Goal: Use online tool/utility: Utilize a website feature to perform a specific function

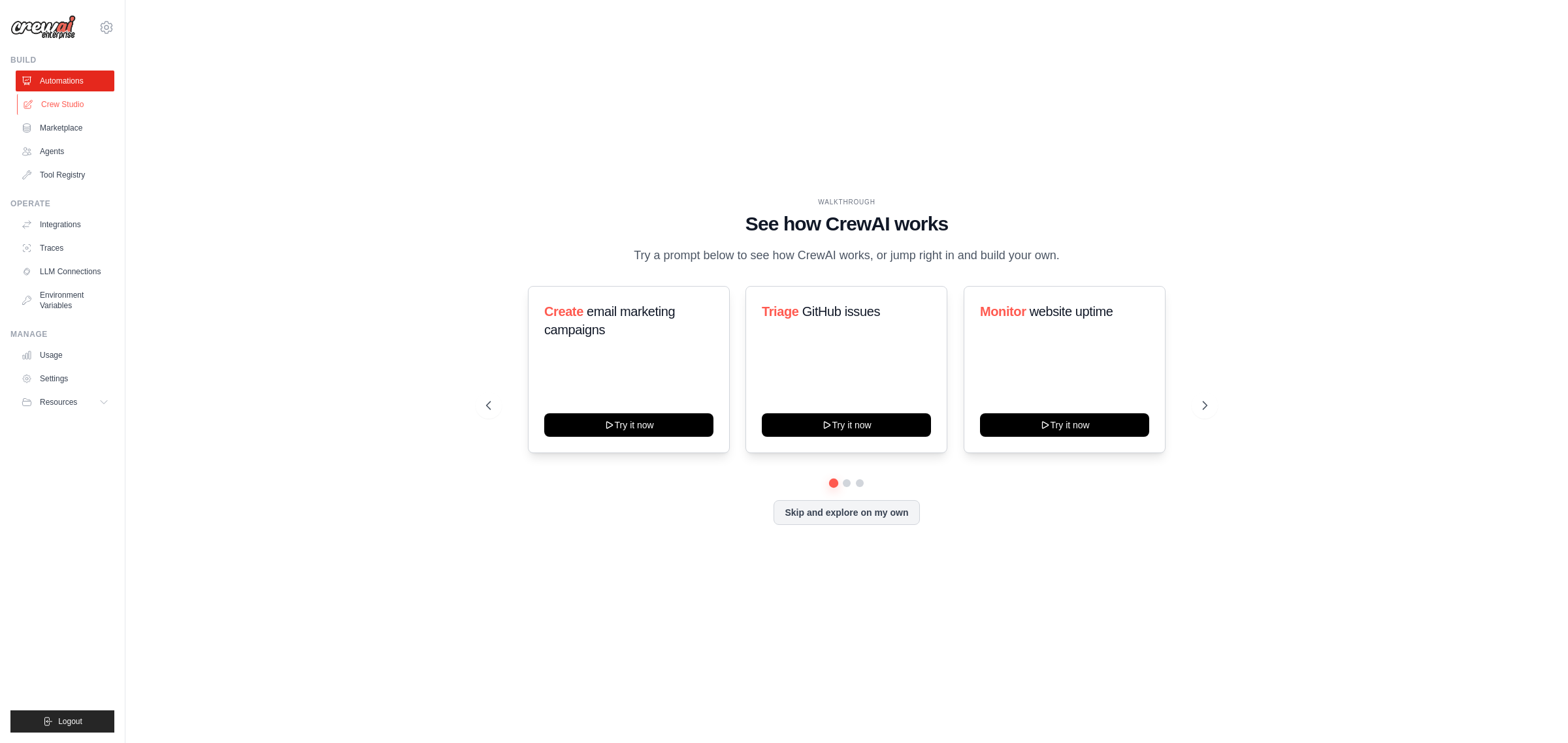
click at [43, 98] on link "Crew Studio" at bounding box center [66, 104] width 99 height 21
click at [55, 99] on link "Crew Studio" at bounding box center [66, 104] width 99 height 21
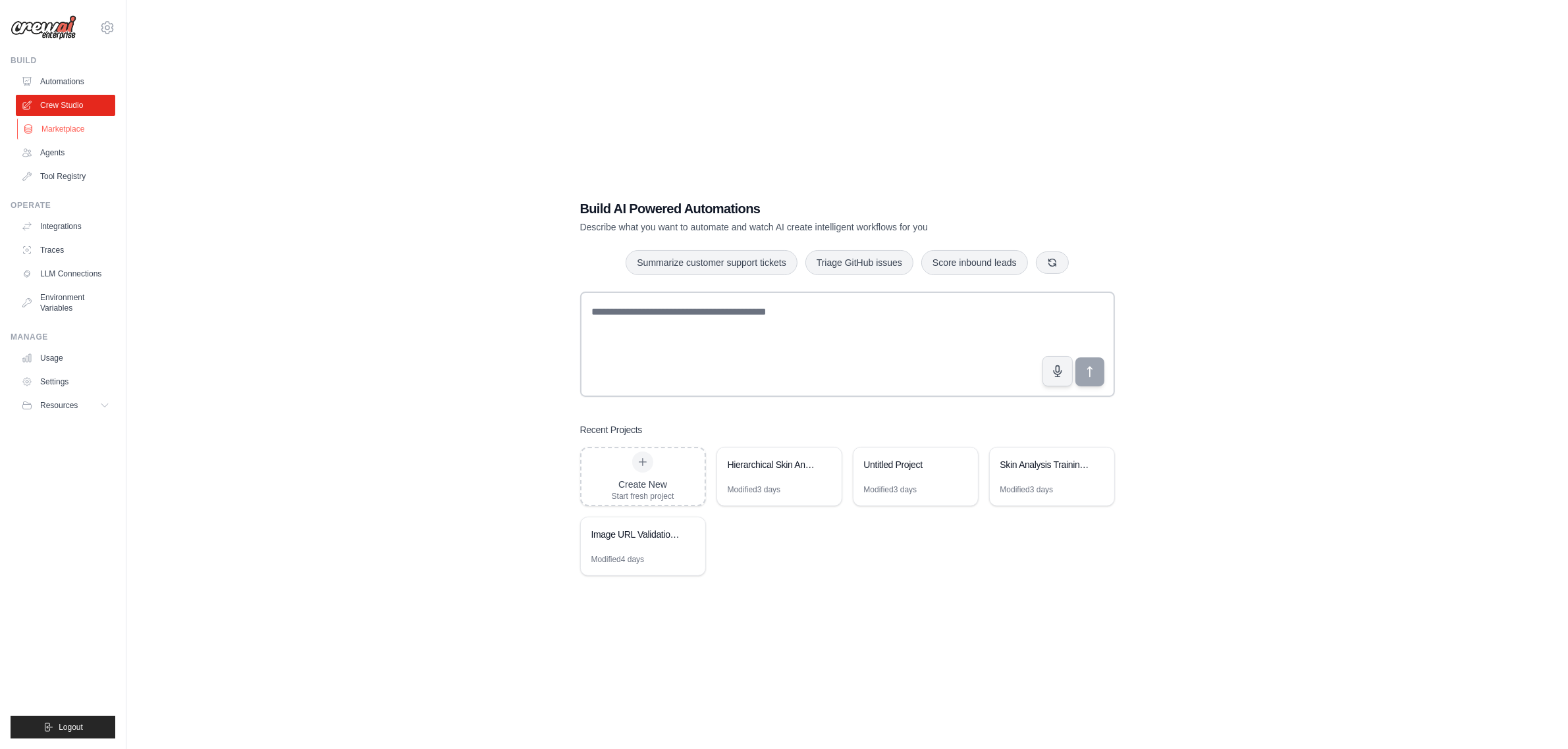
click at [53, 129] on link "Marketplace" at bounding box center [67, 128] width 100 height 21
click at [53, 152] on link "Agents" at bounding box center [67, 152] width 100 height 21
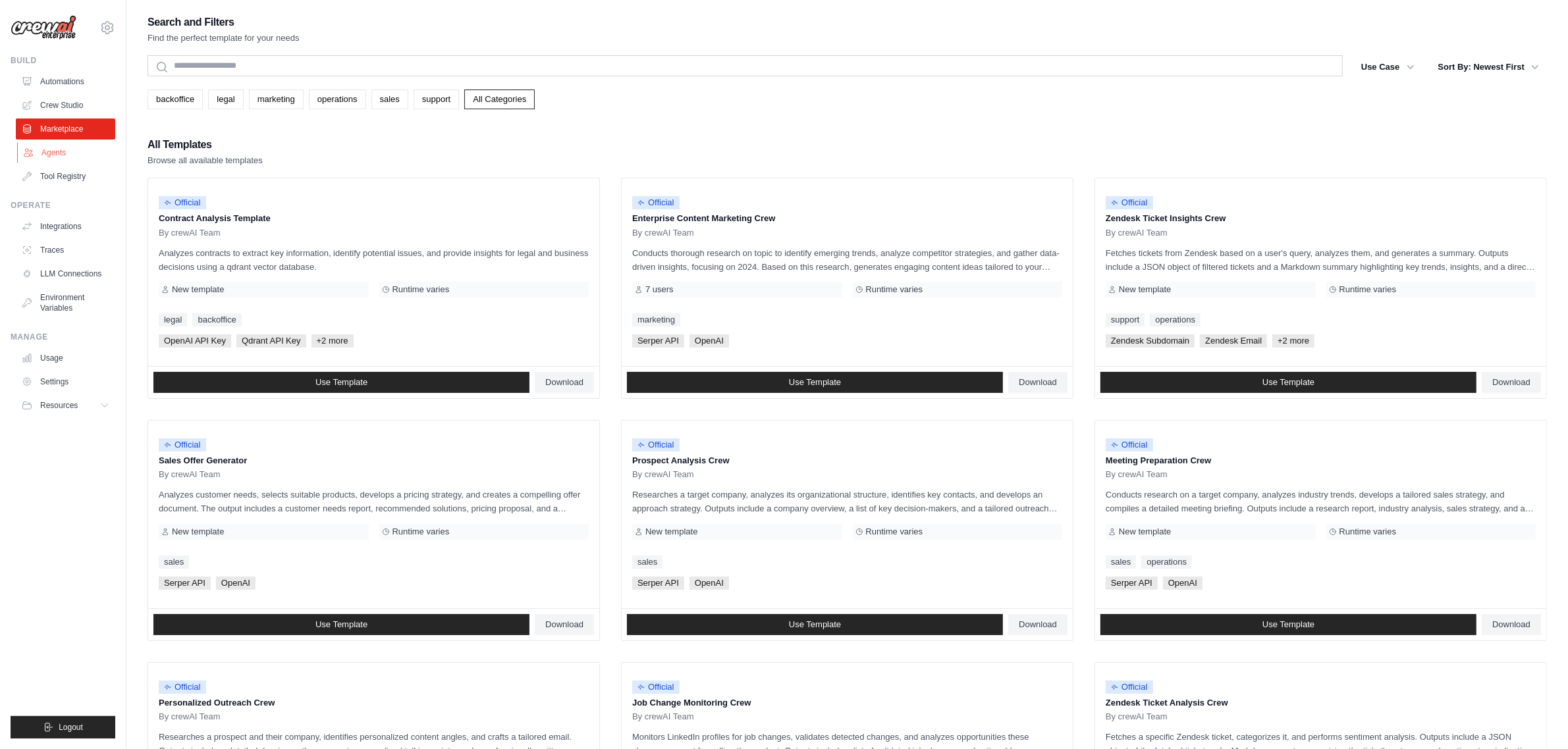
click at [63, 149] on link "Agents" at bounding box center [67, 152] width 100 height 21
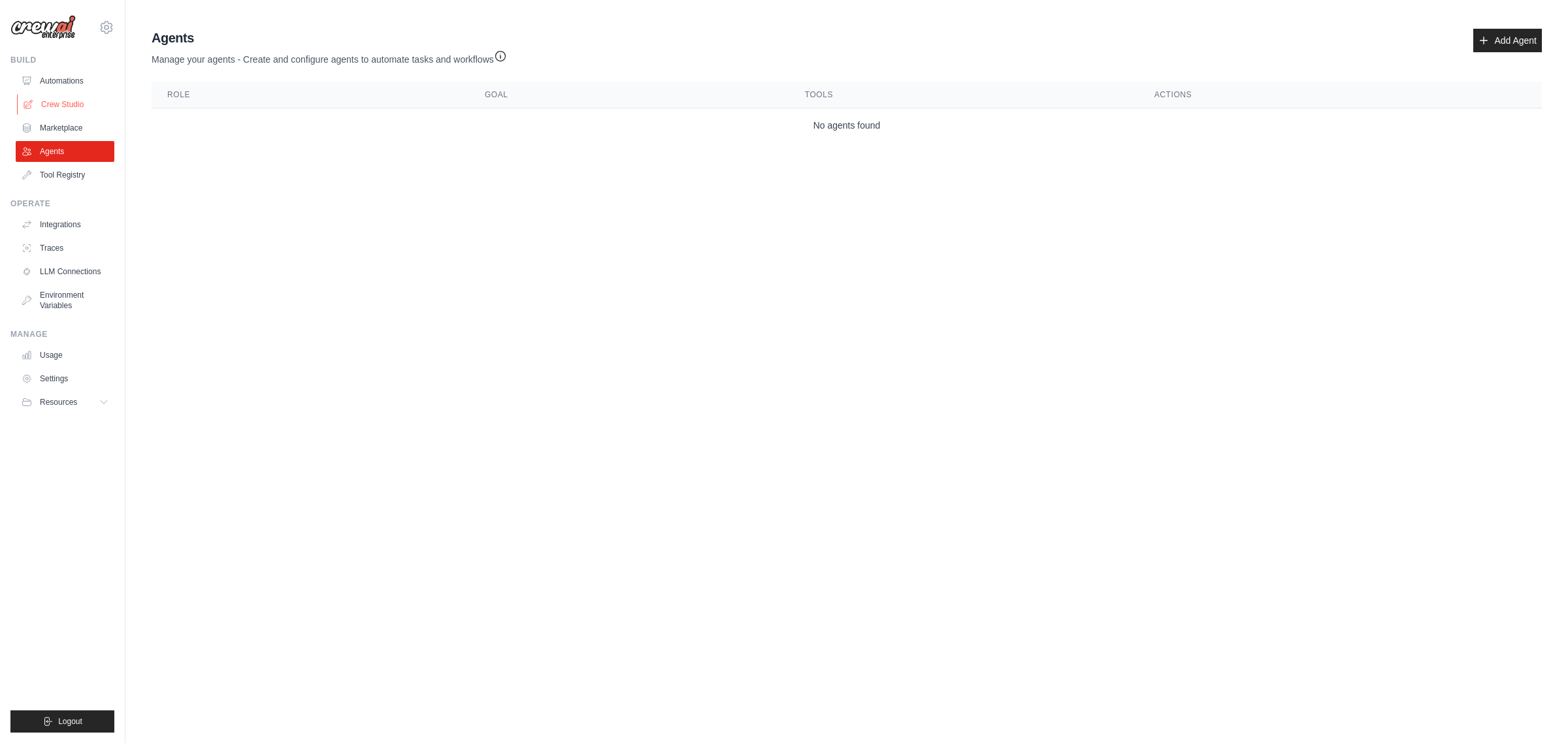
click at [69, 109] on link "Crew Studio" at bounding box center [66, 104] width 99 height 21
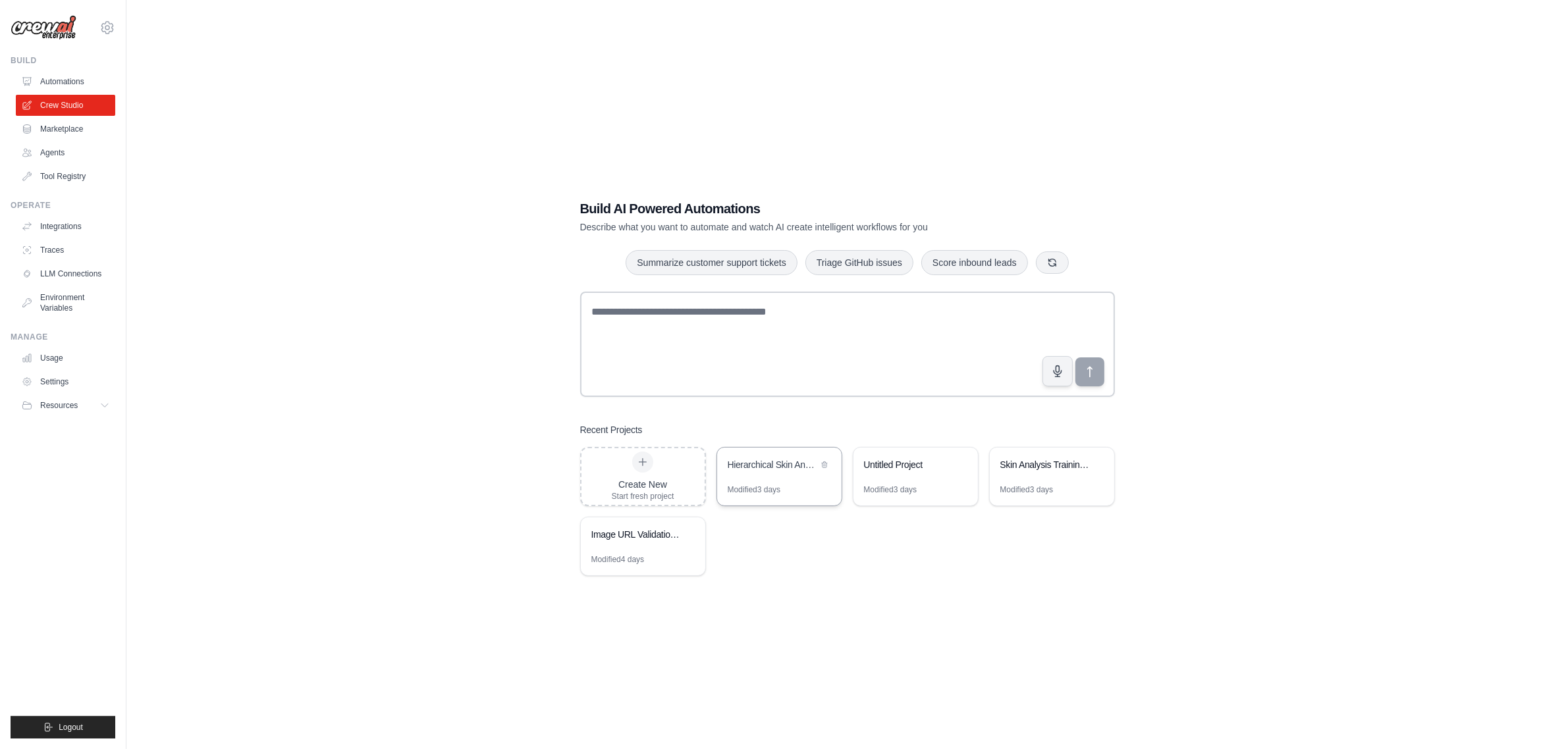
click at [771, 476] on div "Hierarchical Skin Analysis Dataset Creator" at bounding box center [779, 466] width 125 height 37
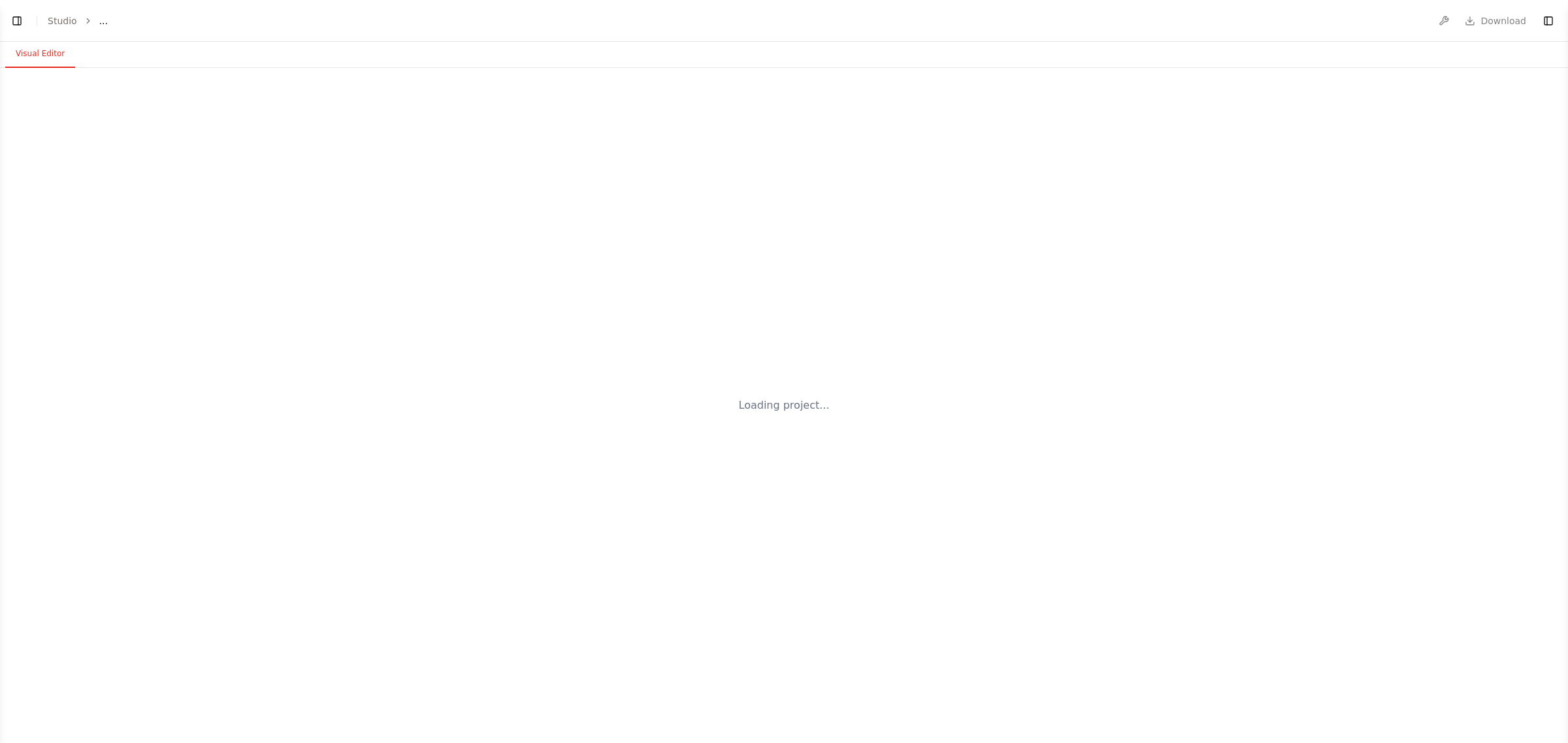
select select "****"
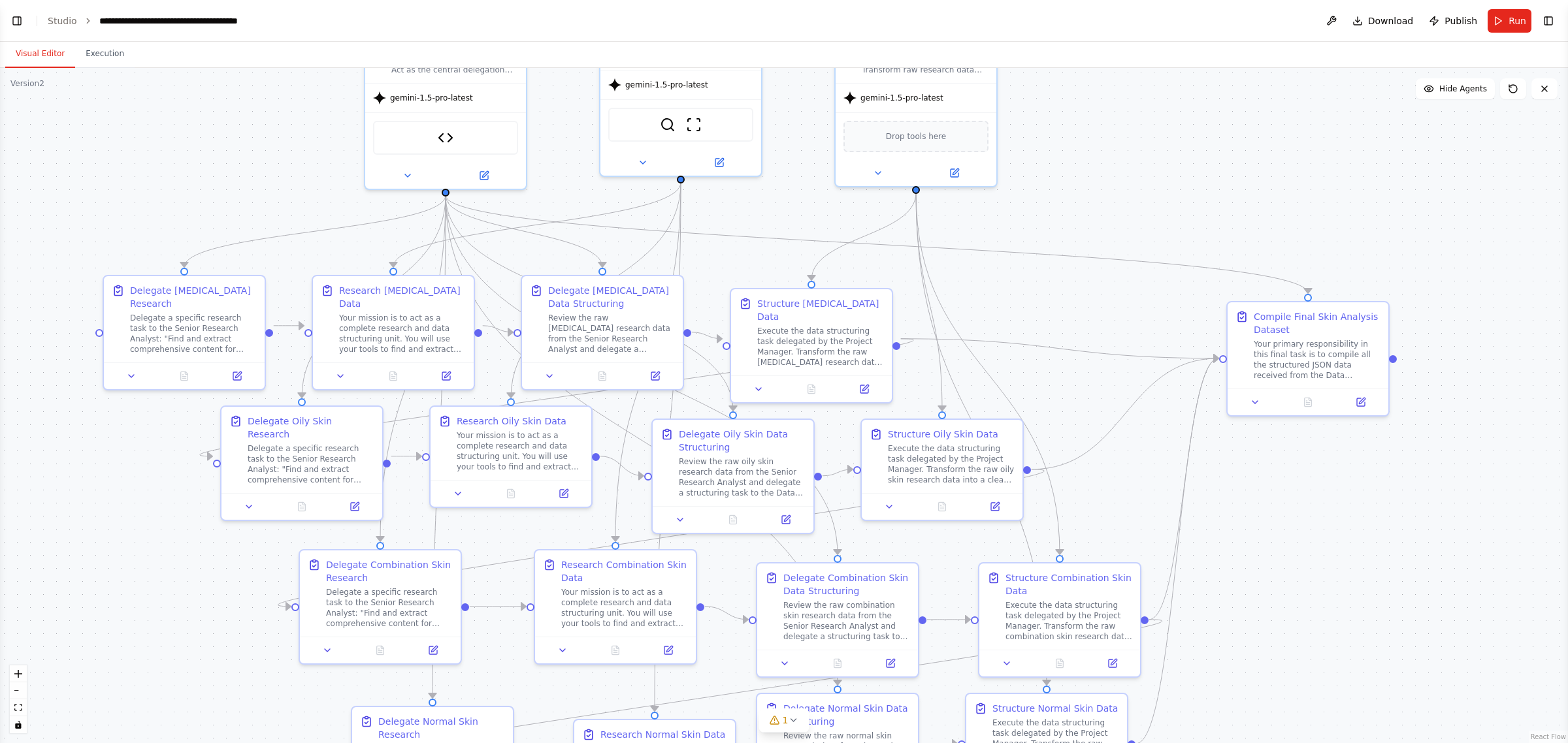
drag, startPoint x: 909, startPoint y: 159, endPoint x: 1197, endPoint y: 193, distance: 290.0
click at [1197, 183] on div ".deletable-edge-delete-btn { width: 20px; height: 20px; border: 0px solid #ffff…" at bounding box center [784, 406] width 1568 height 676
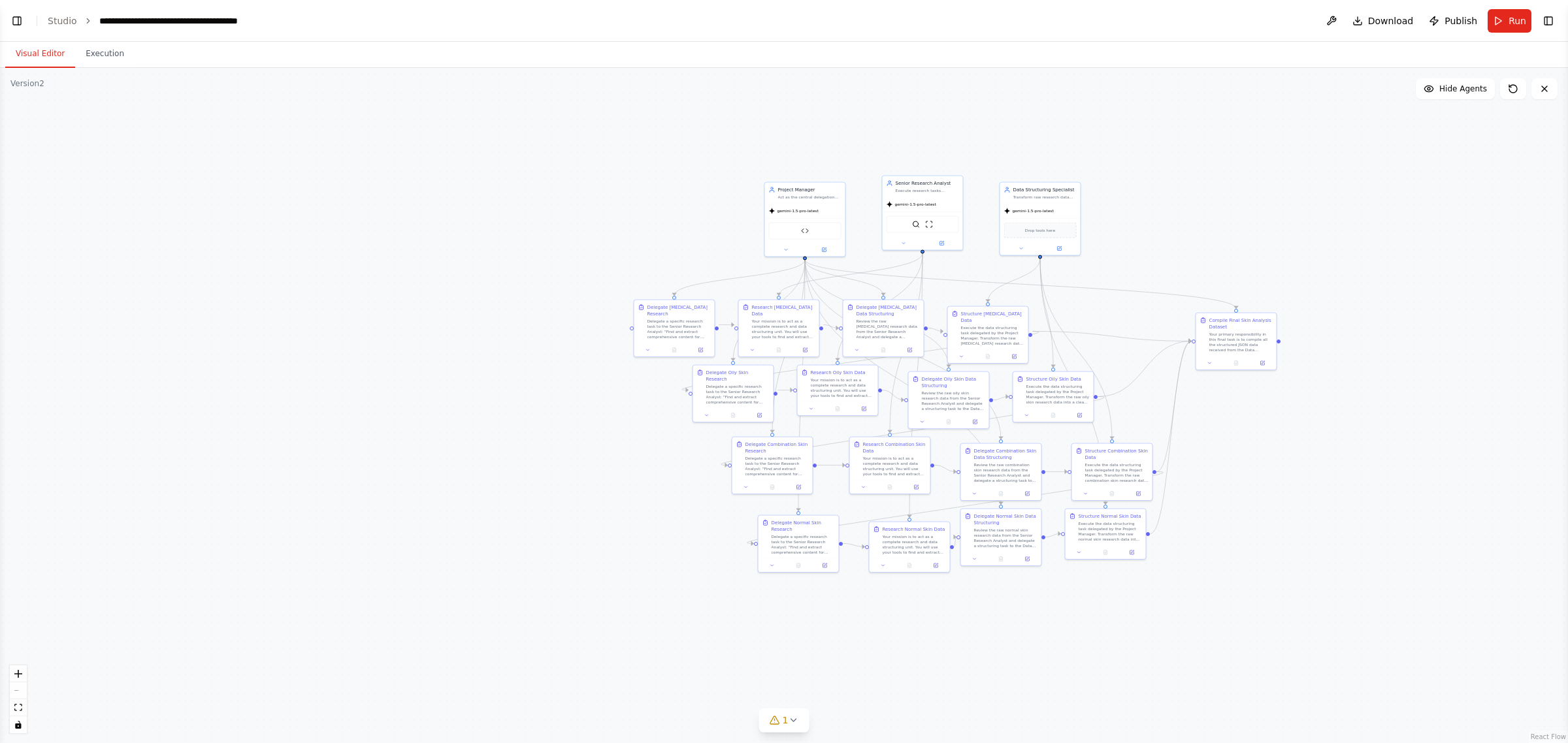
drag, startPoint x: 1251, startPoint y: 207, endPoint x: 1129, endPoint y: 207, distance: 122.0
click at [1130, 207] on div ".deletable-edge-delete-btn { width: 20px; height: 20px; border: 0px solid #ffff…" at bounding box center [784, 406] width 1568 height 676
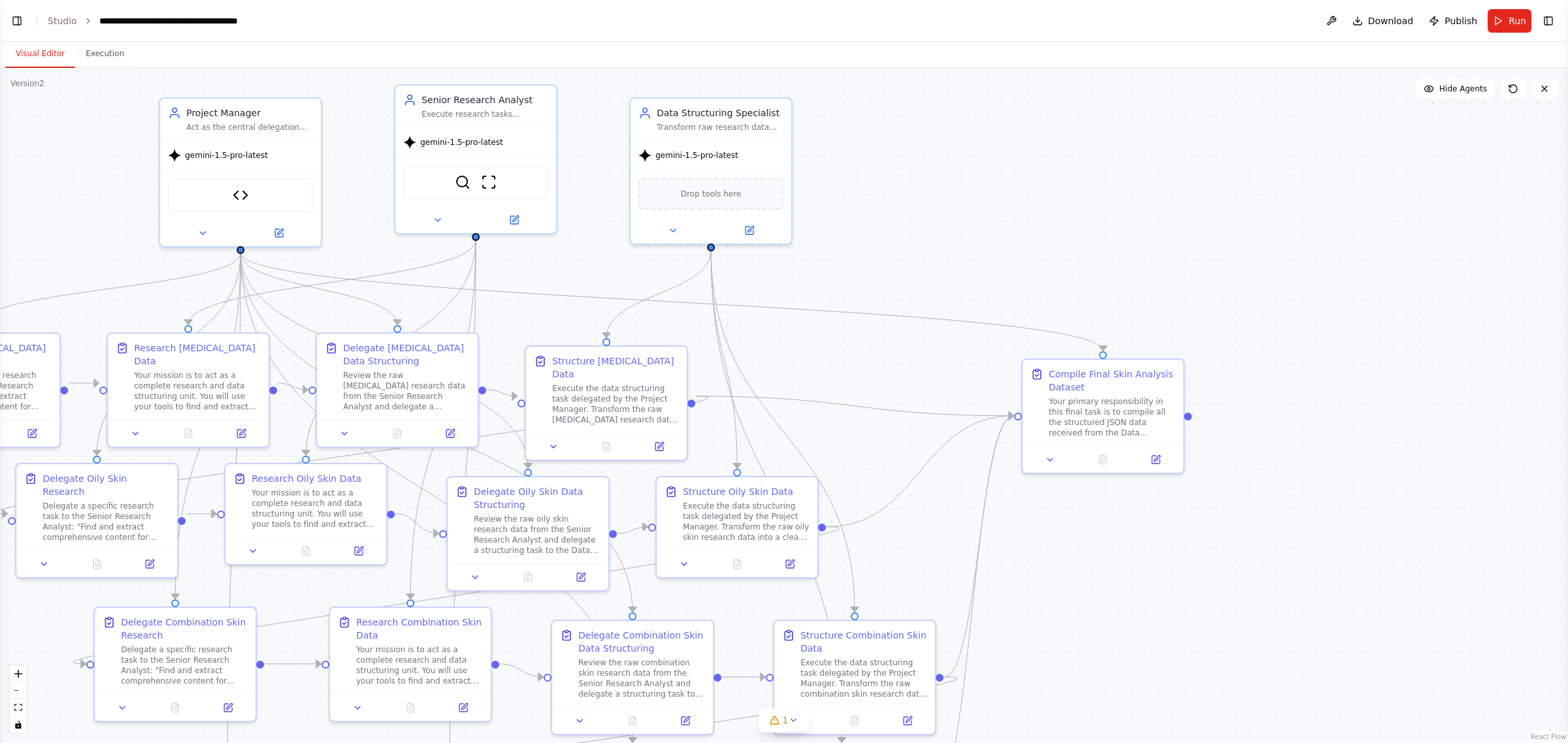
drag, startPoint x: 1140, startPoint y: 204, endPoint x: 1275, endPoint y: 177, distance: 137.7
click at [1275, 177] on div ".deletable-edge-delete-btn { width: 20px; height: 20px; border: 0px solid #ffff…" at bounding box center [784, 406] width 1568 height 676
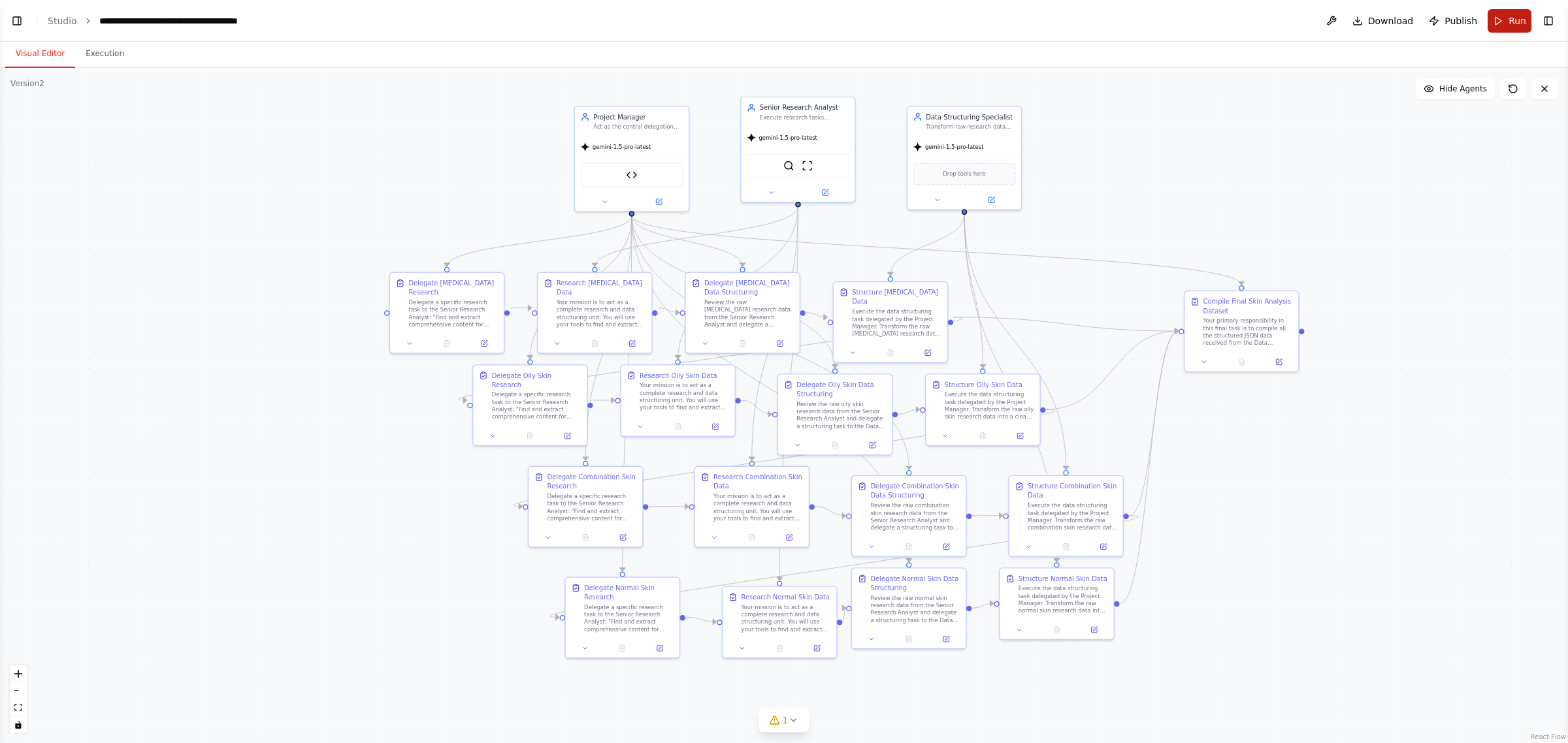
click at [1516, 21] on span "Run" at bounding box center [1518, 21] width 18 height 13
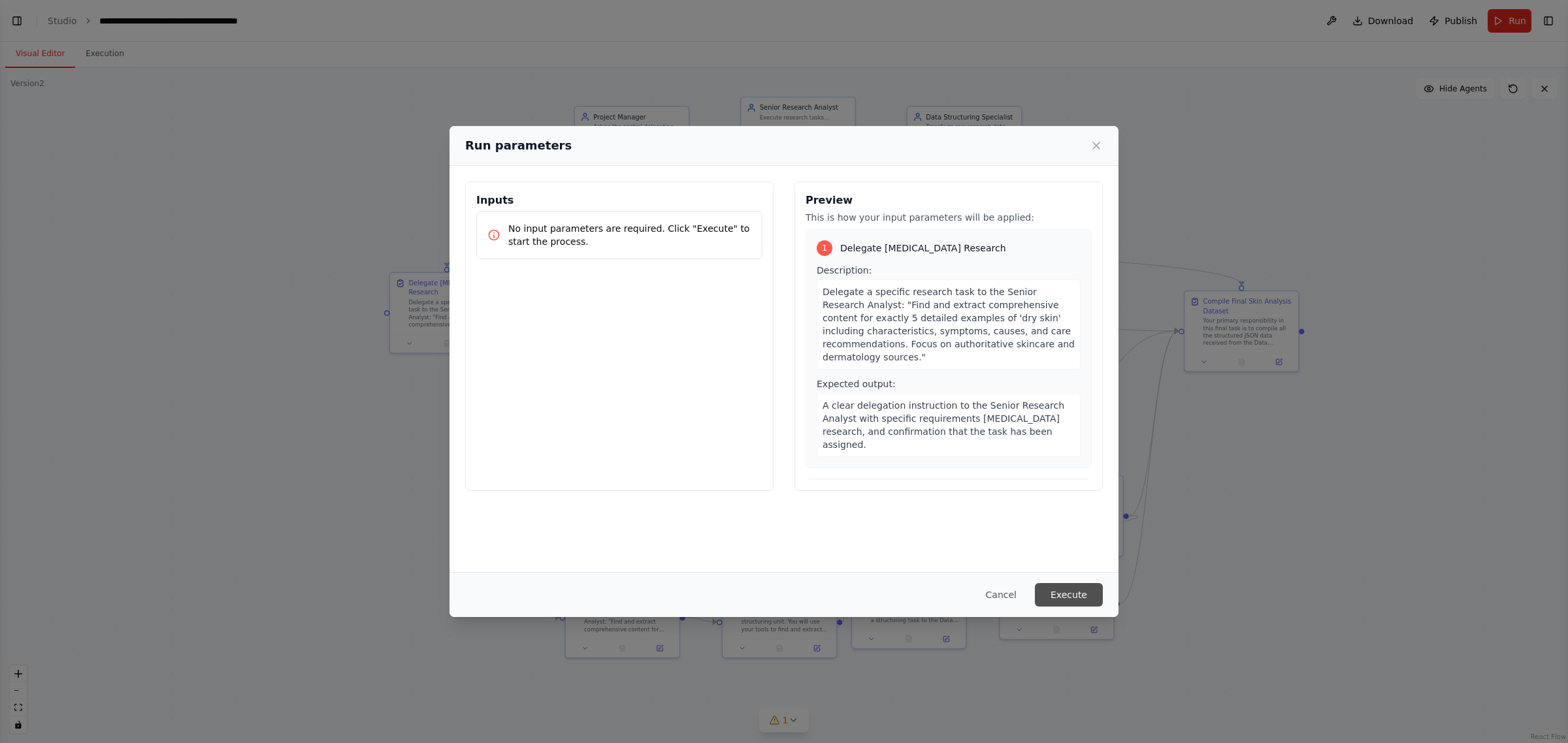
click at [1055, 599] on button "Execute" at bounding box center [1068, 595] width 68 height 24
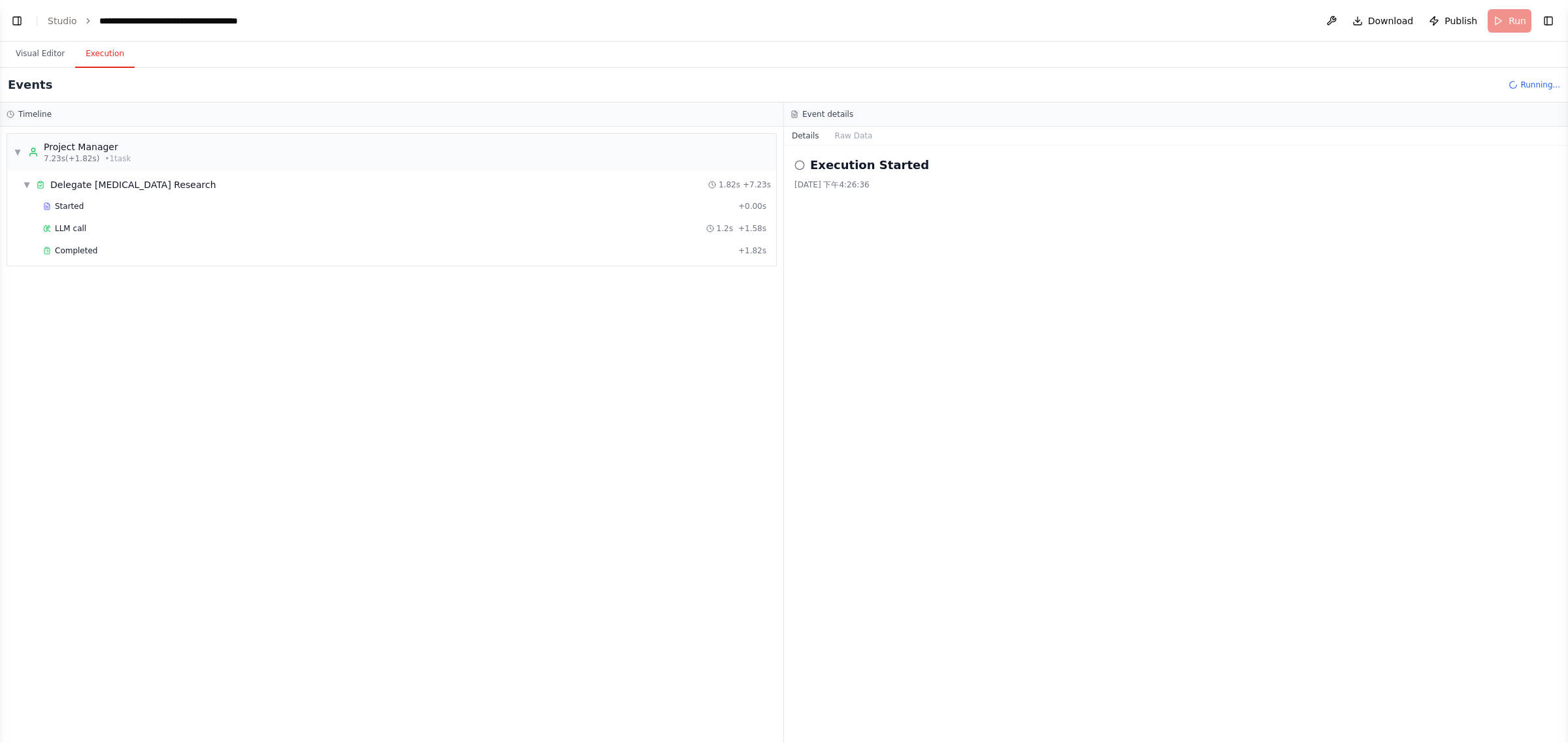
click at [109, 49] on button "Execution" at bounding box center [105, 54] width 59 height 28
click at [44, 55] on button "Visual Editor" at bounding box center [40, 54] width 70 height 28
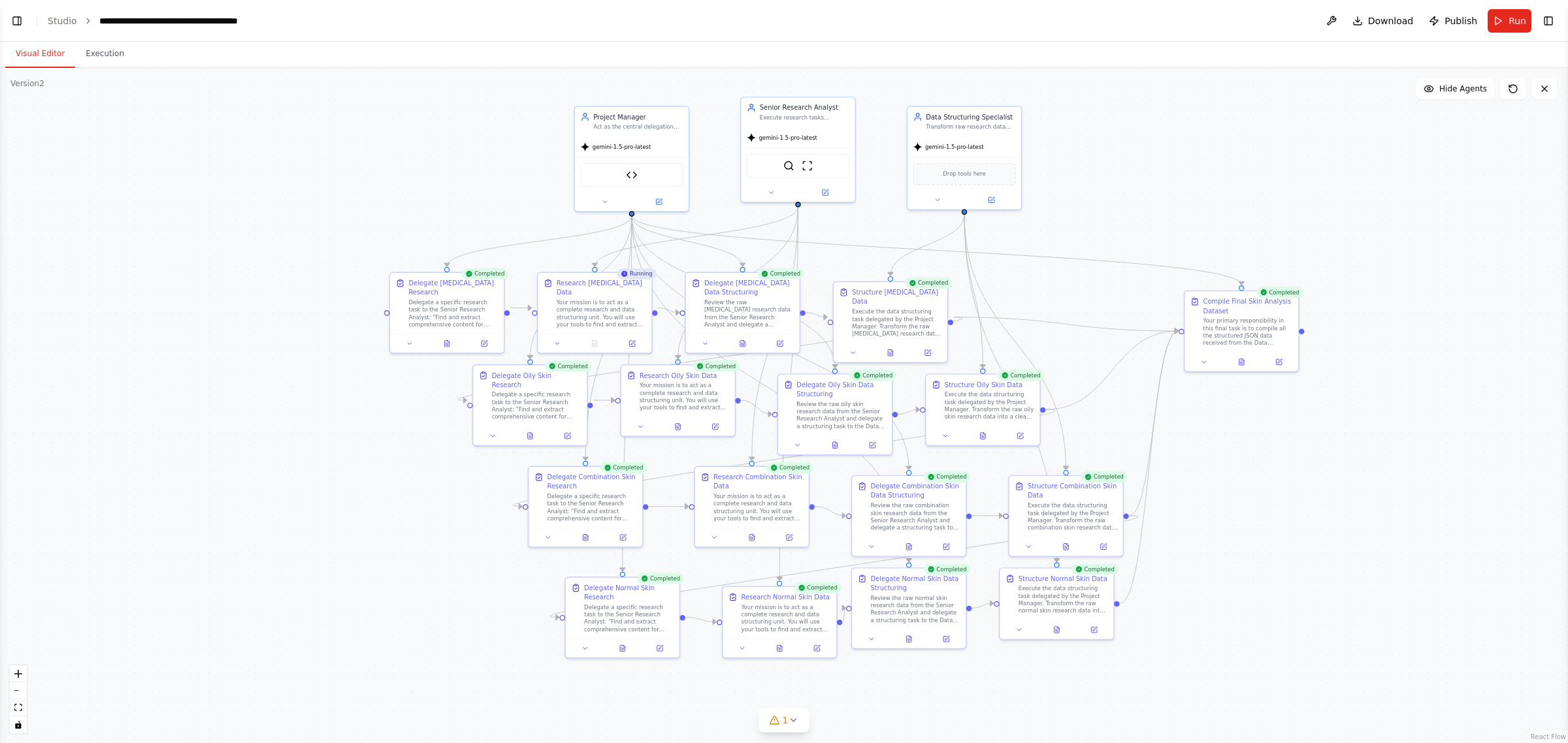
scroll to position [7791, 0]
click at [1505, 28] on button "Run" at bounding box center [1510, 21] width 43 height 24
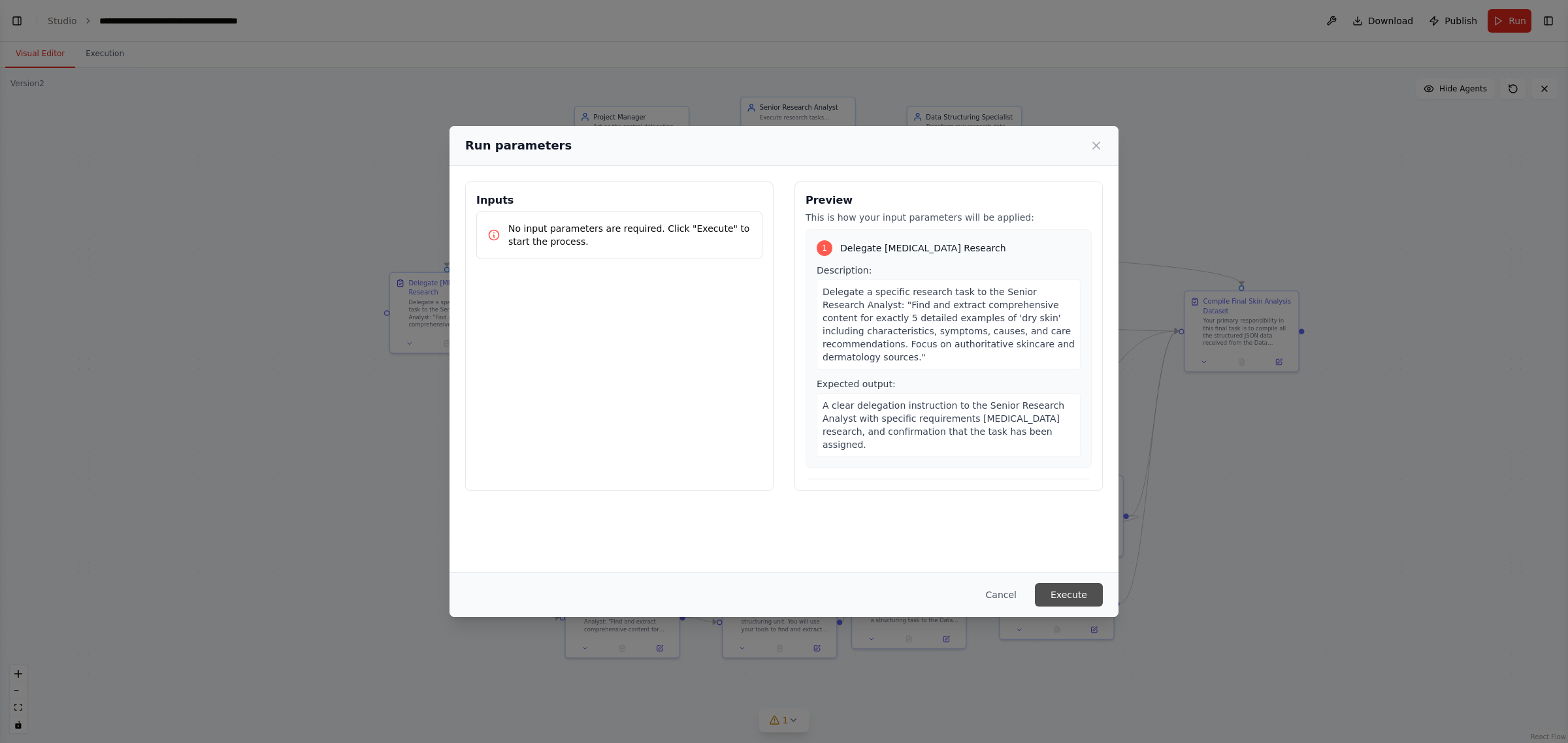
click at [1066, 595] on button "Execute" at bounding box center [1068, 595] width 68 height 24
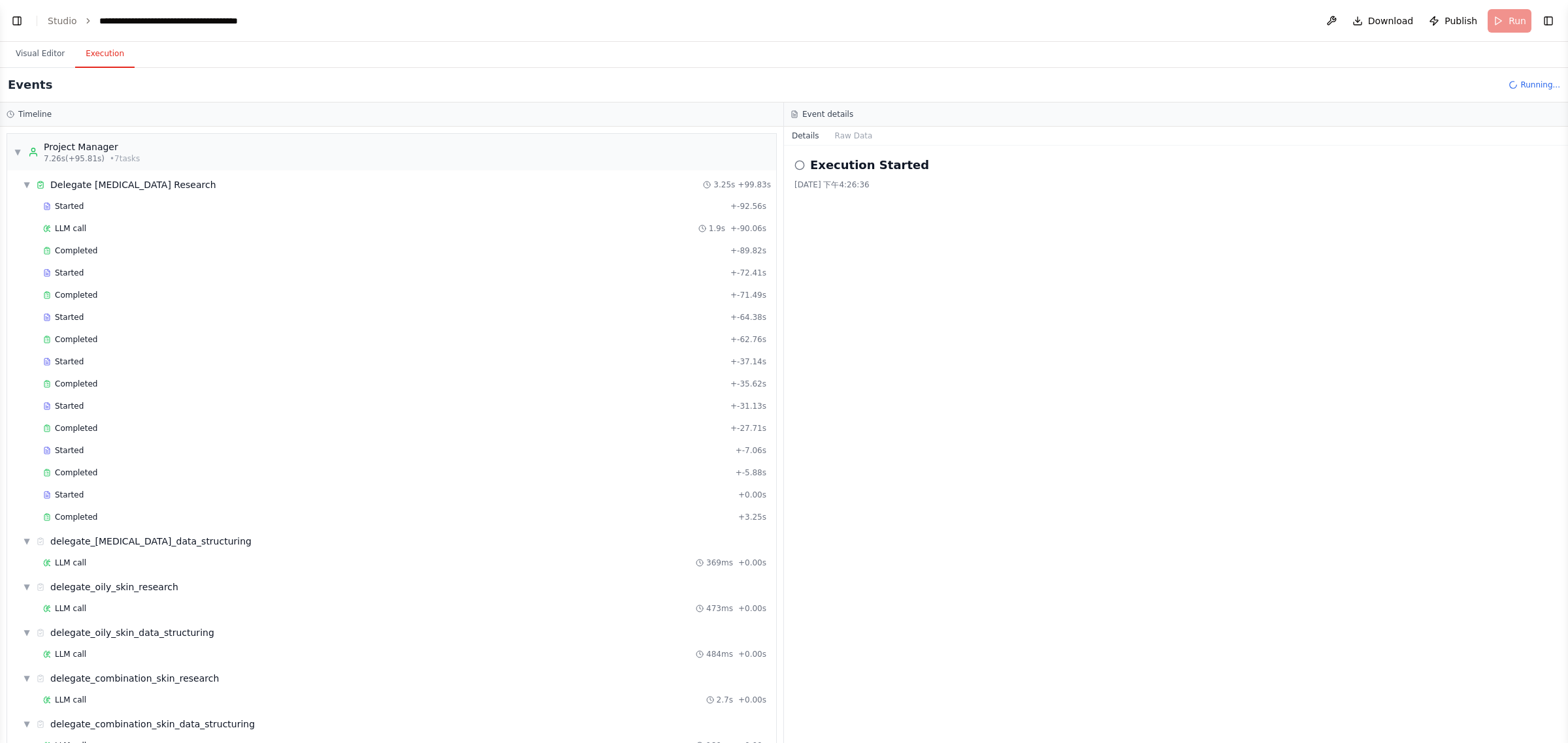
click at [103, 50] on button "Execution" at bounding box center [105, 54] width 59 height 28
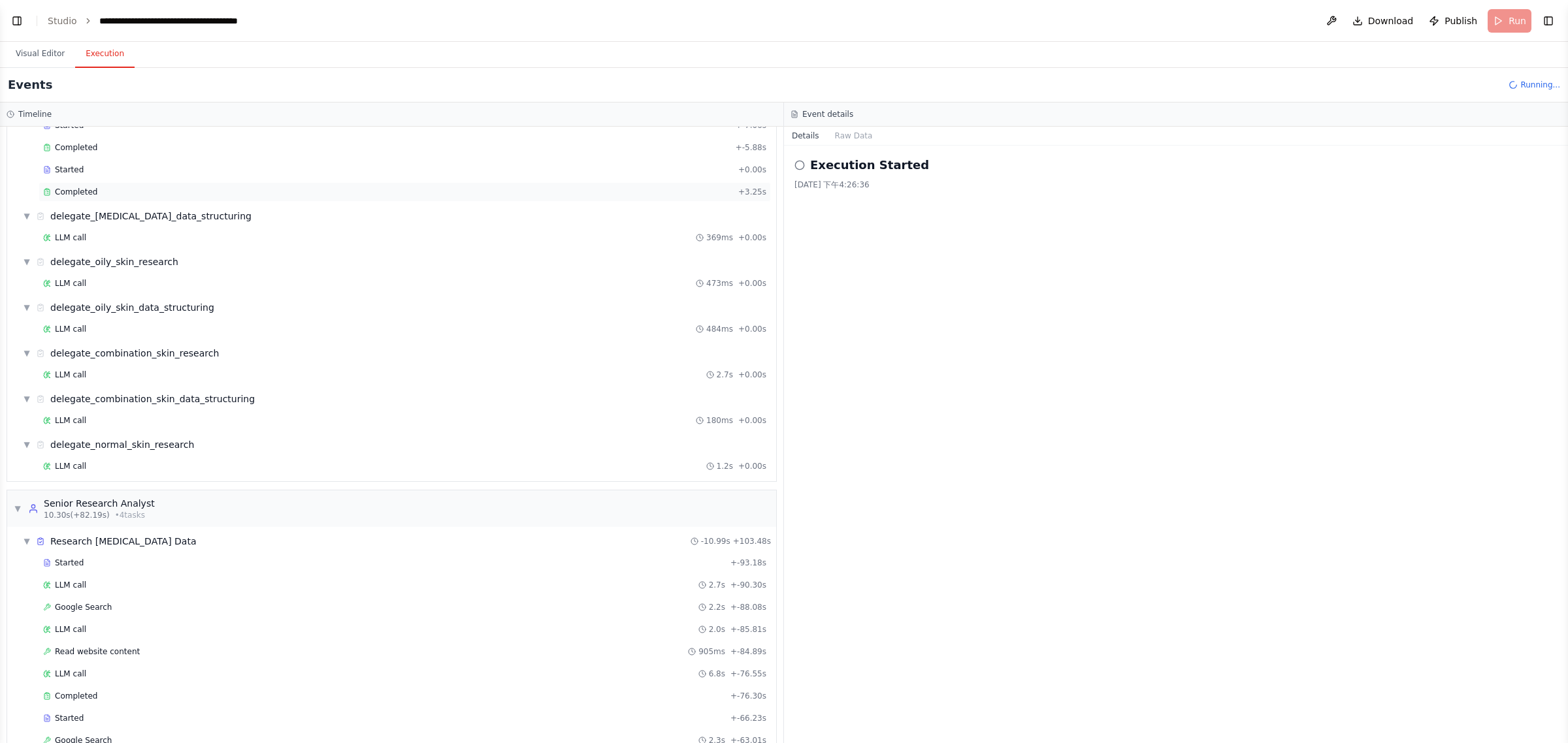
scroll to position [327, 0]
click at [155, 467] on div "▼ Project Manager 7.26s (+95.81s) • 7 task s ▼ Delegate Dry Skin Research 3.25s…" at bounding box center [391, 435] width 784 height 617
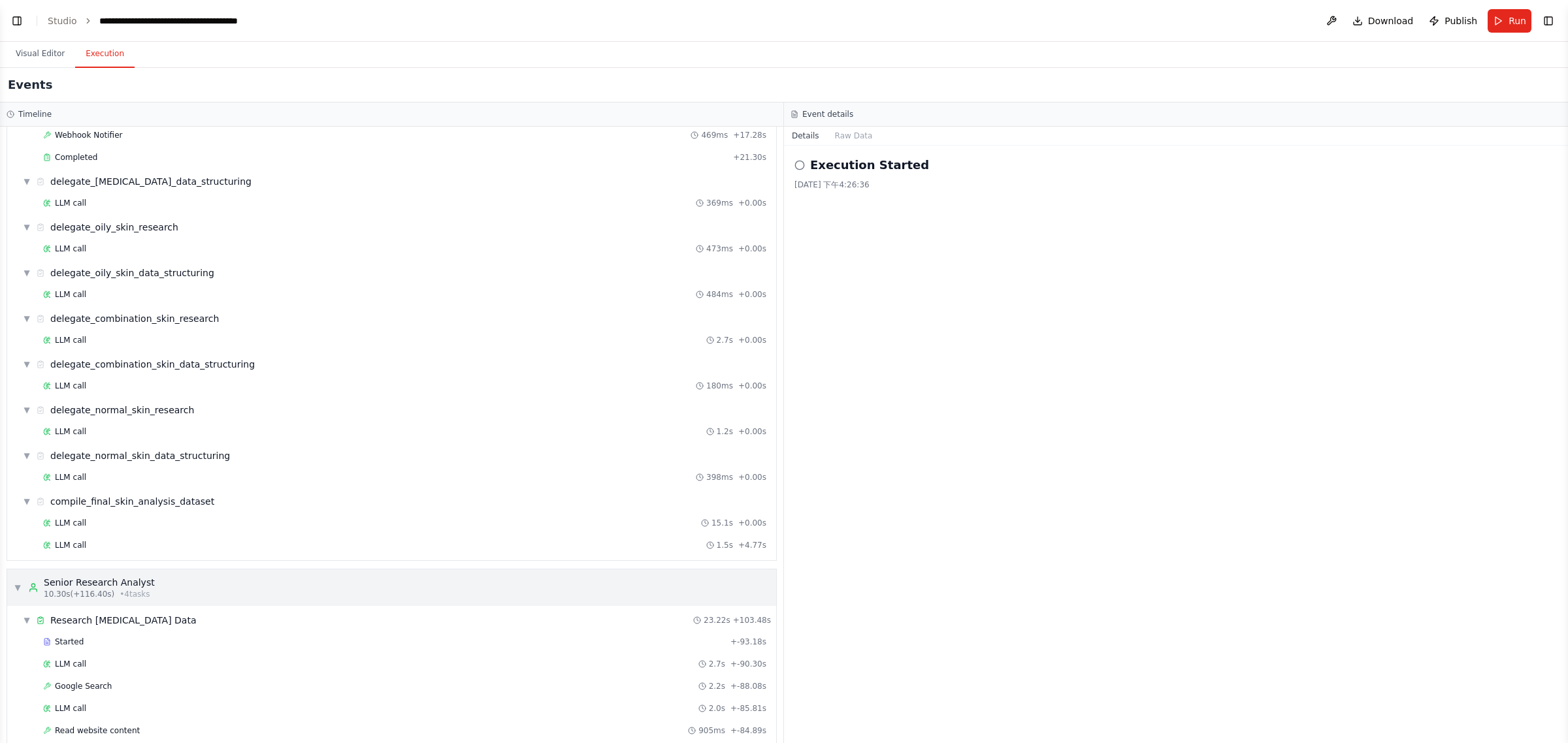
scroll to position [653, 0]
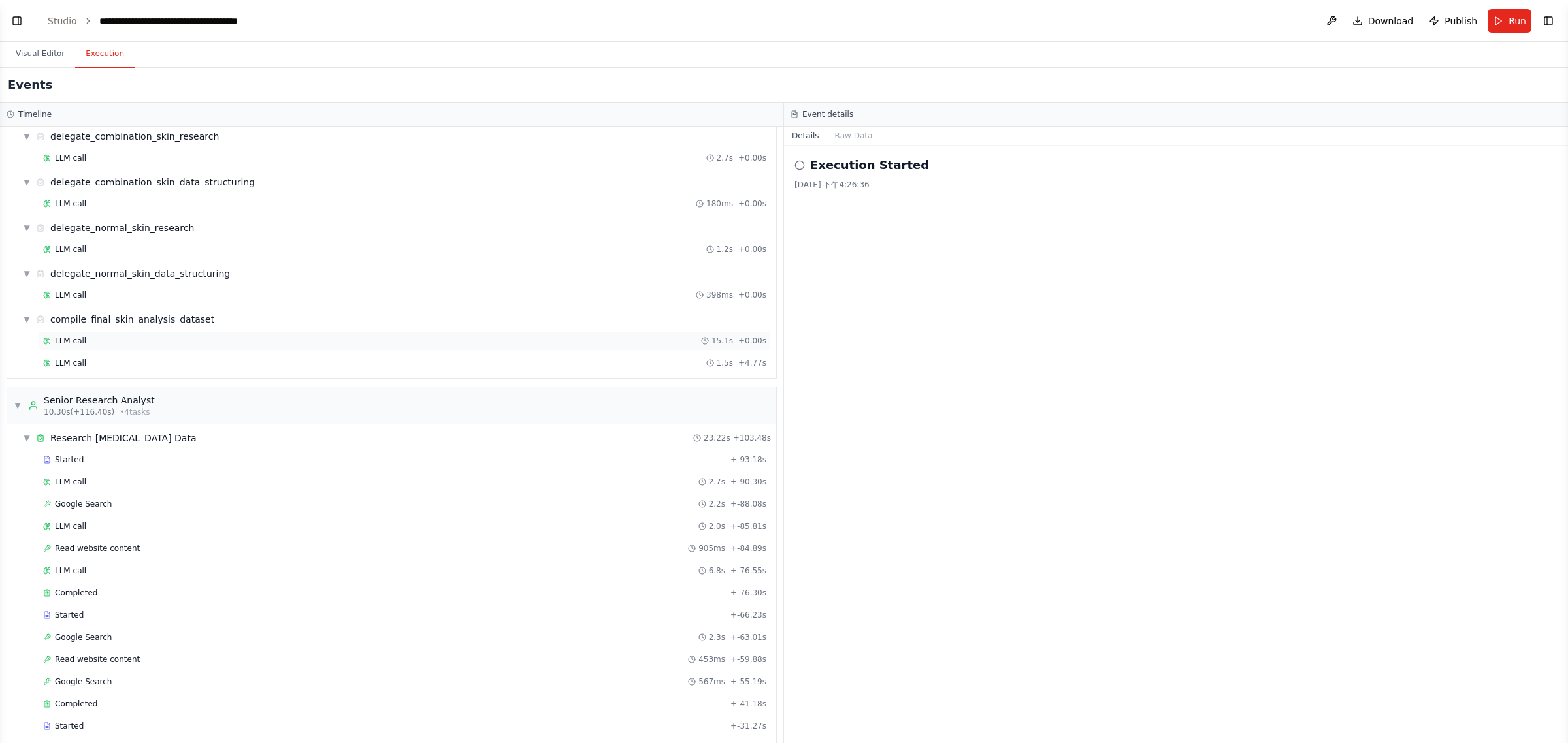
click at [139, 346] on div "LLM call 15.1s + 0.00s" at bounding box center [405, 341] width 723 height 11
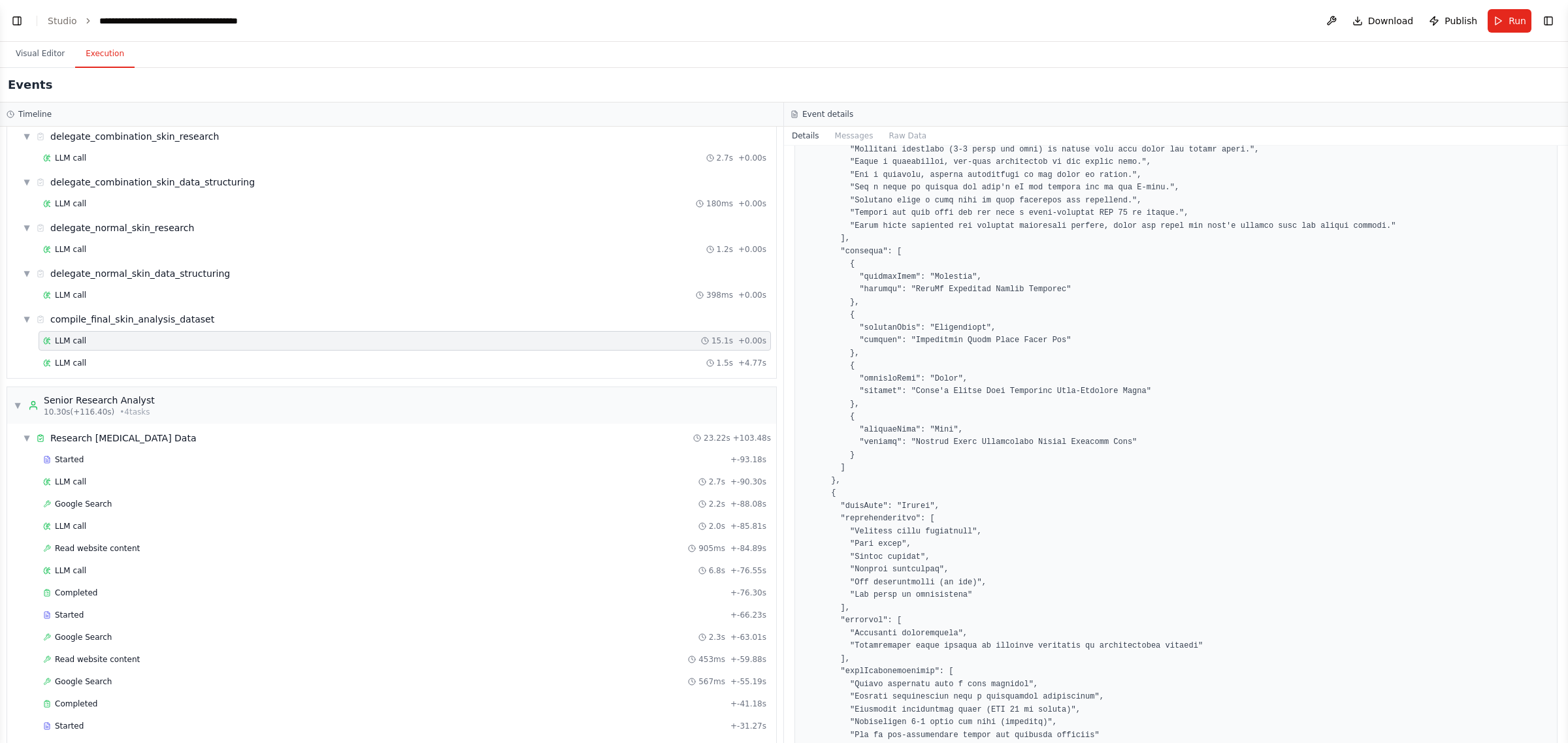
scroll to position [1746, 0]
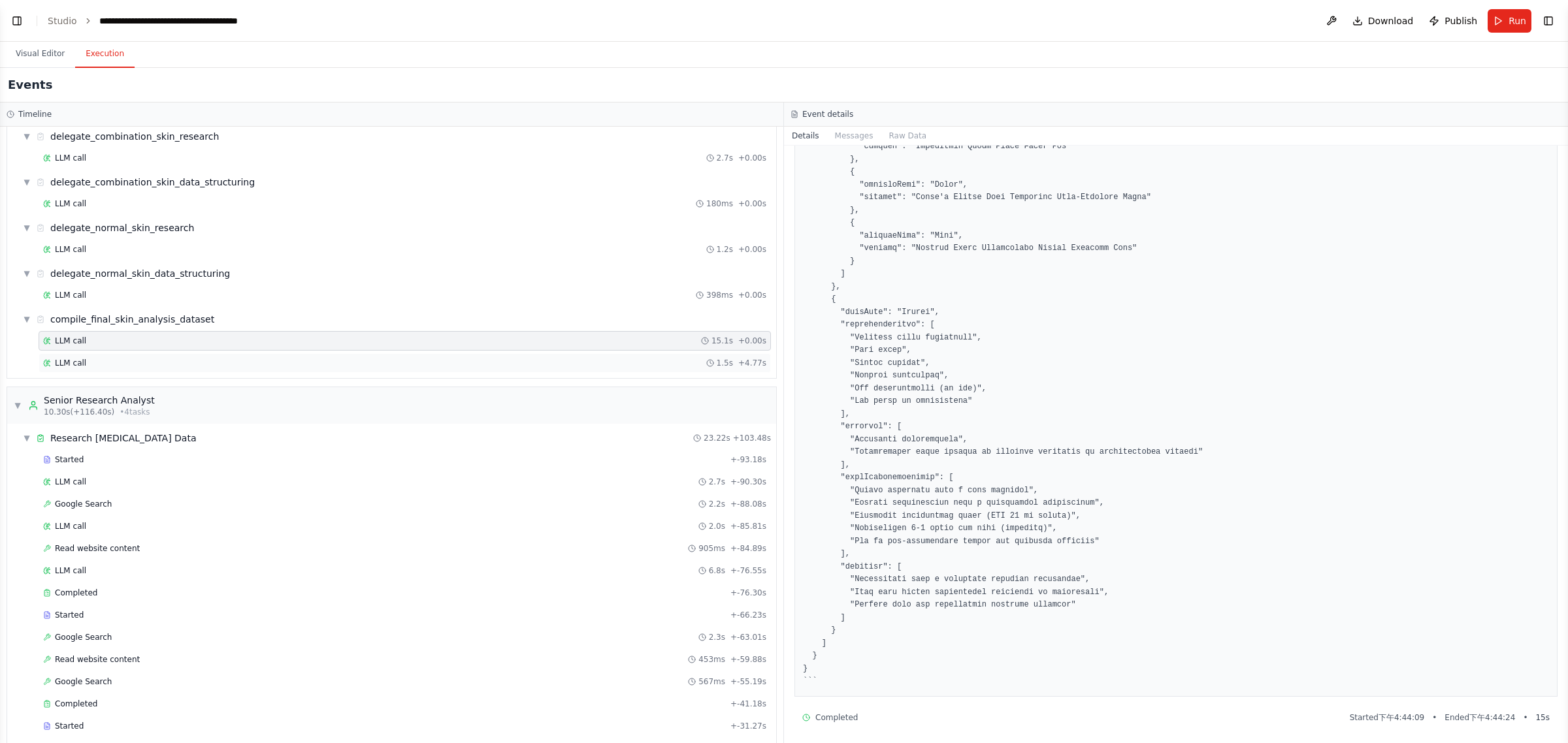
click at [175, 369] on div "LLM call 1.5s + 4.77s" at bounding box center [405, 363] width 723 height 11
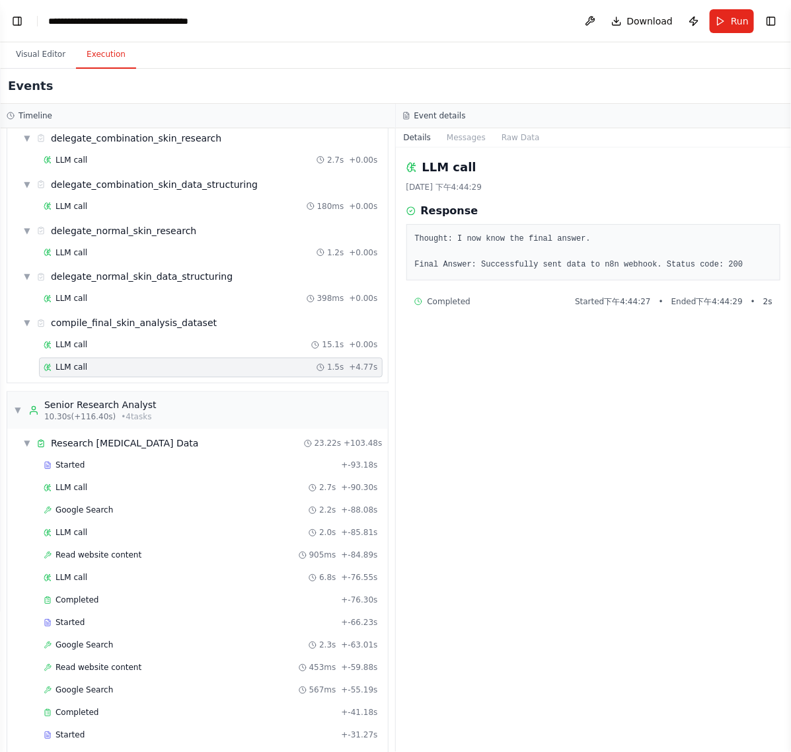
scroll to position [7906, 0]
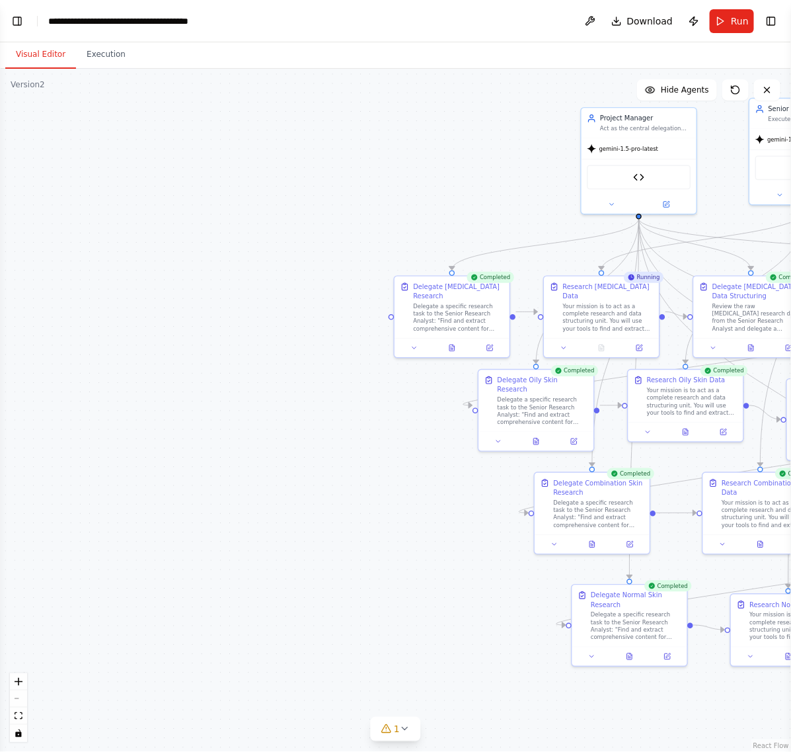
click at [27, 57] on button "Visual Editor" at bounding box center [40, 55] width 71 height 28
drag, startPoint x: 405, startPoint y: 200, endPoint x: 75, endPoint y: 192, distance: 330.0
click at [75, 192] on div ".deletable-edge-delete-btn { width: 20px; height: 20px; border: 0px solid #ffff…" at bounding box center [395, 410] width 791 height 683
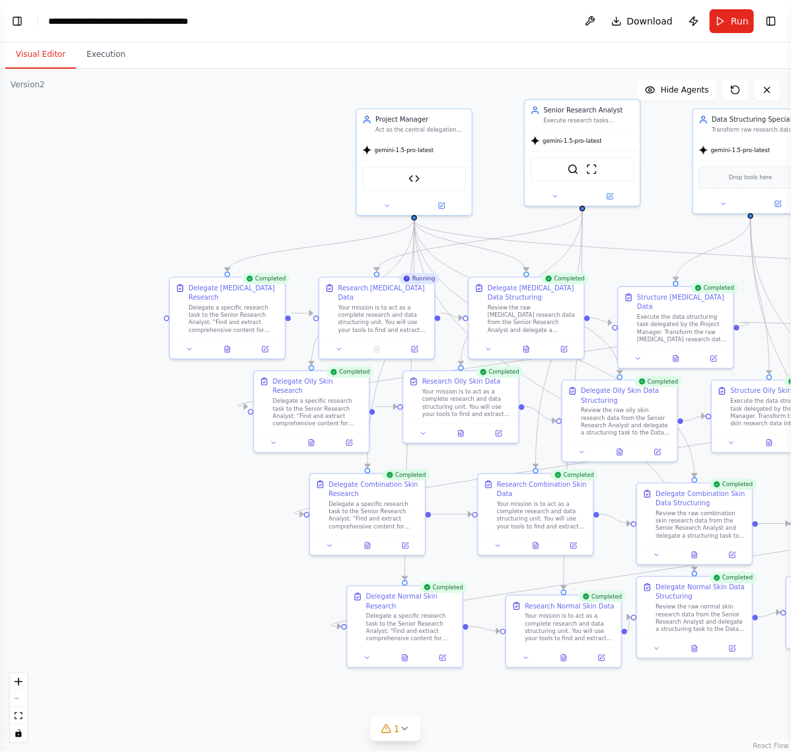
drag, startPoint x: 325, startPoint y: 205, endPoint x: 100, endPoint y: 206, distance: 224.8
click at [100, 206] on div ".deletable-edge-delete-btn { width: 20px; height: 20px; border: 0px solid #ffff…" at bounding box center [395, 410] width 791 height 683
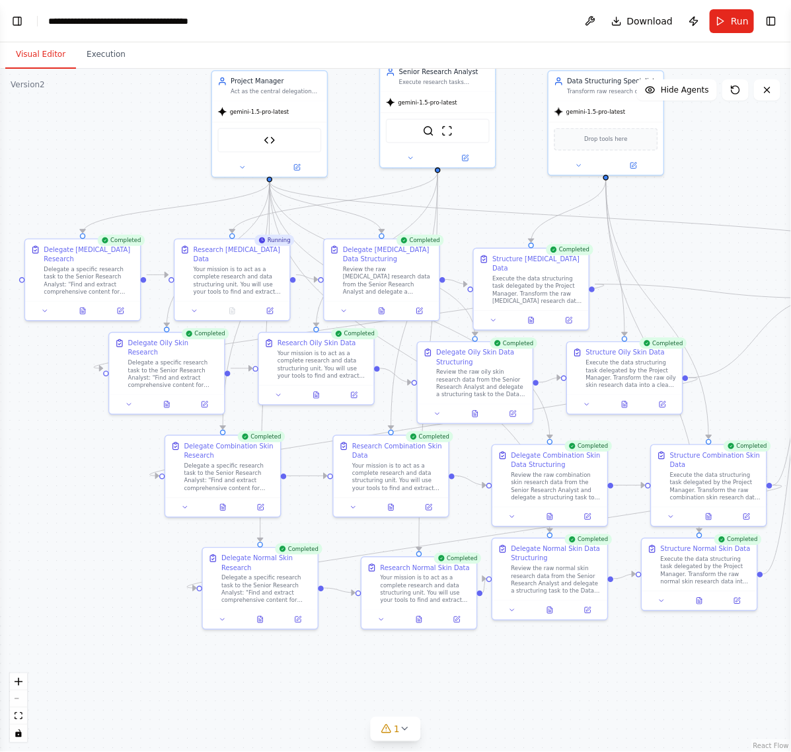
drag, startPoint x: 258, startPoint y: 196, endPoint x: 113, endPoint y: 157, distance: 149.8
click at [113, 157] on div ".deletable-edge-delete-btn { width: 20px; height: 20px; border: 0px solid #ffff…" at bounding box center [395, 410] width 791 height 683
click at [275, 303] on button at bounding box center [270, 308] width 32 height 11
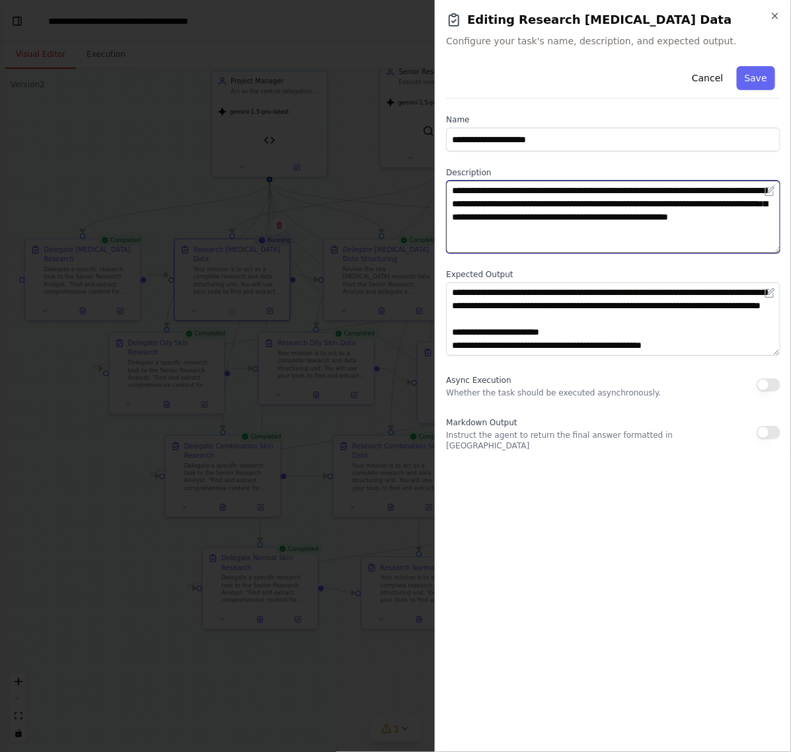
drag, startPoint x: 657, startPoint y: 236, endPoint x: 367, endPoint y: 182, distance: 294.5
click at [367, 182] on body "BETA The core of this automation must be a Hierarchical Process , with a Projec…" at bounding box center [395, 376] width 791 height 752
click at [596, 245] on textarea "**********" at bounding box center [613, 217] width 335 height 73
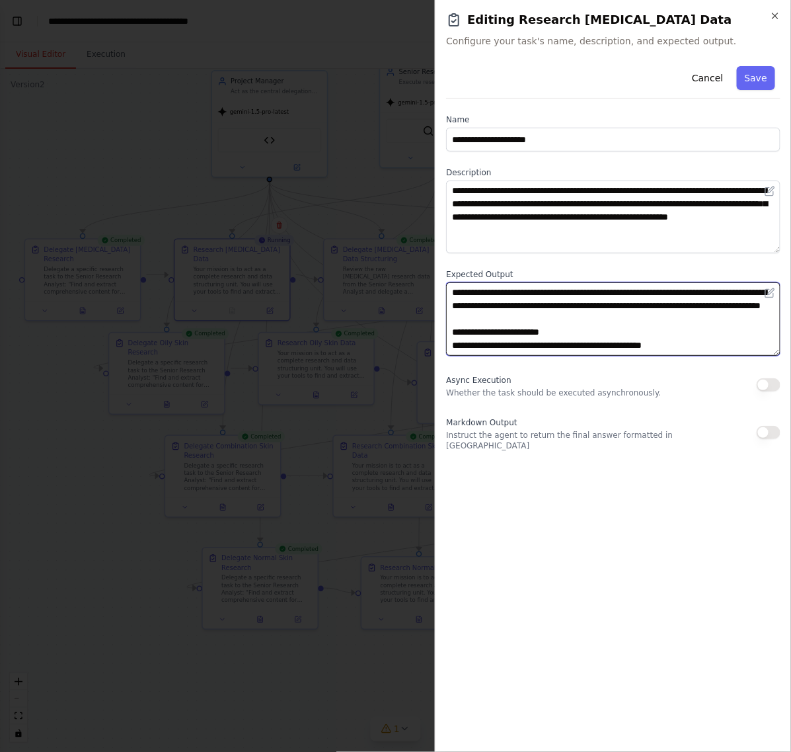
click at [614, 321] on textarea "**********" at bounding box center [613, 318] width 335 height 73
paste textarea "**********"
type textarea "**********"
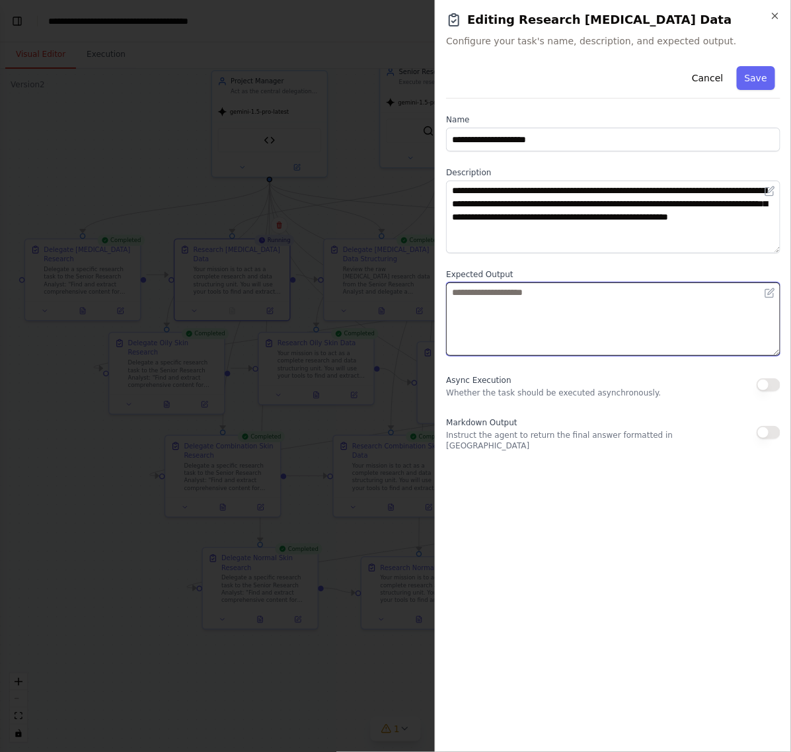
scroll to position [0, 0]
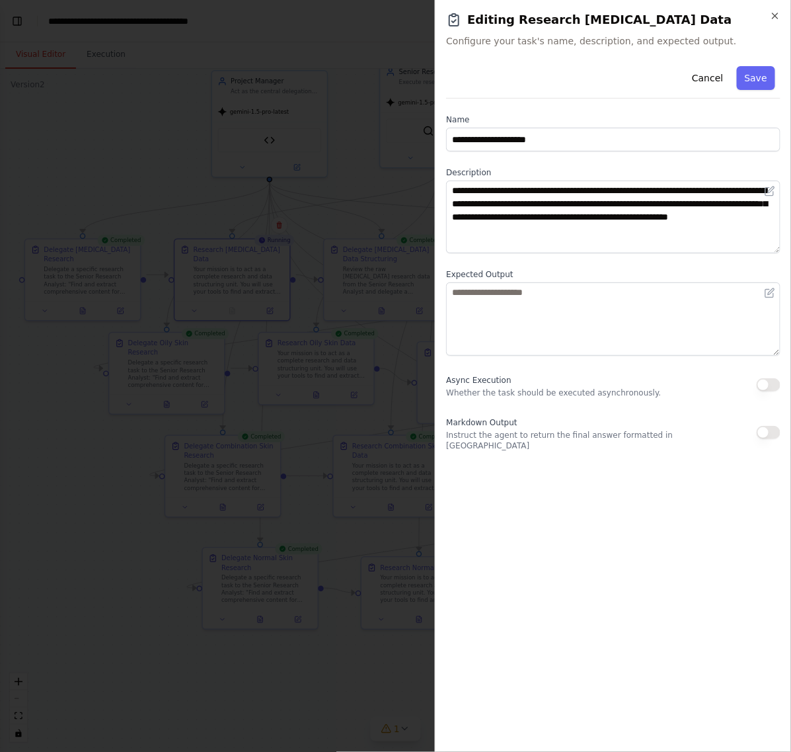
click at [528, 590] on div "**********" at bounding box center [613, 401] width 335 height 680
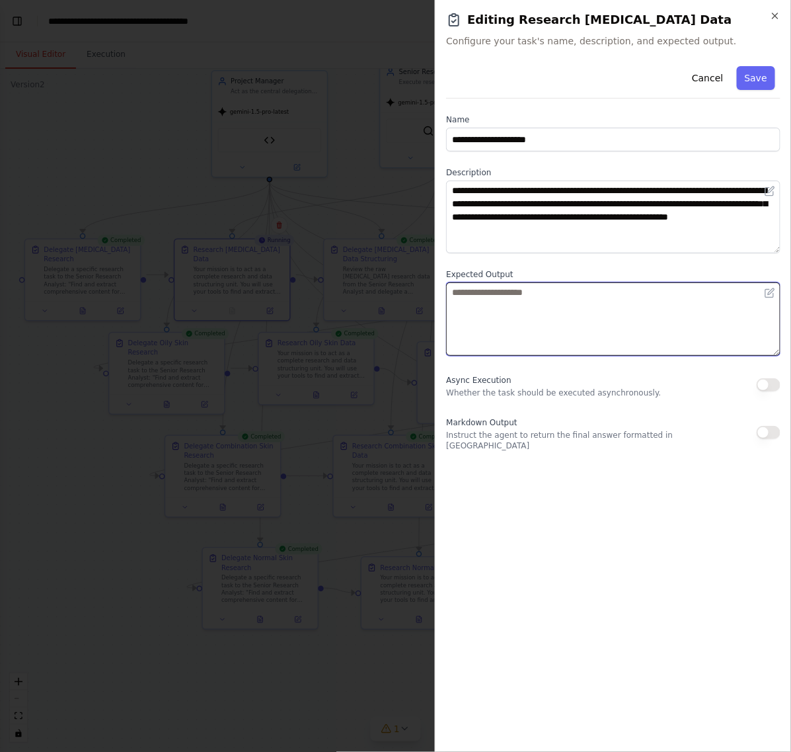
click at [508, 319] on textarea at bounding box center [613, 318] width 335 height 73
paste textarea "**********"
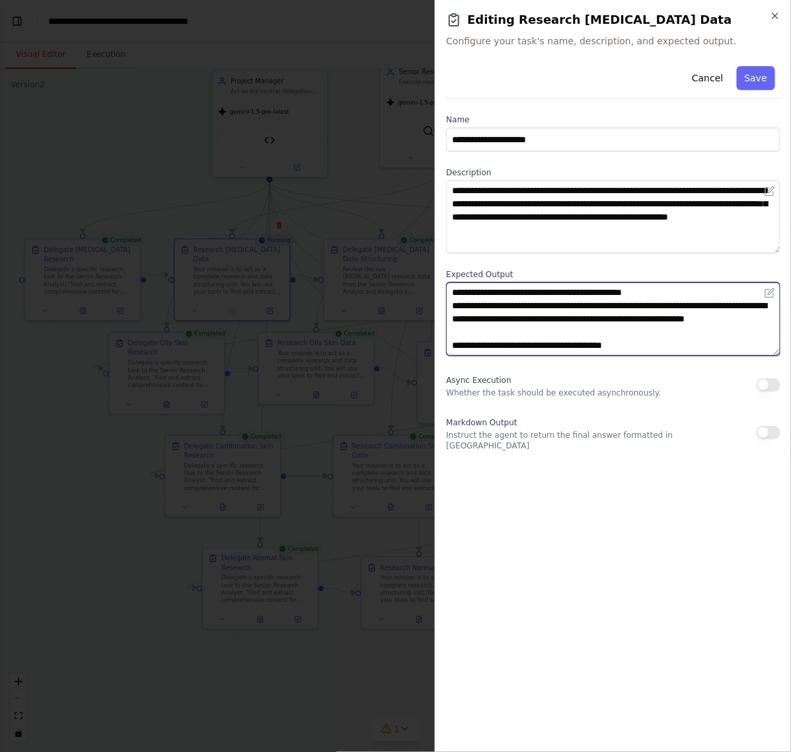
scroll to position [90, 0]
click at [513, 349] on textarea "**********" at bounding box center [613, 318] width 335 height 73
paste textarea "**********"
type textarea "**********"
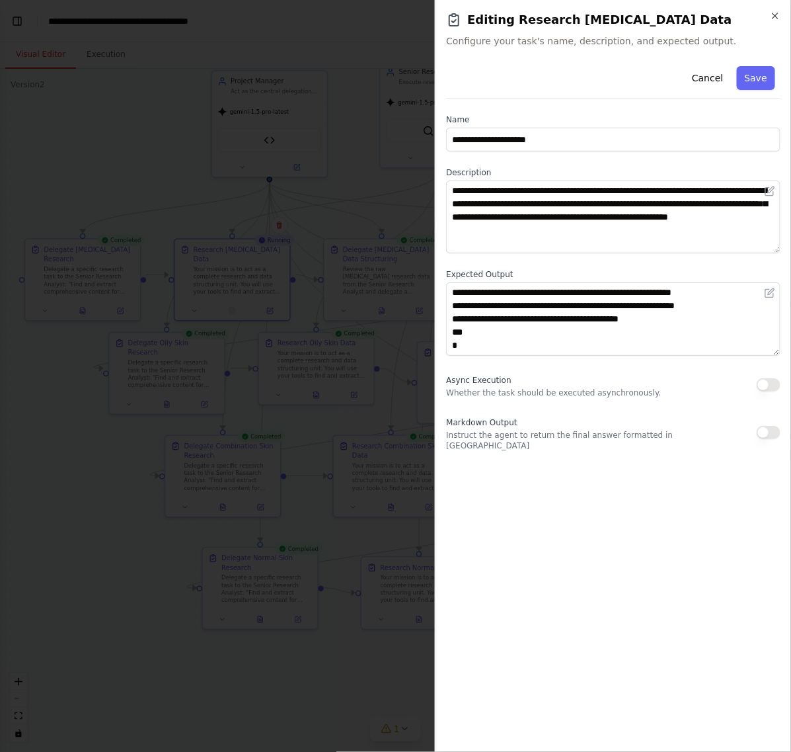
click at [693, 491] on div "**********" at bounding box center [613, 401] width 335 height 680
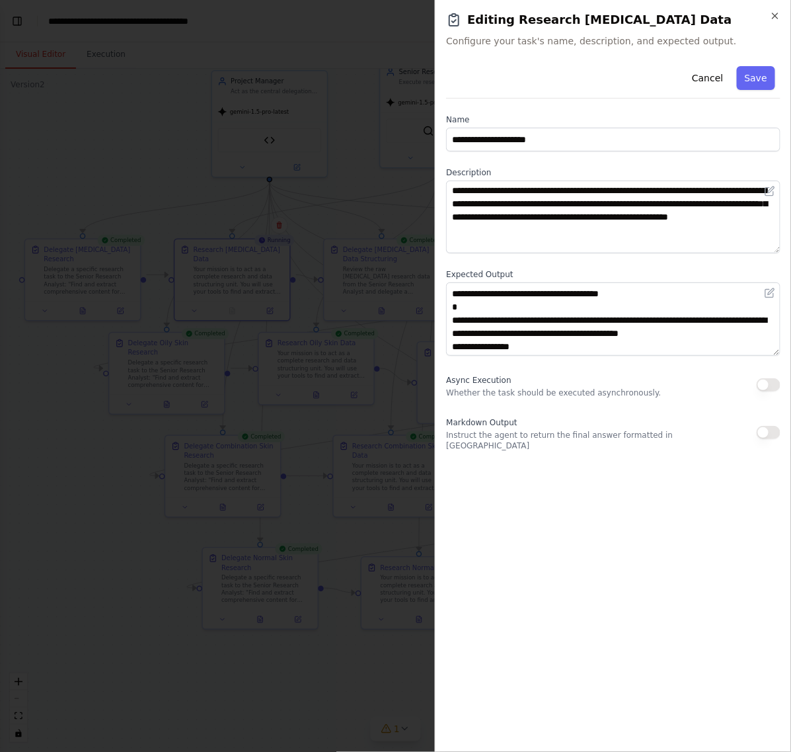
scroll to position [0, 0]
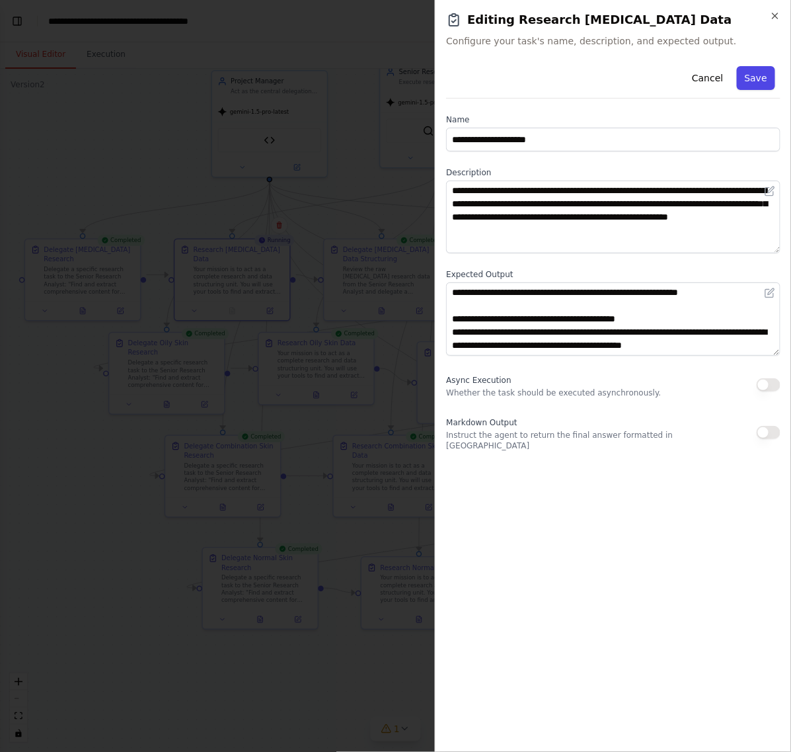
click at [768, 77] on button "Save" at bounding box center [756, 78] width 38 height 24
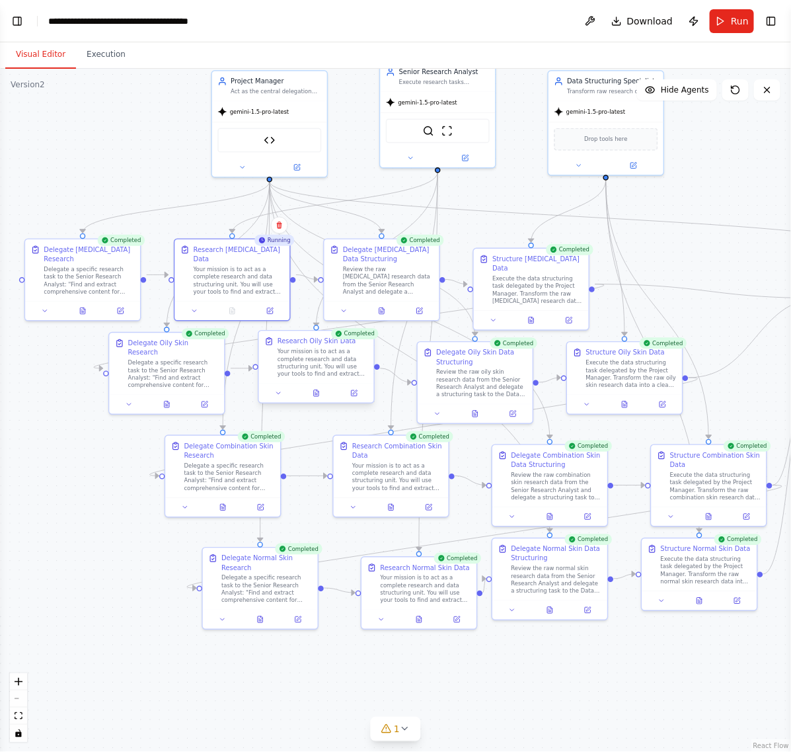
click at [319, 362] on div "Your mission is to act as a complete research and data structuring unit. You wi…" at bounding box center [323, 363] width 91 height 30
click at [392, 485] on div "Your mission is to act as a complete research and data structuring unit. You wi…" at bounding box center [397, 475] width 91 height 30
click at [341, 360] on div "Your mission is to act as a complete research and data structuring unit. You wi…" at bounding box center [323, 363] width 91 height 30
click at [376, 458] on div "Research Combination Skin Data Your mission is to act as a complete research an…" at bounding box center [397, 465] width 91 height 50
click at [433, 577] on div "Your mission is to act as a complete research and data structuring unit. You wi…" at bounding box center [426, 587] width 91 height 30
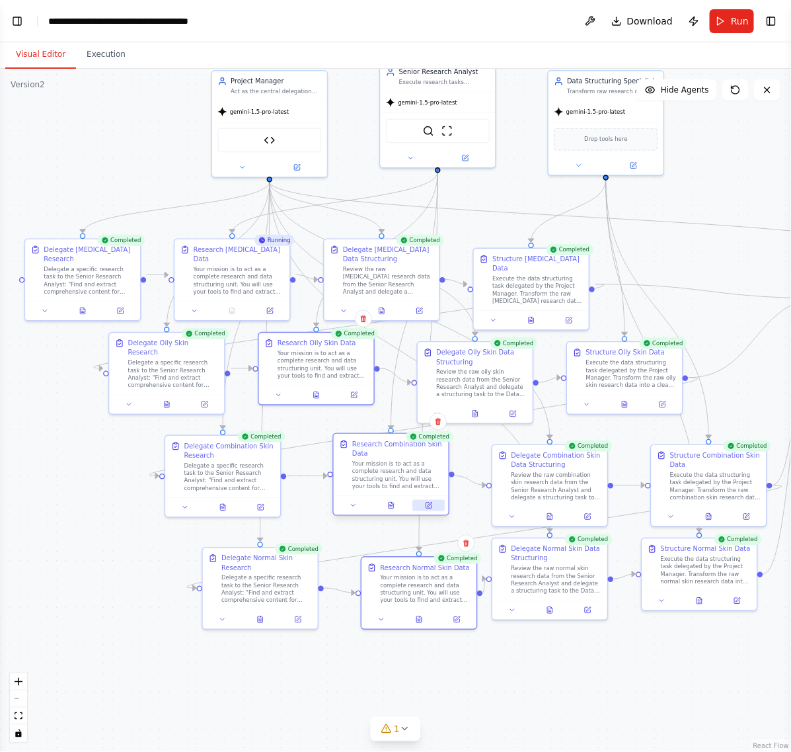
click at [431, 511] on div at bounding box center [391, 504] width 115 height 19
click at [427, 502] on icon at bounding box center [428, 505] width 7 height 7
click at [432, 504] on icon at bounding box center [428, 505] width 5 height 5
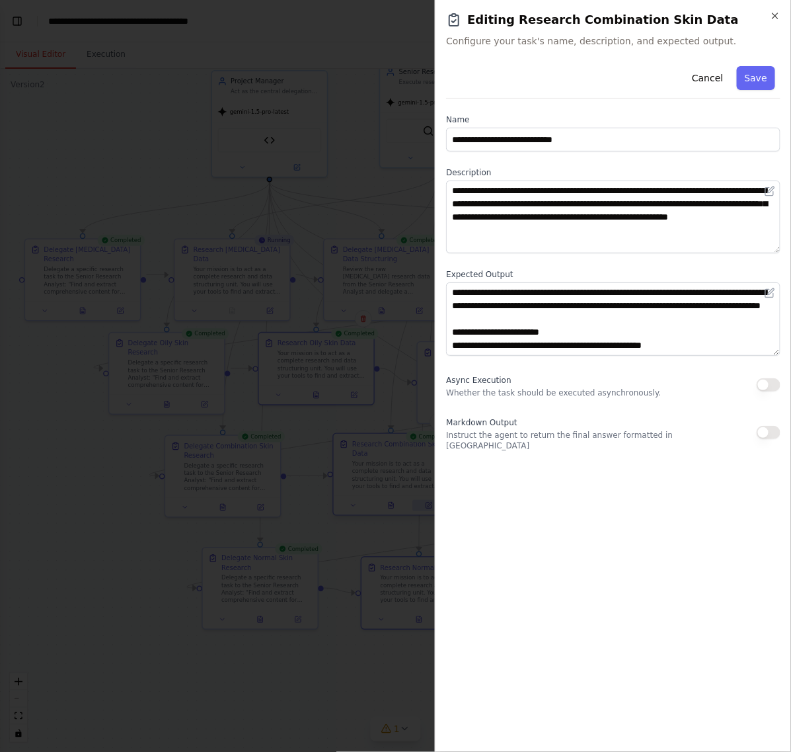
click at [432, 504] on div at bounding box center [395, 376] width 791 height 752
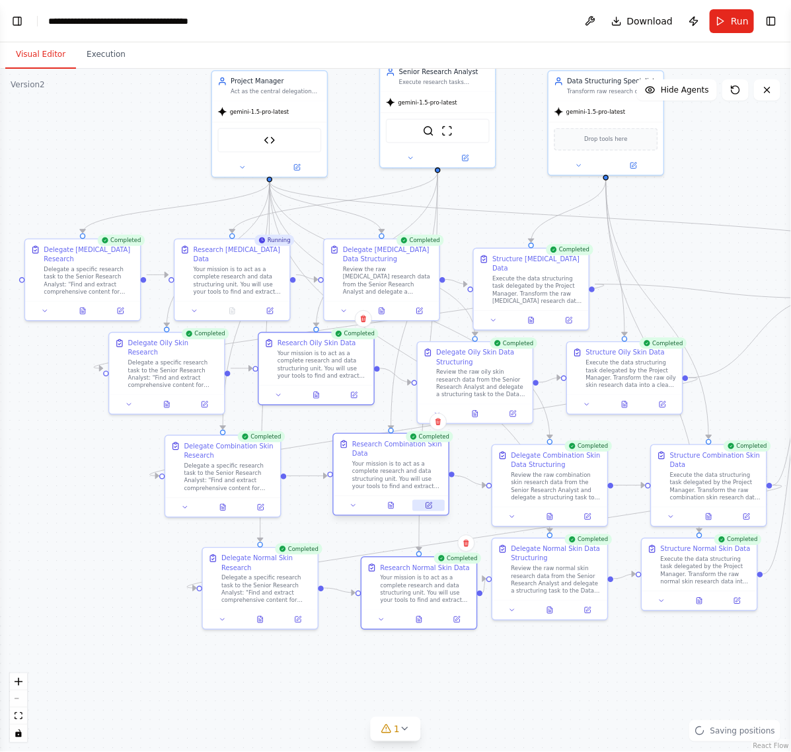
click at [432, 504] on icon at bounding box center [428, 505] width 5 height 5
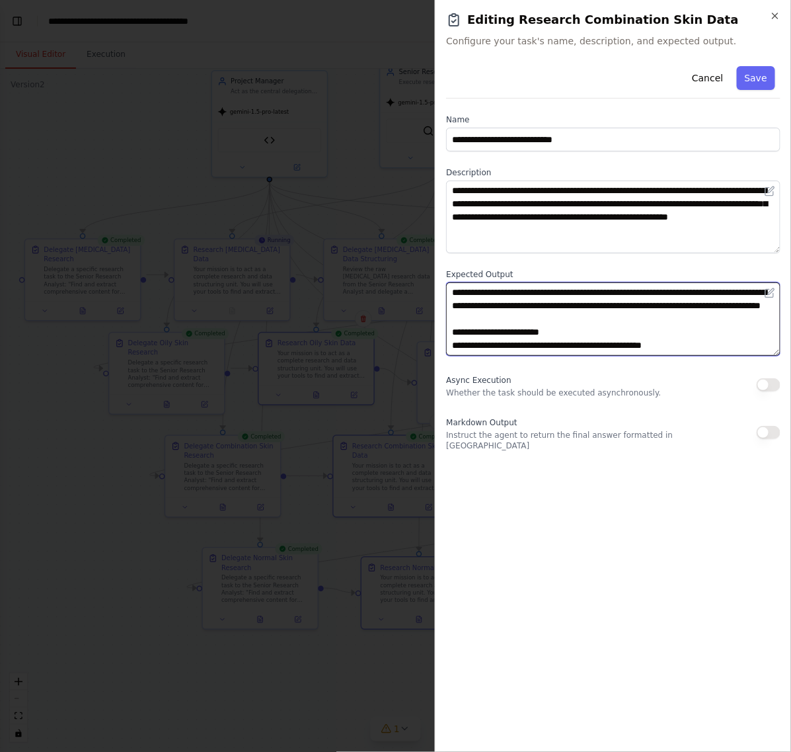
click at [606, 339] on textarea "**********" at bounding box center [613, 318] width 335 height 73
drag, startPoint x: 609, startPoint y: 336, endPoint x: 455, endPoint y: 282, distance: 163.3
click at [455, 282] on div "**********" at bounding box center [613, 312] width 335 height 86
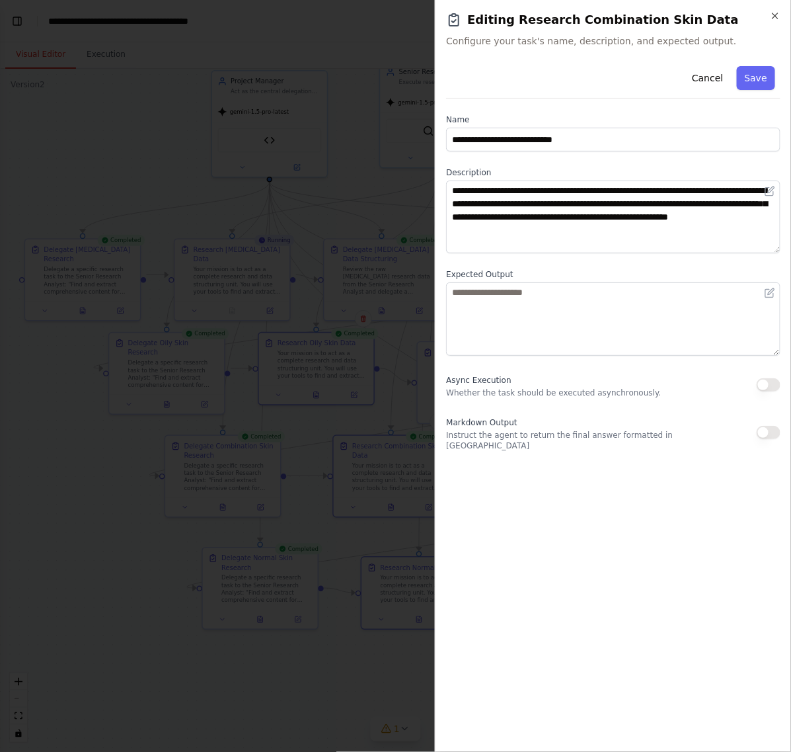
click at [481, 542] on div "**********" at bounding box center [613, 401] width 335 height 680
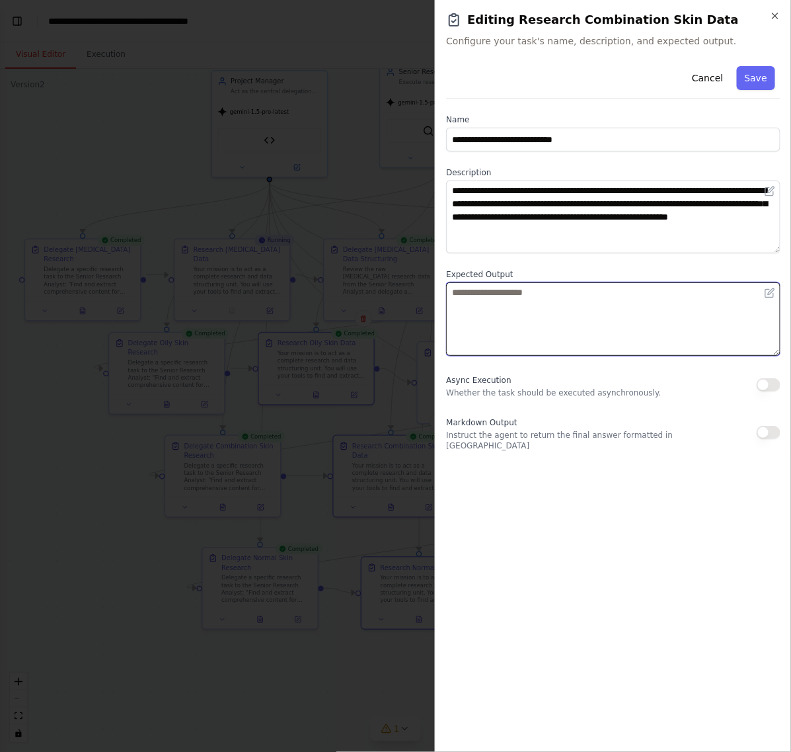
click at [483, 318] on textarea at bounding box center [613, 318] width 335 height 73
paste textarea "**********"
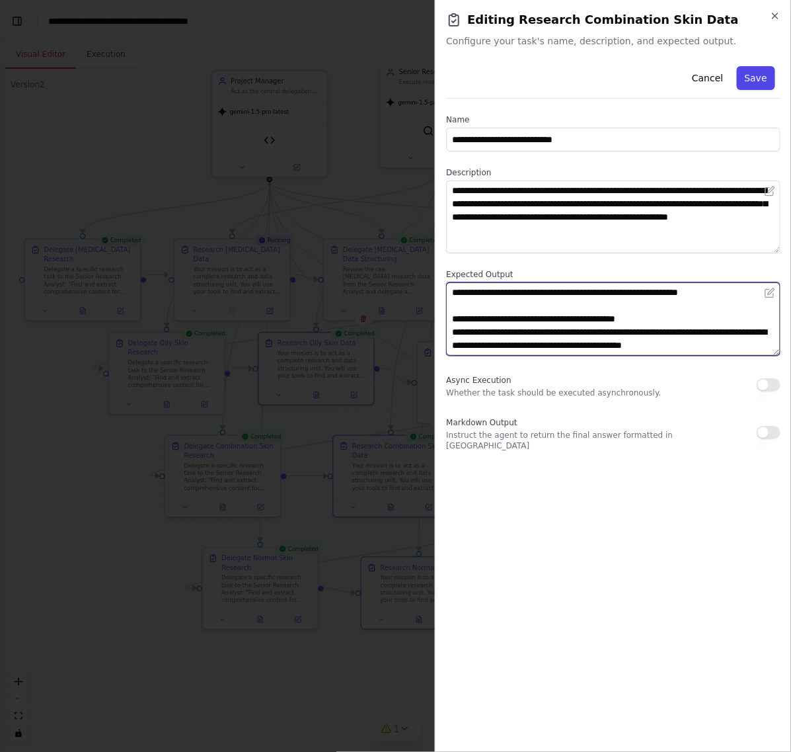
type textarea "**********"
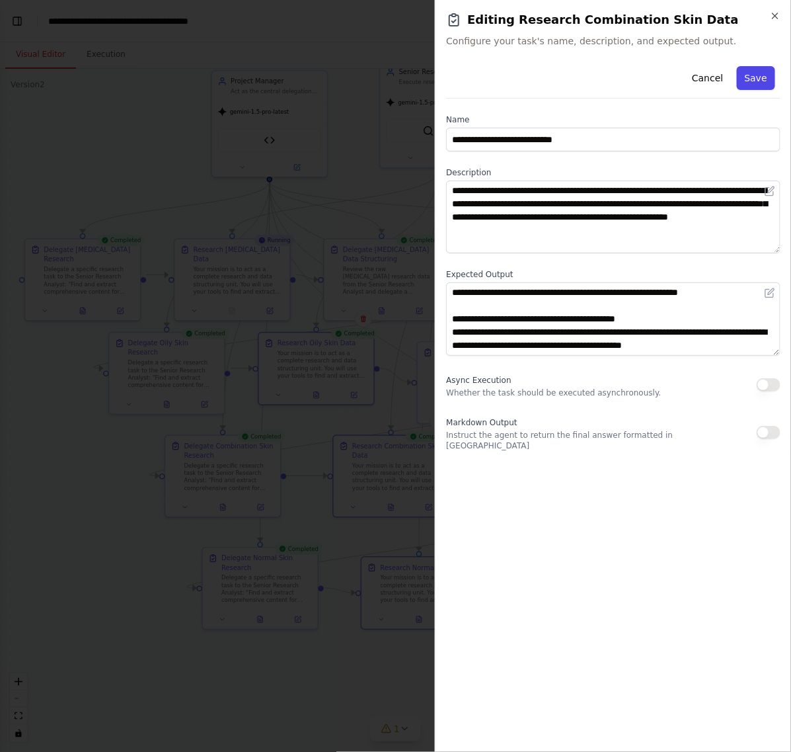
click at [756, 71] on button "Save" at bounding box center [756, 78] width 38 height 24
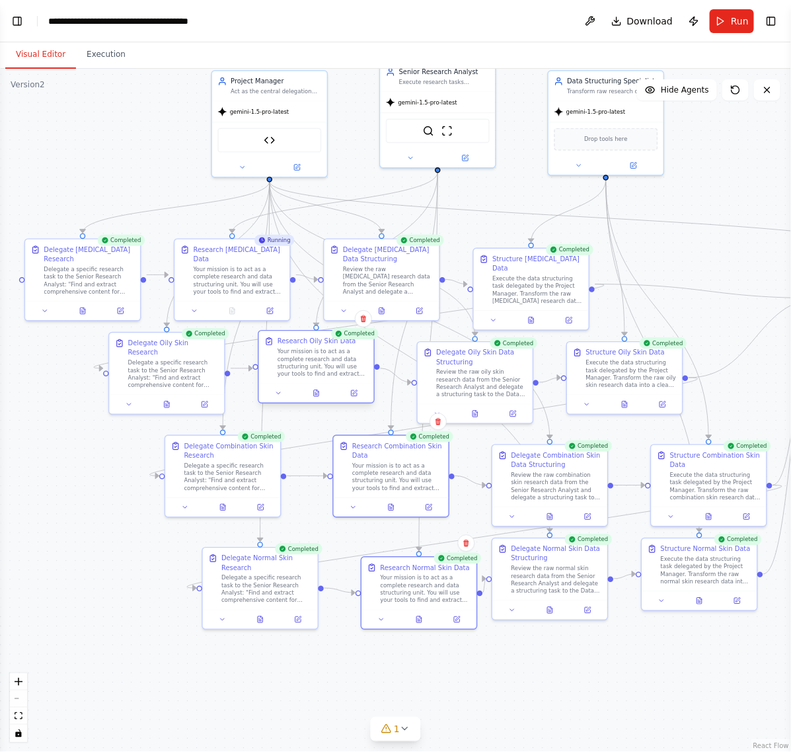
click at [348, 399] on div at bounding box center [316, 392] width 115 height 19
click at [356, 397] on button at bounding box center [354, 392] width 32 height 11
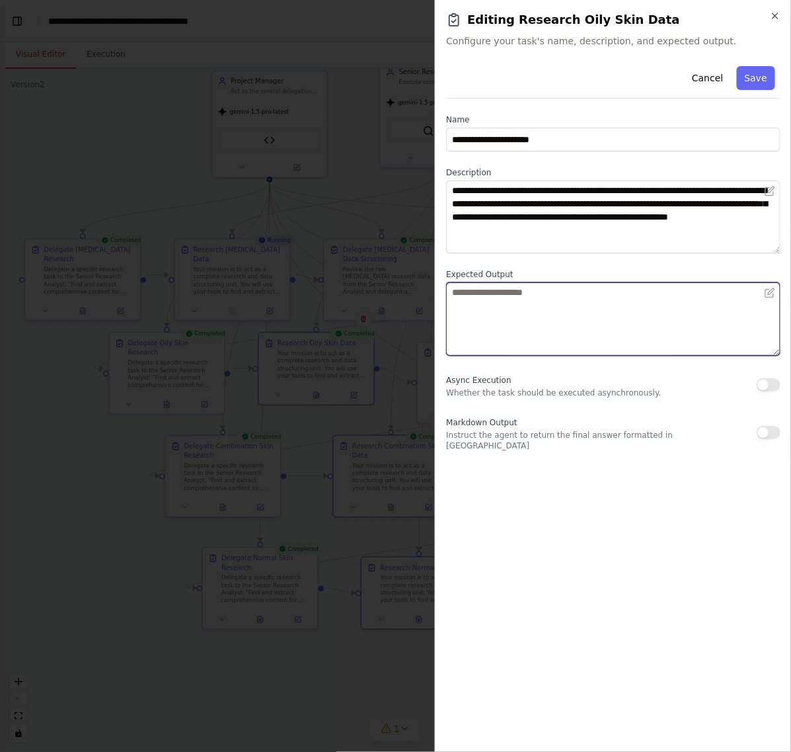
paste textarea "**********"
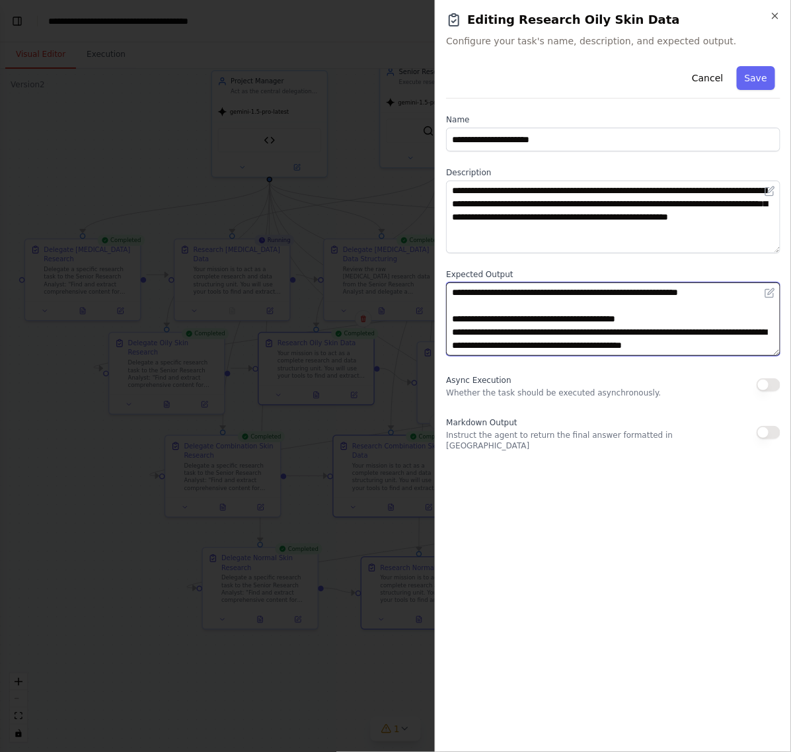
scroll to position [196, 0]
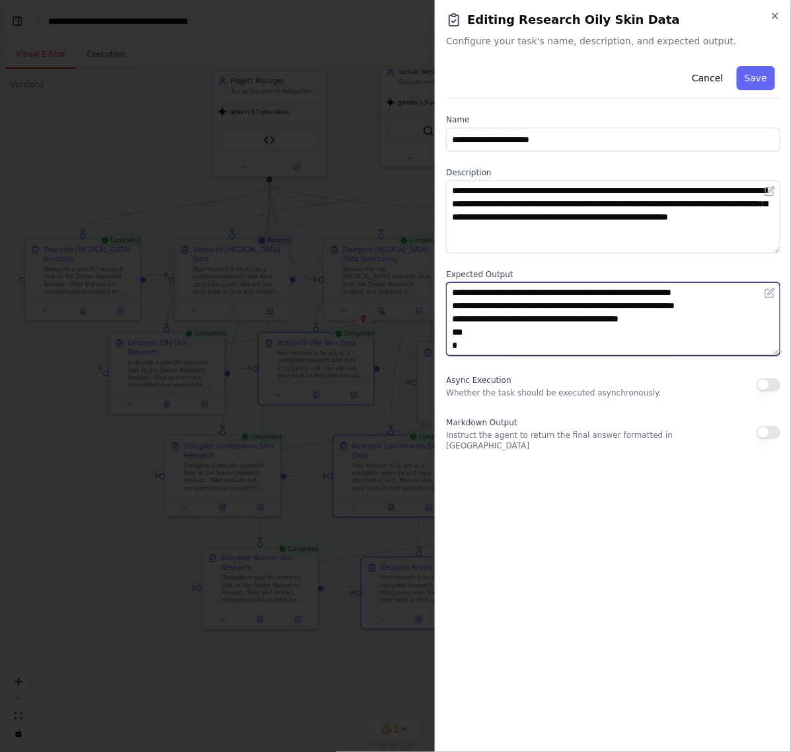
type textarea "**********"
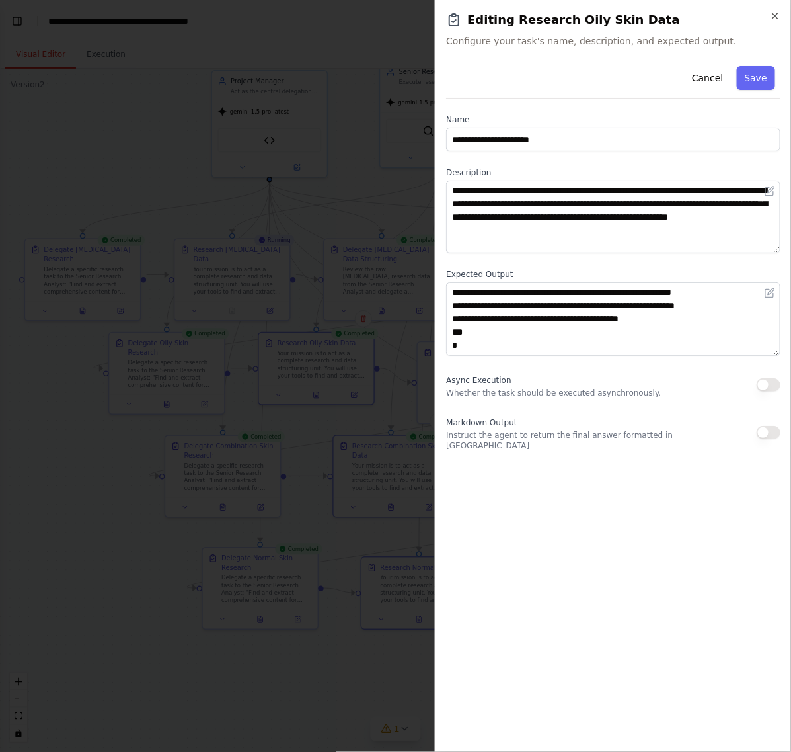
click at [586, 564] on div "**********" at bounding box center [613, 401] width 335 height 680
click at [754, 77] on button "Save" at bounding box center [756, 78] width 38 height 24
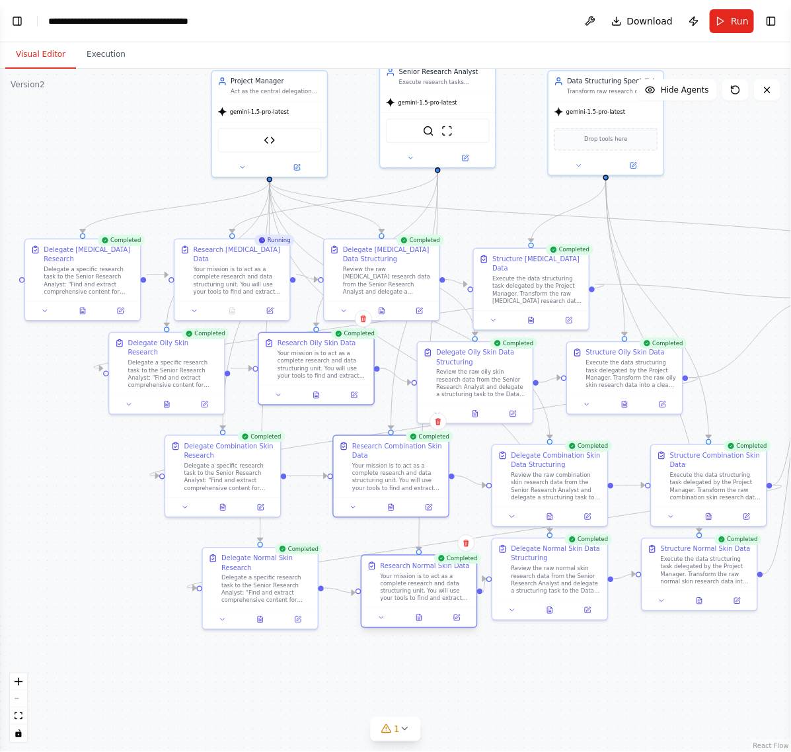
click at [462, 624] on div at bounding box center [419, 617] width 115 height 19
click at [462, 618] on button at bounding box center [457, 617] width 32 height 11
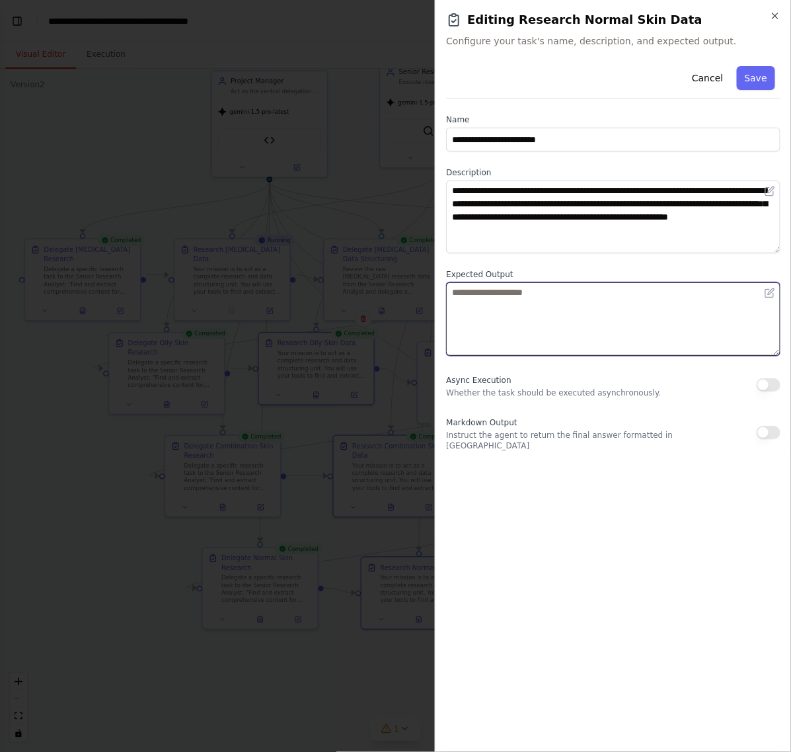
paste textarea "**********"
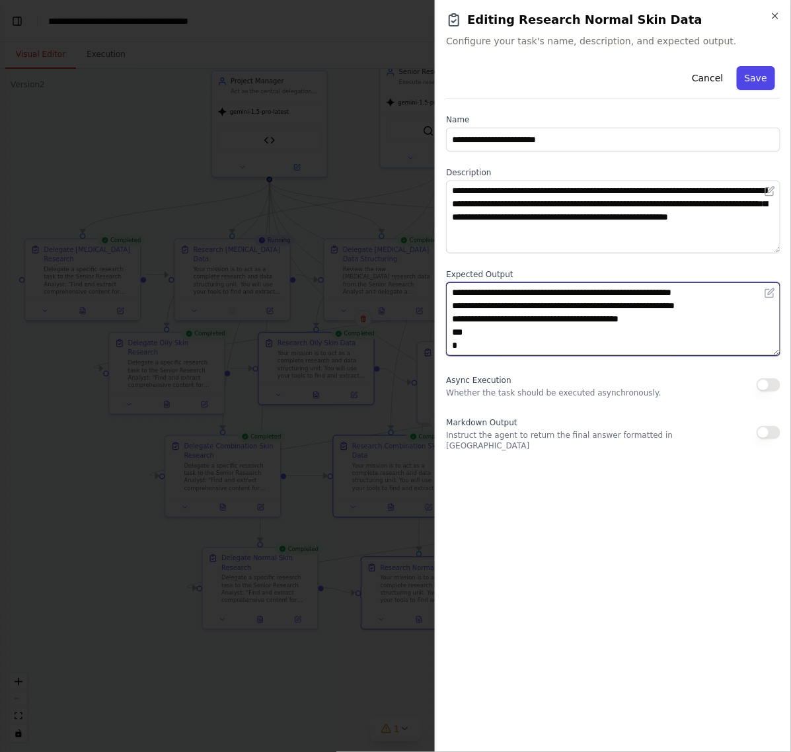
type textarea "**********"
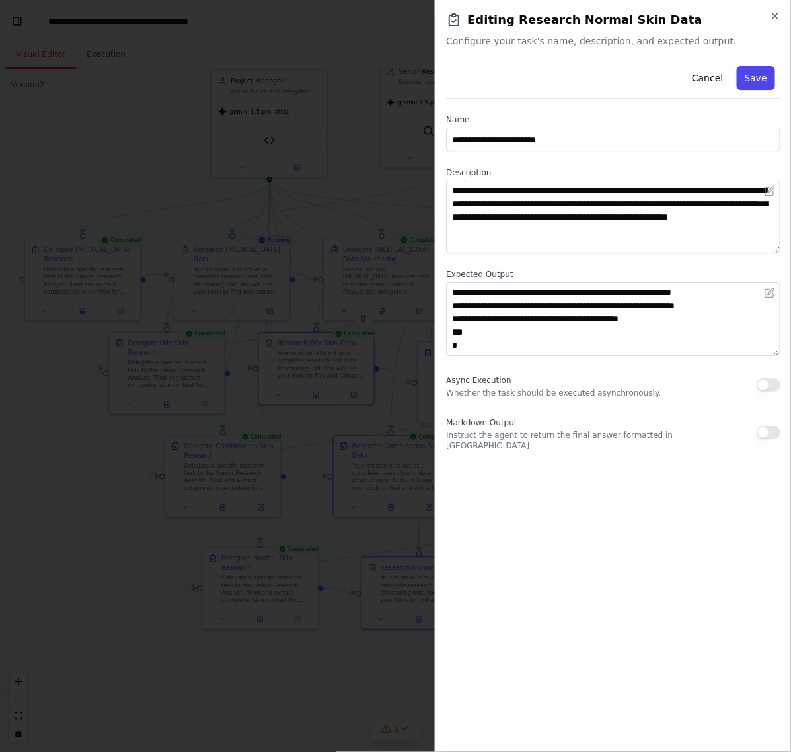
click at [761, 81] on button "Save" at bounding box center [756, 78] width 38 height 24
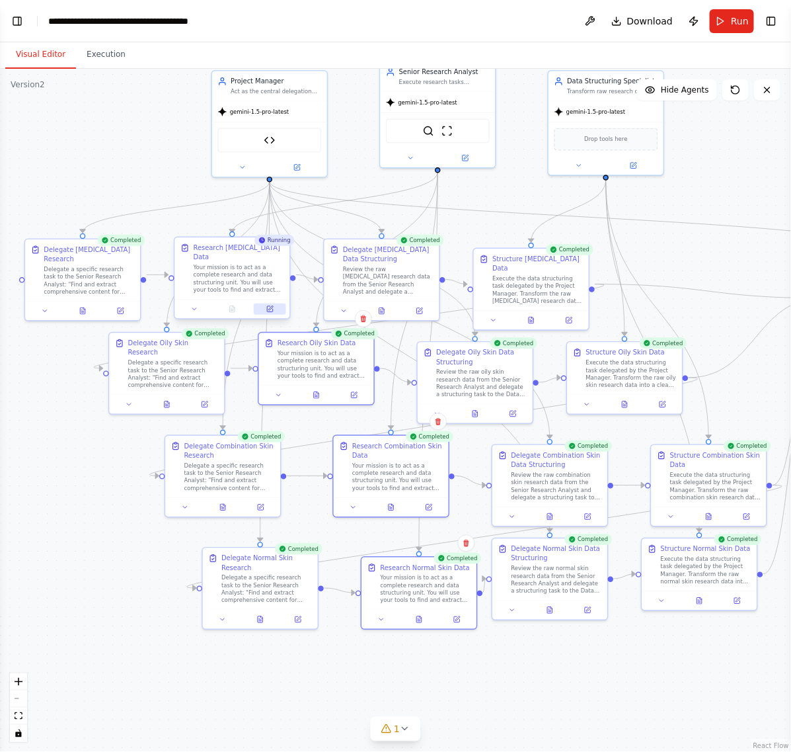
click at [271, 303] on button at bounding box center [270, 308] width 32 height 11
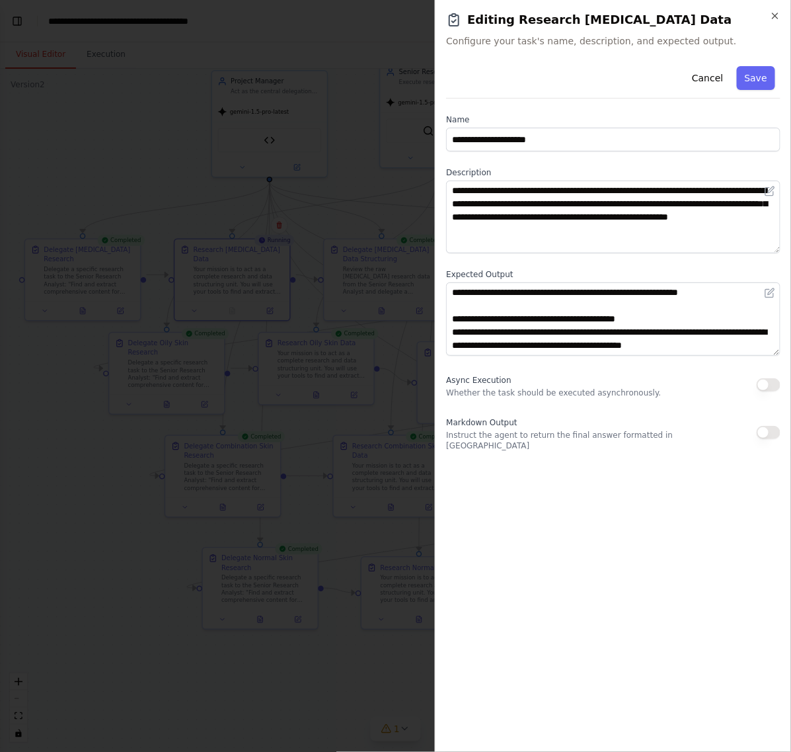
click at [190, 217] on div at bounding box center [395, 376] width 791 height 752
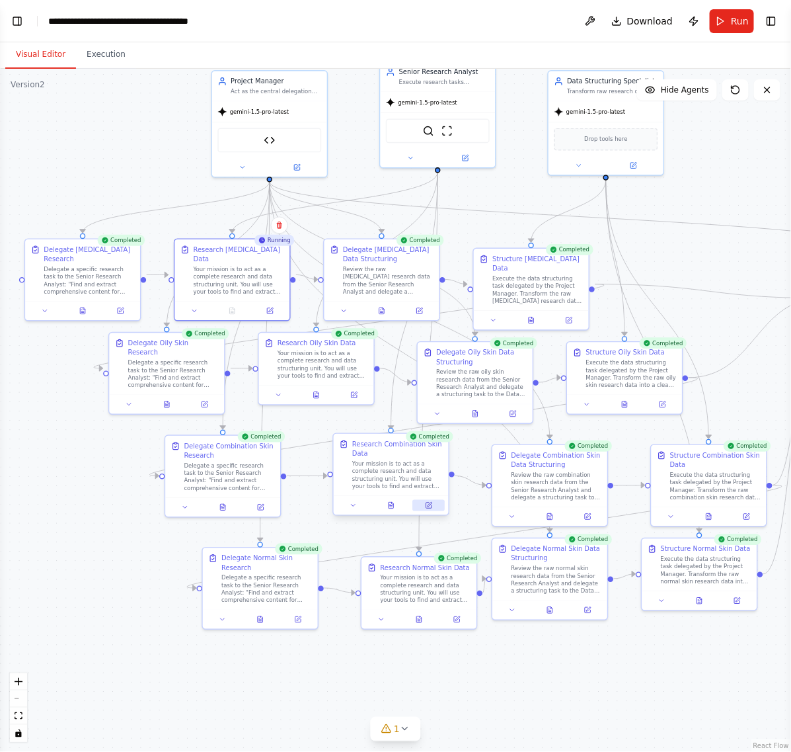
click at [425, 502] on icon at bounding box center [428, 505] width 7 height 7
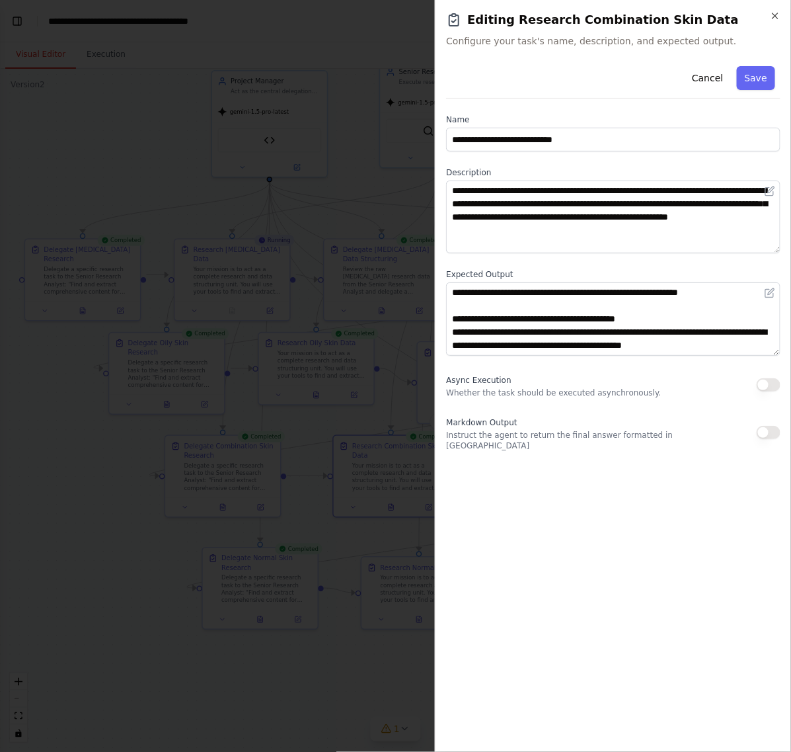
click at [144, 182] on div at bounding box center [395, 376] width 791 height 752
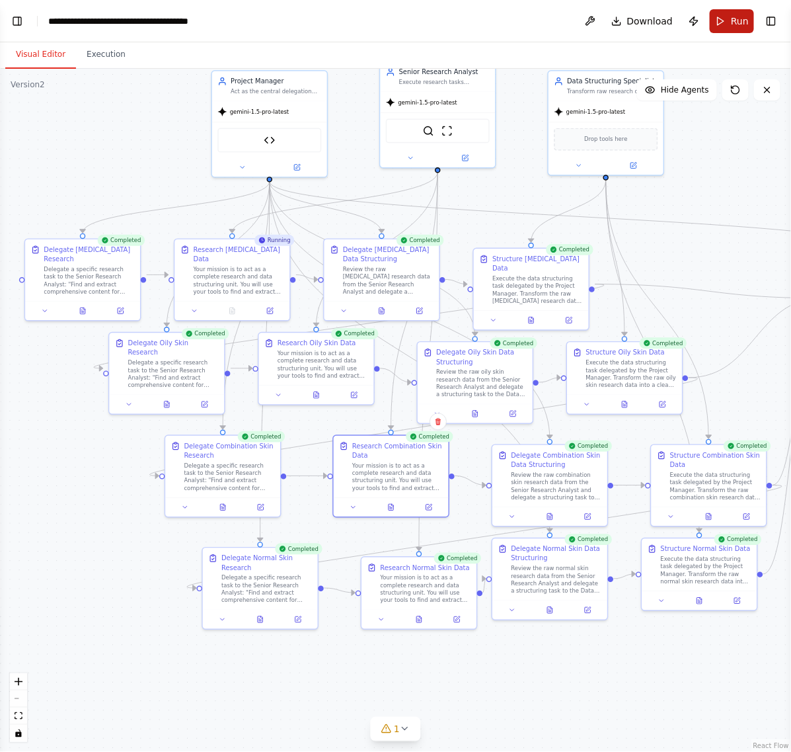
click at [734, 18] on span "Run" at bounding box center [740, 21] width 18 height 13
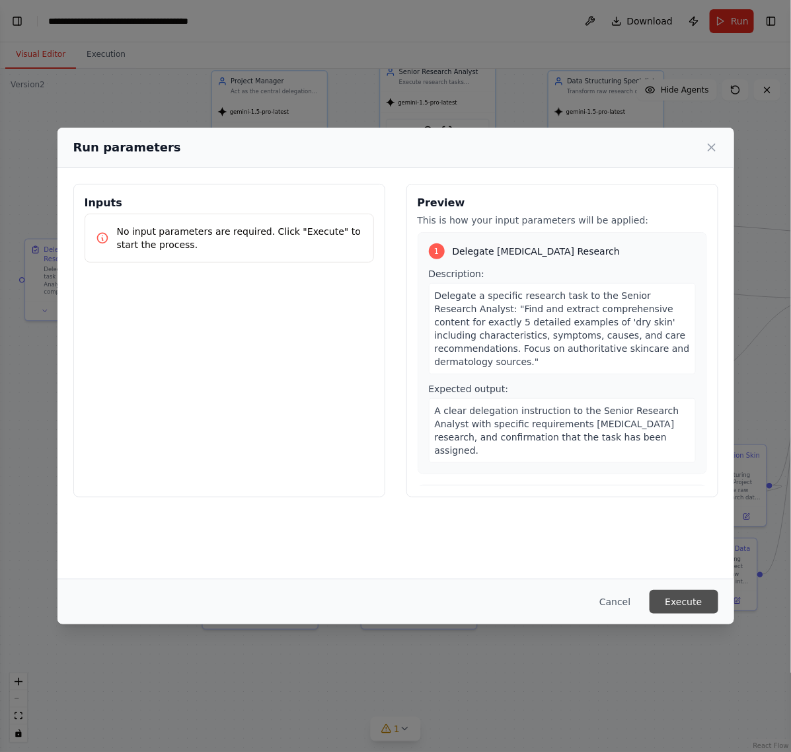
click at [673, 603] on button "Execute" at bounding box center [684, 602] width 69 height 24
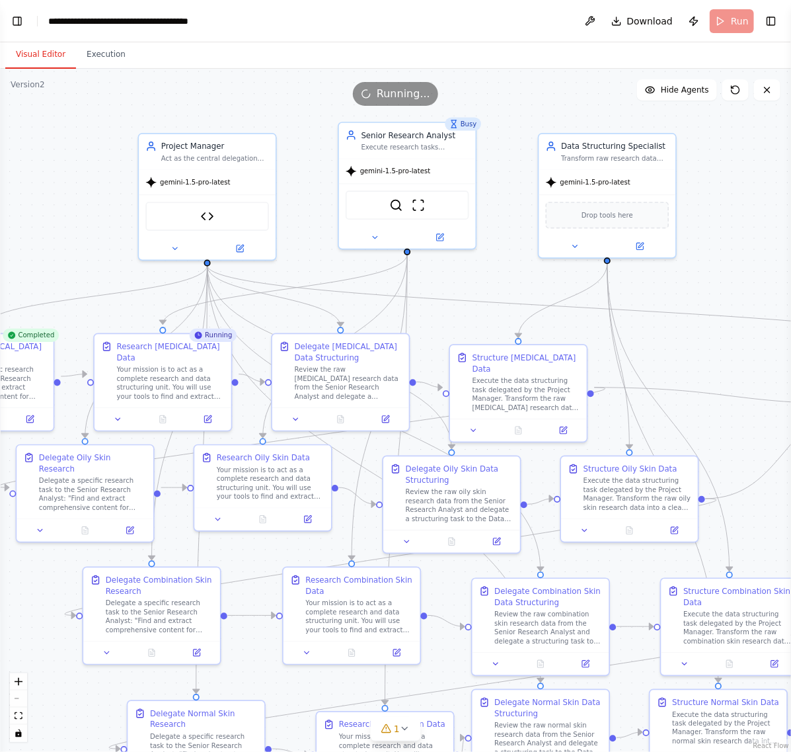
drag, startPoint x: 702, startPoint y: 185, endPoint x: 733, endPoint y: 281, distance: 100.8
click at [733, 281] on div ".deletable-edge-delete-btn { width: 20px; height: 20px; border: 0px solid #ffff…" at bounding box center [395, 410] width 791 height 683
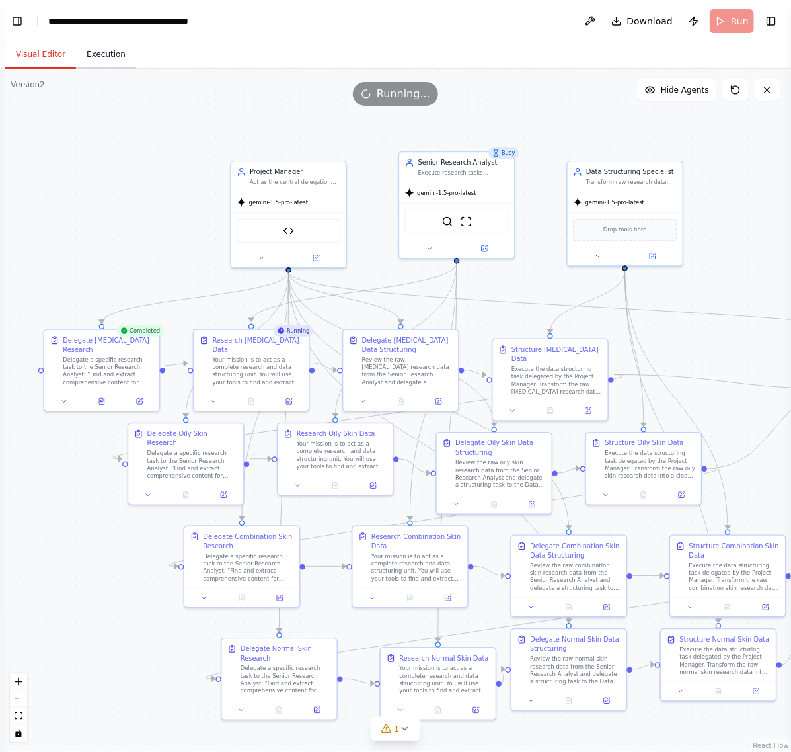
click at [106, 63] on button "Execution" at bounding box center [106, 55] width 60 height 28
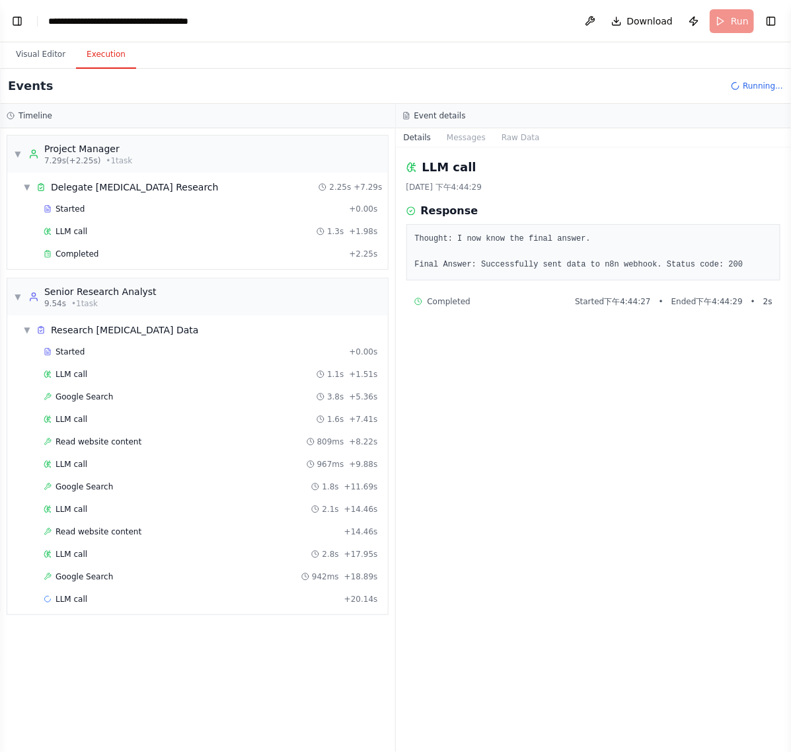
scroll to position [0, 0]
click at [139, 627] on div "Read website content 301ms + 29.97s" at bounding box center [211, 621] width 335 height 11
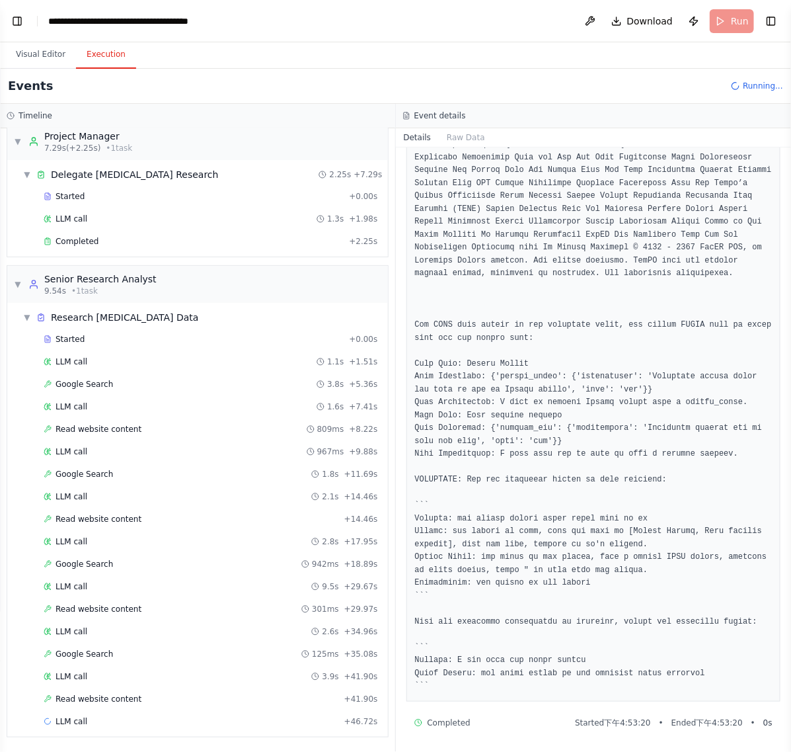
scroll to position [20, 0]
click at [116, 695] on span "Read website content" at bounding box center [99, 699] width 86 height 11
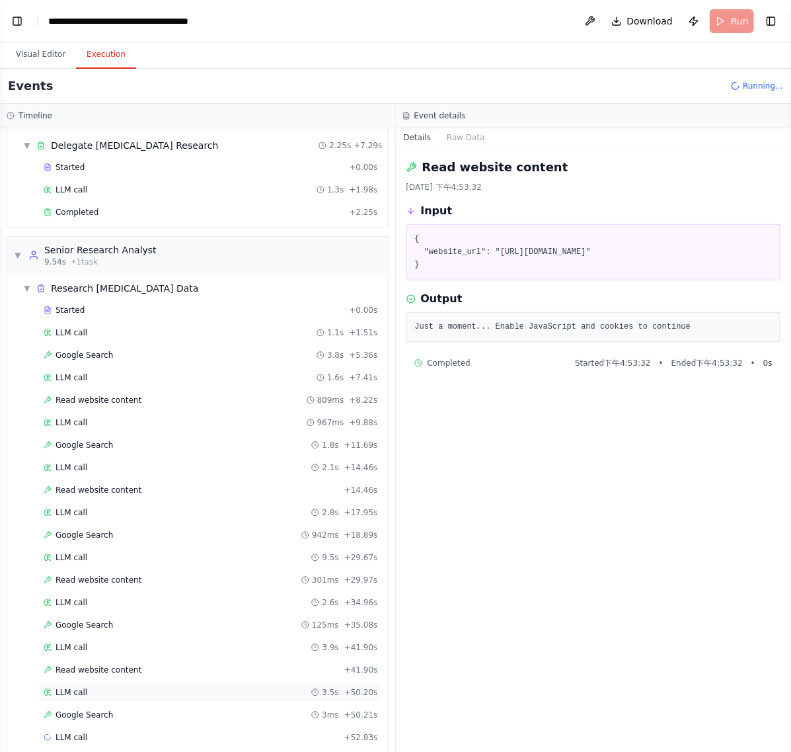
scroll to position [65, 0]
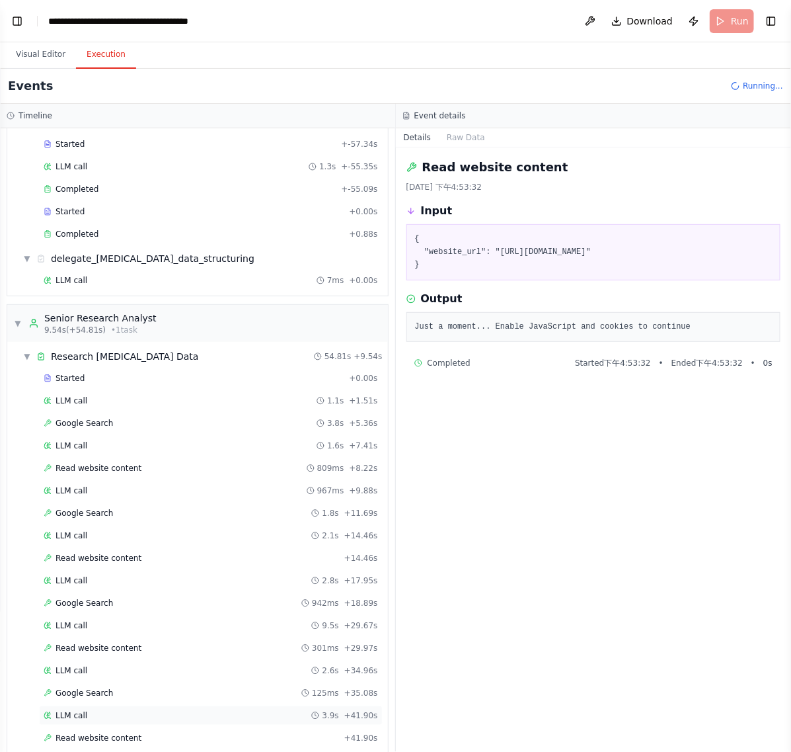
click at [110, 702] on div "Started + 0.00s LLM call 1.1s + 1.51s Google Search 3.8s + 5.36s LLM call 1.6s …" at bounding box center [203, 604] width 370 height 472
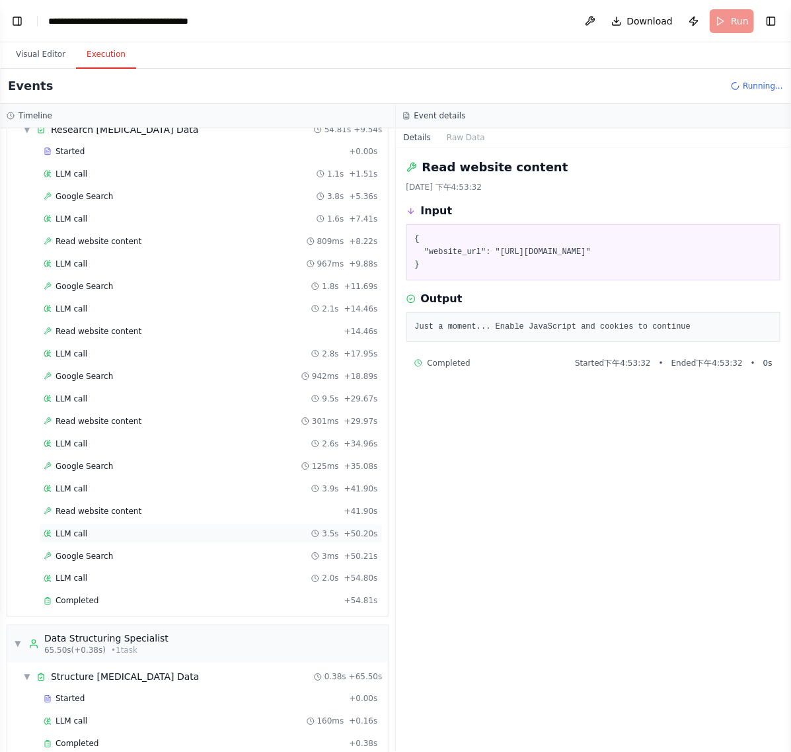
click at [110, 539] on div "LLM call 3.5s + 50.20s" at bounding box center [211, 533] width 335 height 11
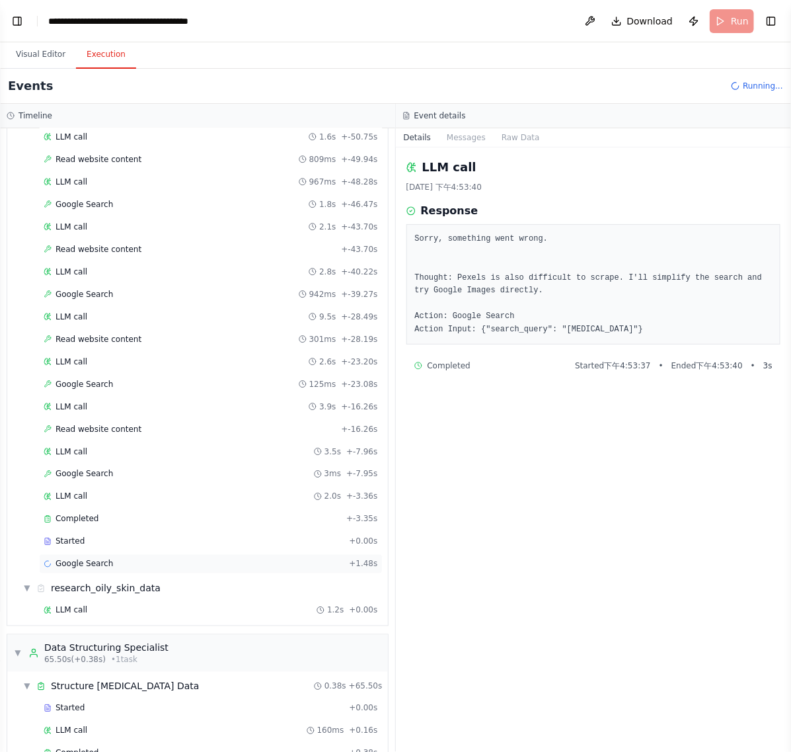
scroll to position [508, 0]
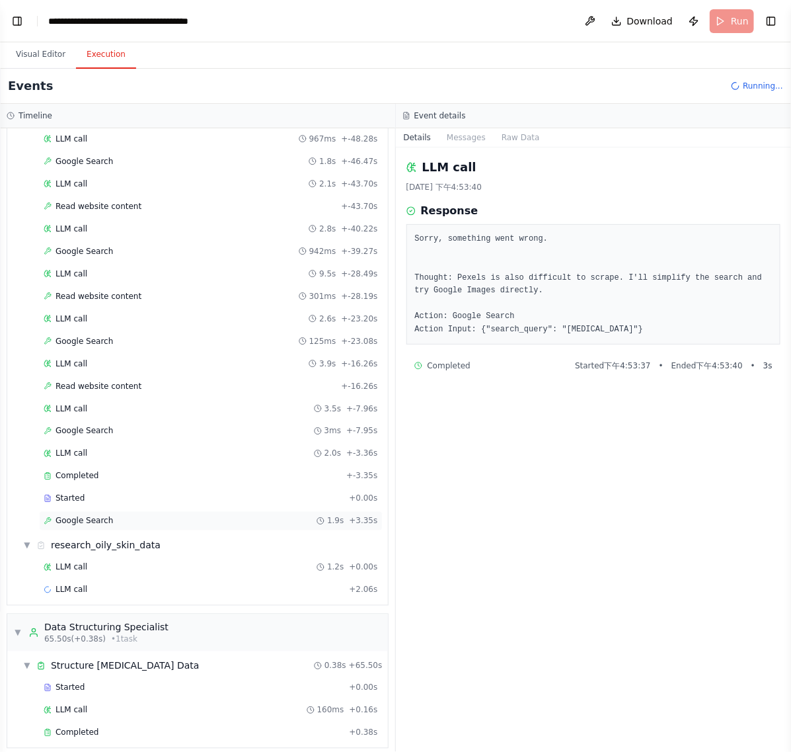
click at [126, 526] on div "Google Search 1.9s + 3.35s" at bounding box center [211, 521] width 335 height 11
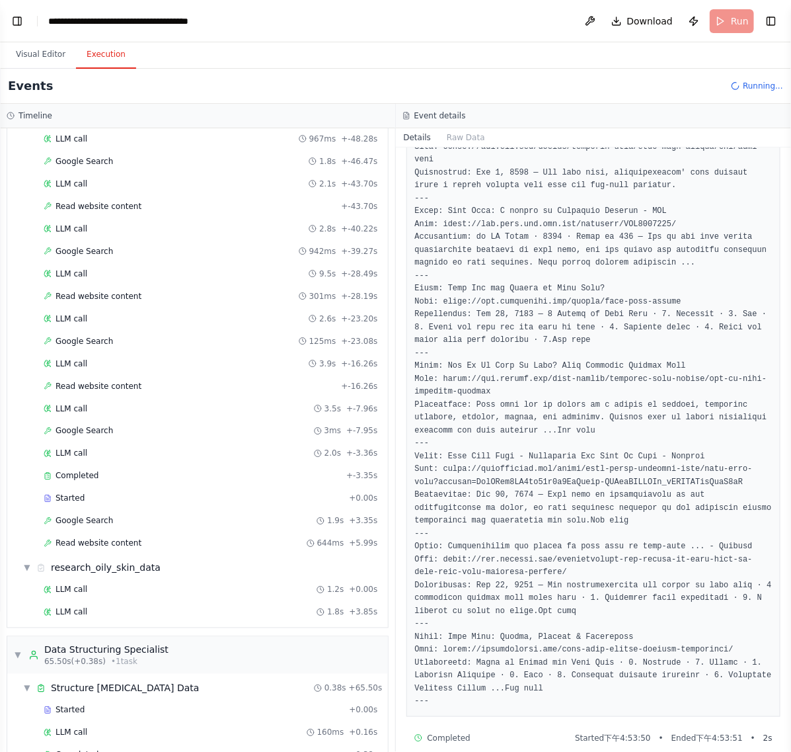
scroll to position [452, 0]
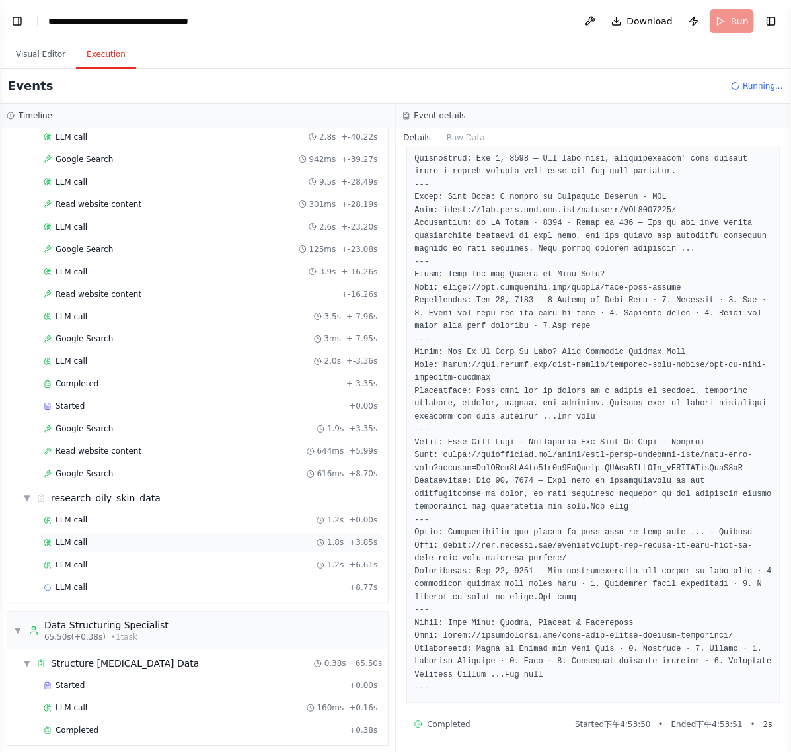
click at [114, 546] on div "LLM call 1.8s + 3.85s" at bounding box center [211, 543] width 344 height 20
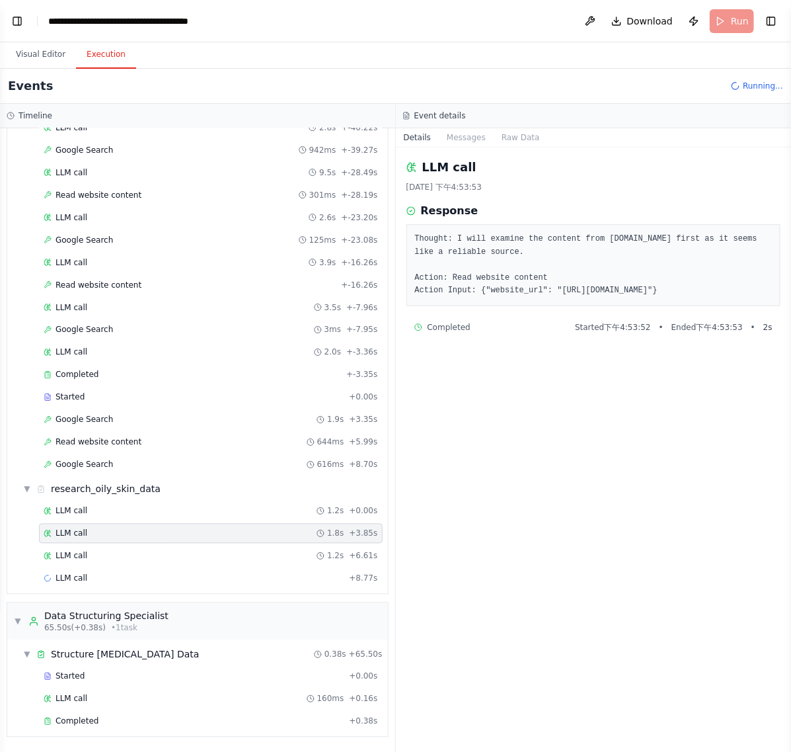
scroll to position [622, 0]
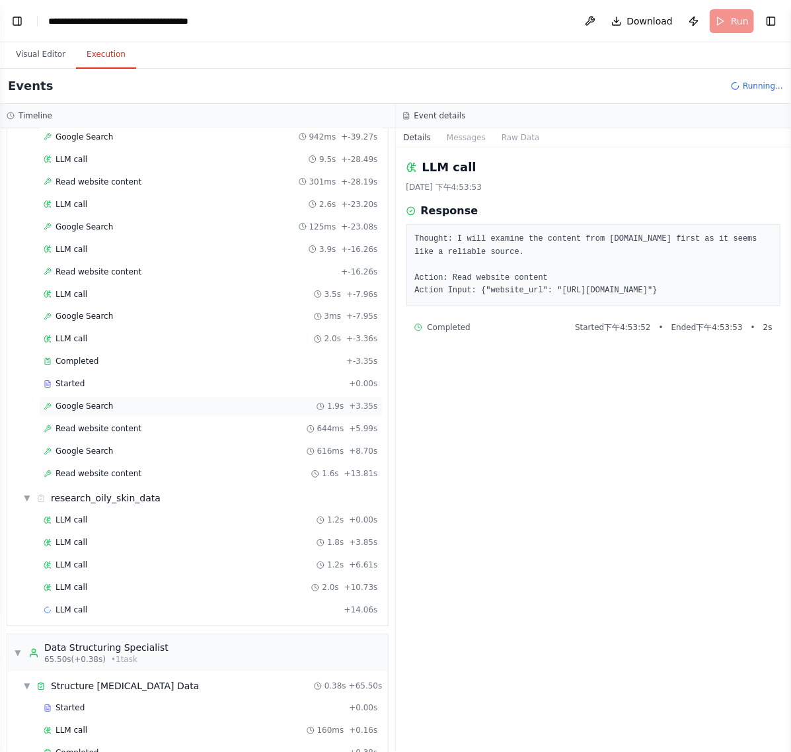
click at [113, 412] on div "Google Search 1.9s + 3.35s" at bounding box center [211, 406] width 335 height 11
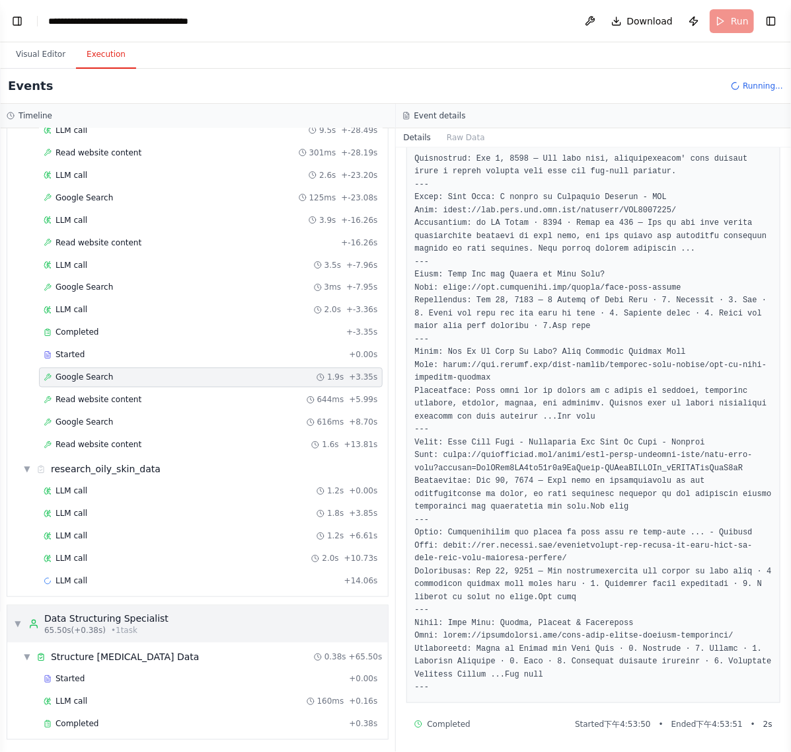
scroll to position [668, 0]
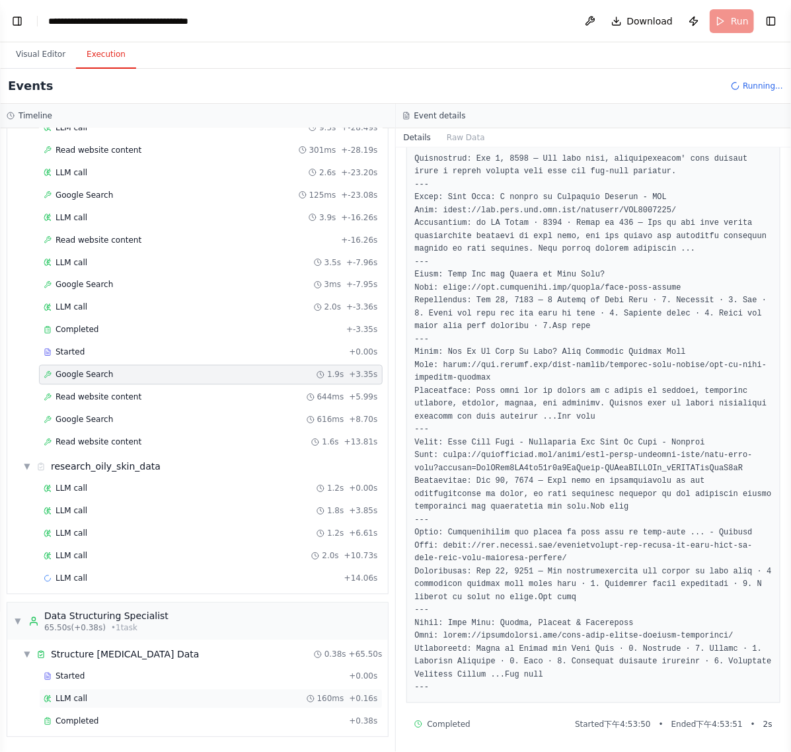
click at [118, 701] on div "LLM call 160ms + 0.16s" at bounding box center [211, 699] width 335 height 11
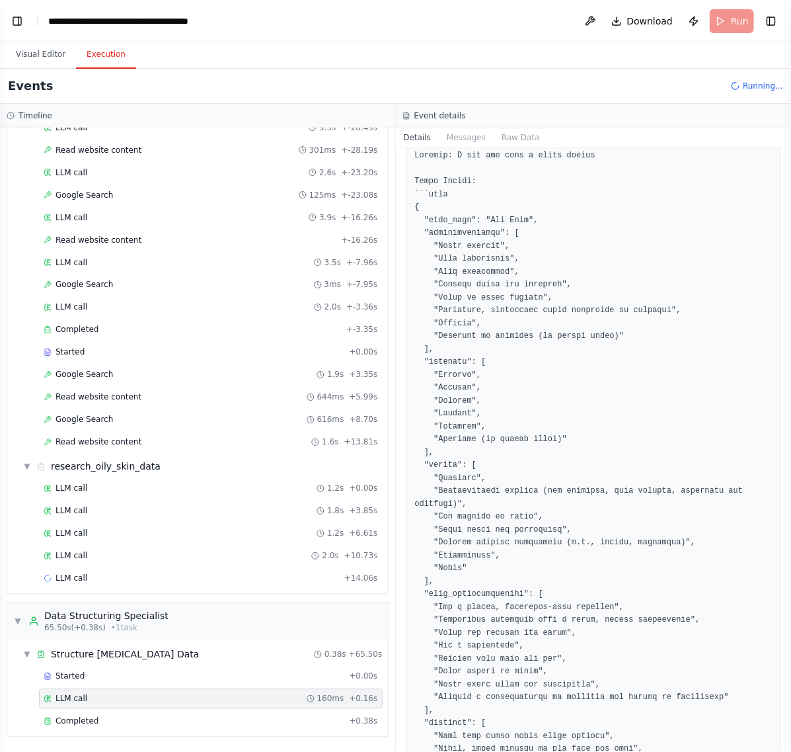
scroll to position [210, 0]
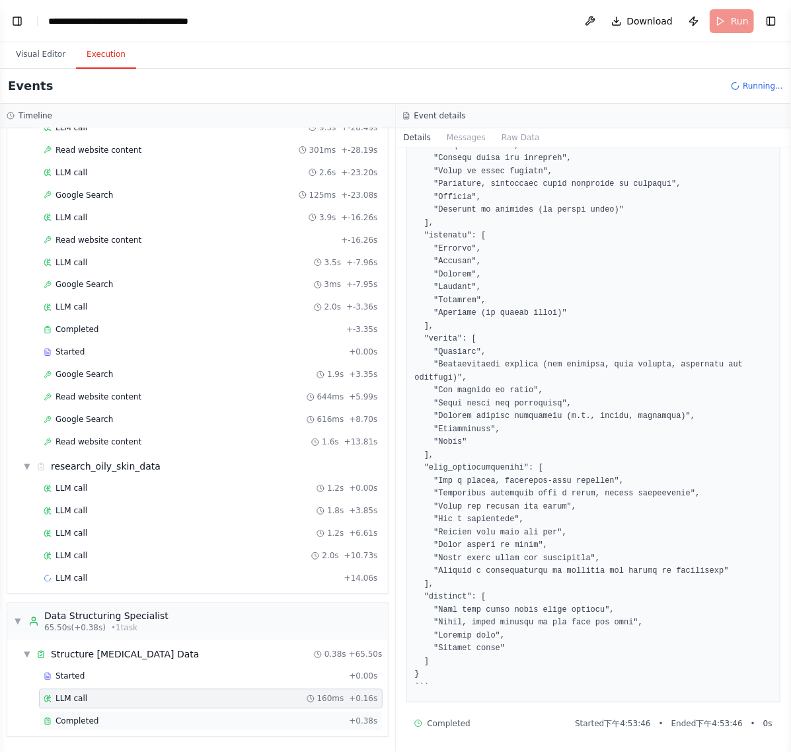
click at [93, 716] on span "Completed" at bounding box center [77, 721] width 43 height 11
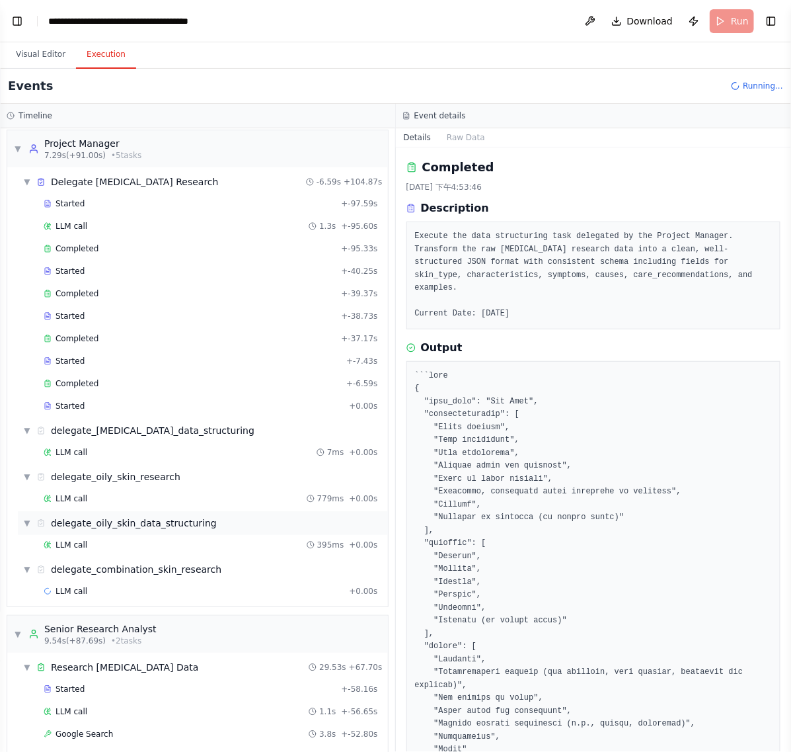
scroll to position [0, 0]
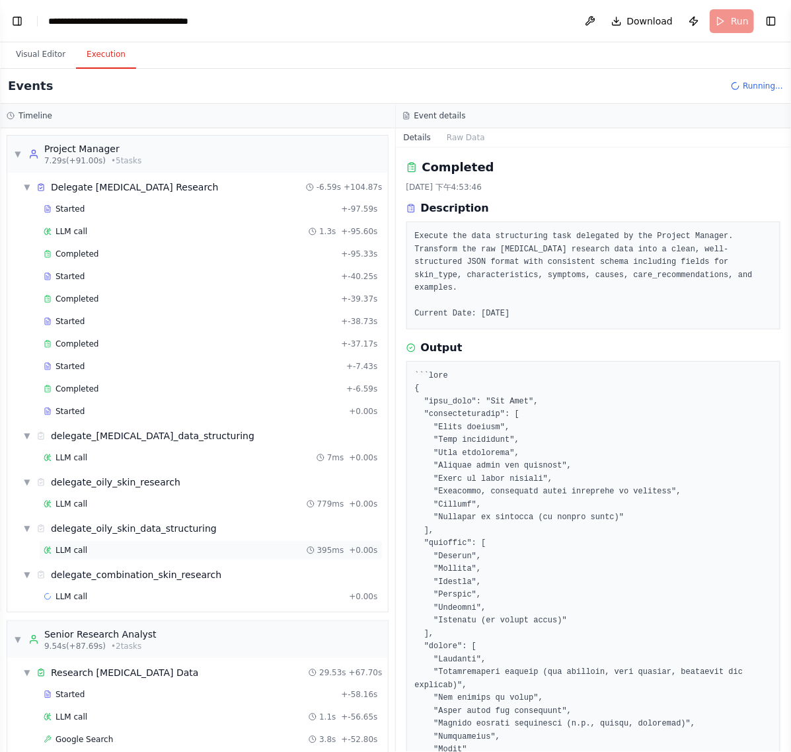
click at [180, 547] on div "LLM call 395ms + 0.00s" at bounding box center [211, 550] width 344 height 20
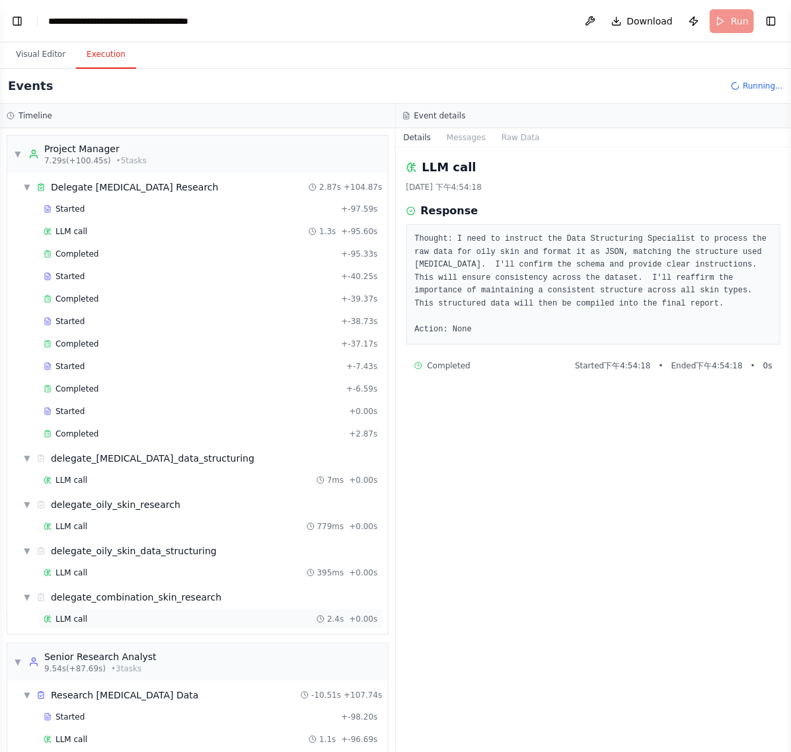
click at [114, 624] on div "LLM call 2.4s + 0.00s" at bounding box center [211, 619] width 335 height 11
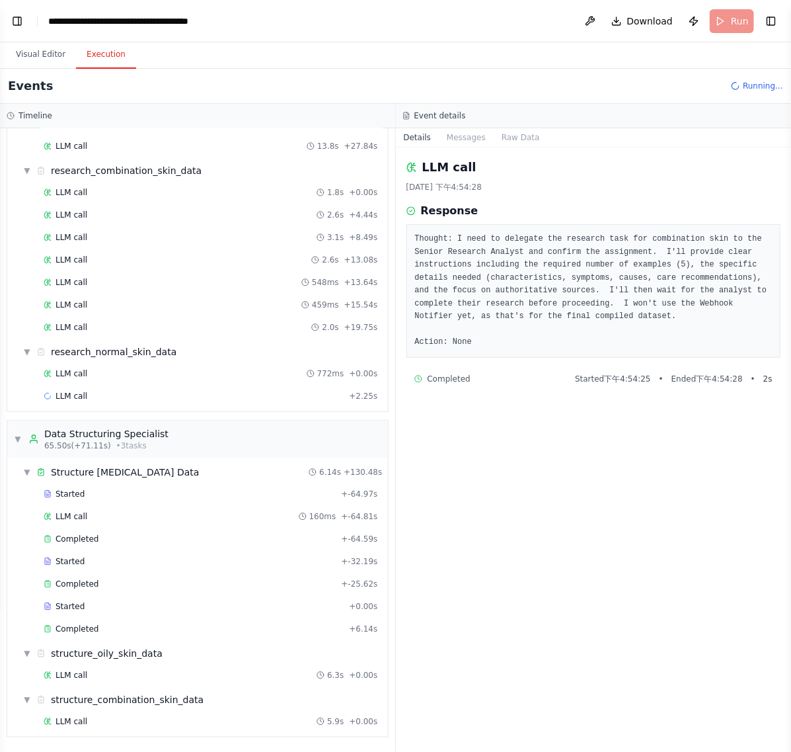
scroll to position [1701, 0]
click at [132, 371] on div "LLM call 772ms + 0.00s" at bounding box center [211, 373] width 335 height 11
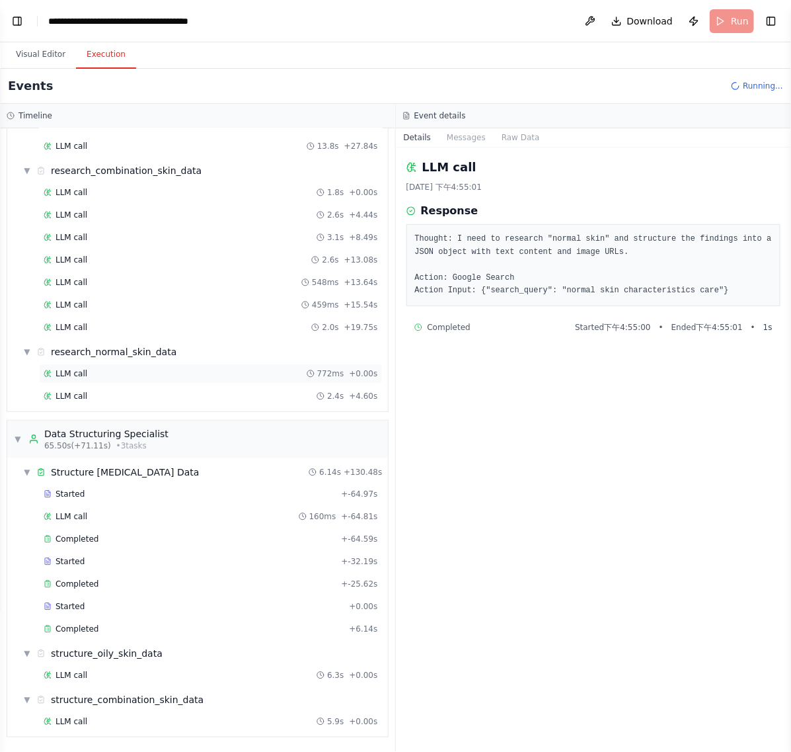
scroll to position [1724, 0]
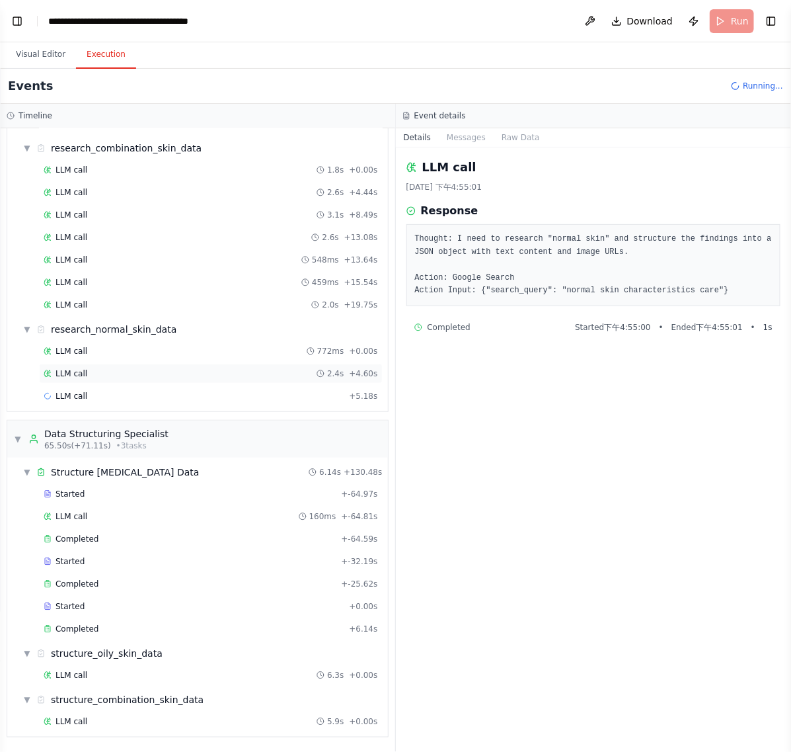
click at [130, 379] on div "LLM call 2.4s + 4.60s" at bounding box center [211, 373] width 335 height 11
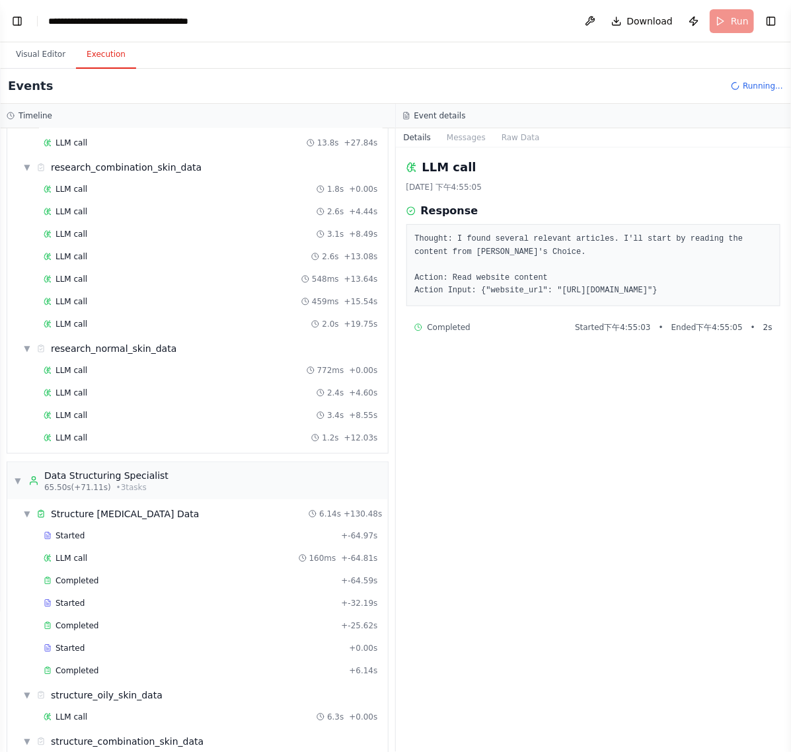
scroll to position [1770, 0]
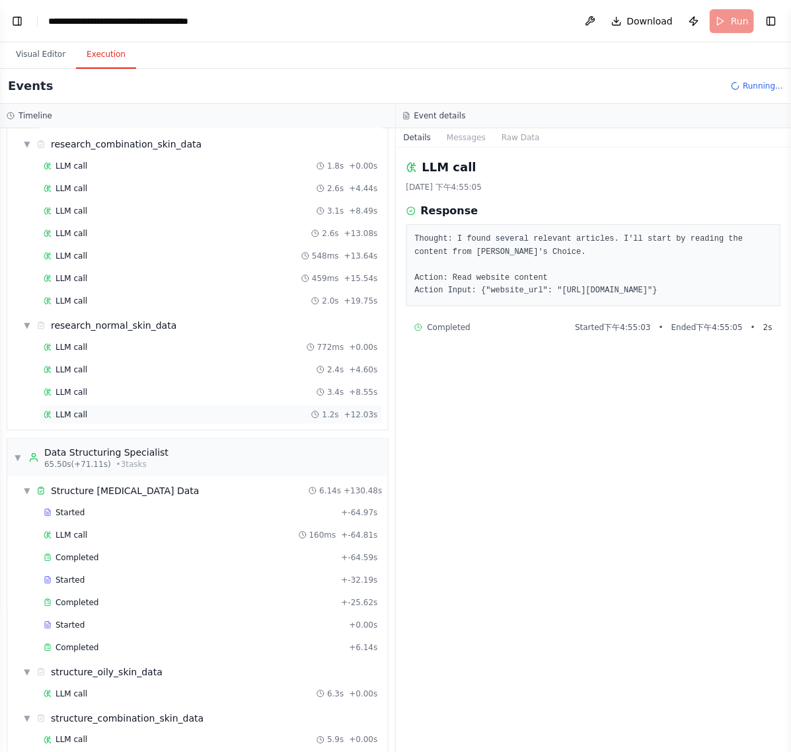
click at [136, 424] on div "LLM call 1.2s + 12.03s" at bounding box center [211, 415] width 344 height 20
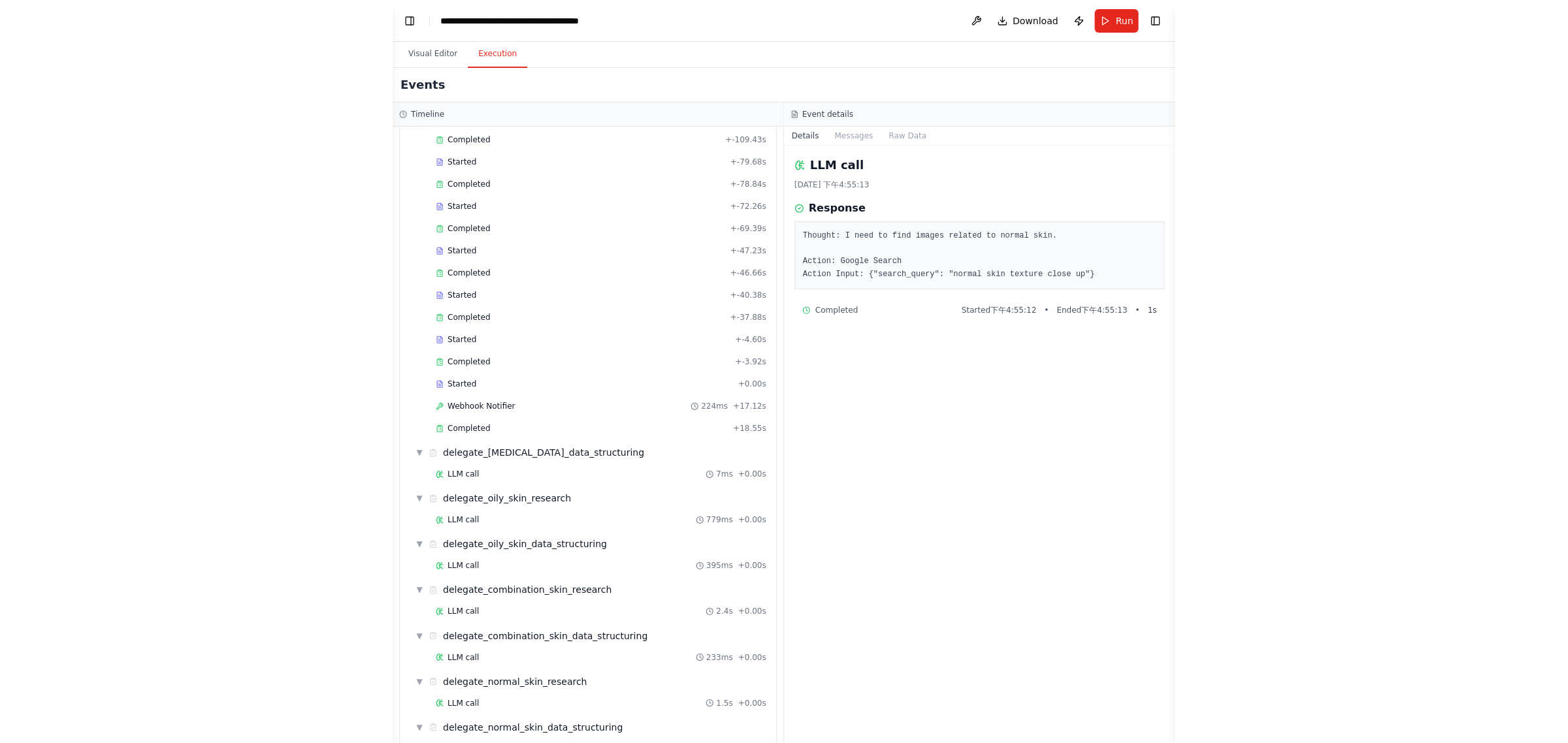
scroll to position [490, 0]
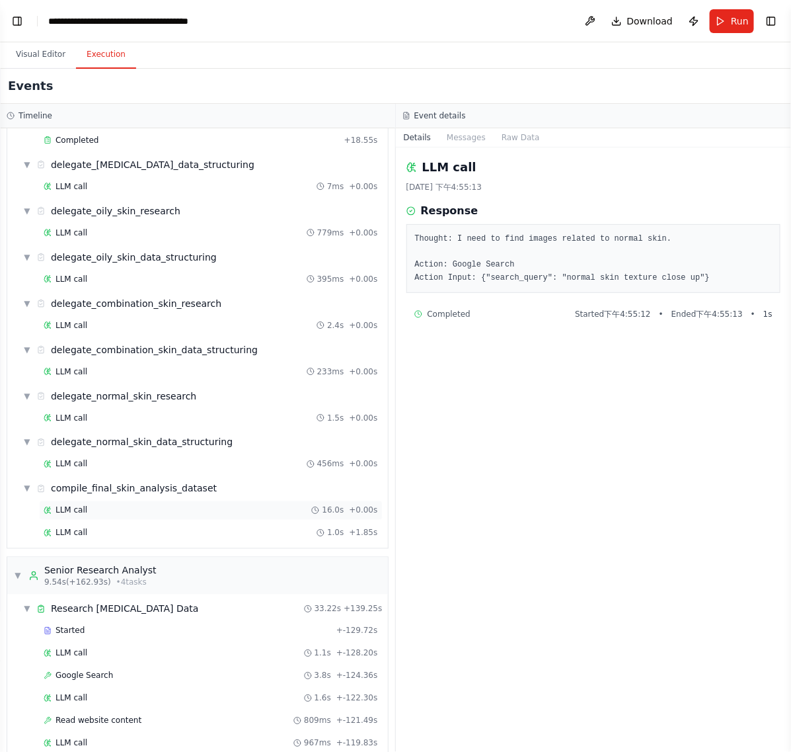
click at [169, 516] on div "LLM call 16.0s + 0.00s" at bounding box center [211, 510] width 335 height 11
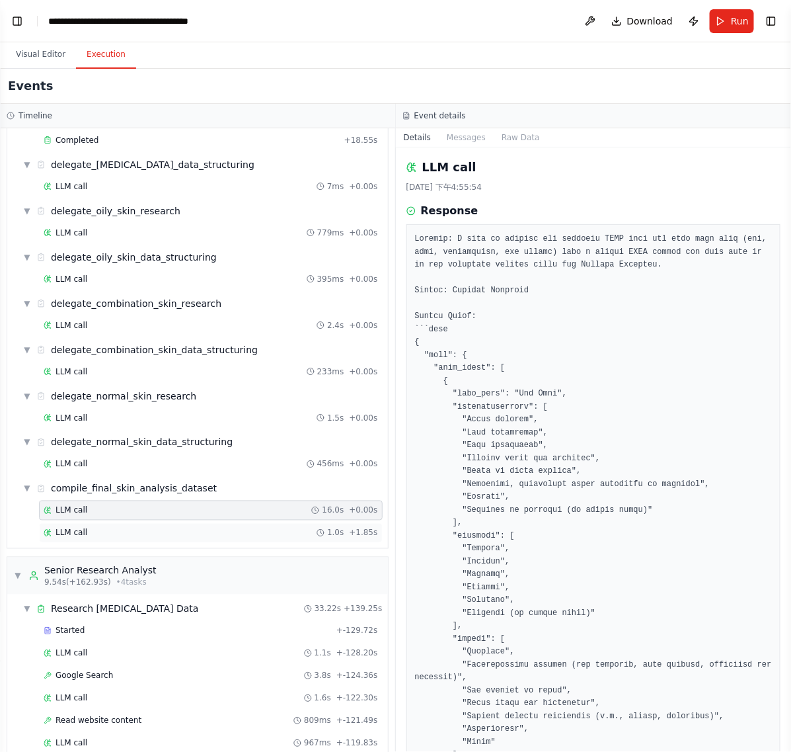
click at [164, 538] on div "LLM call 1.0s + 1.85s" at bounding box center [211, 533] width 335 height 11
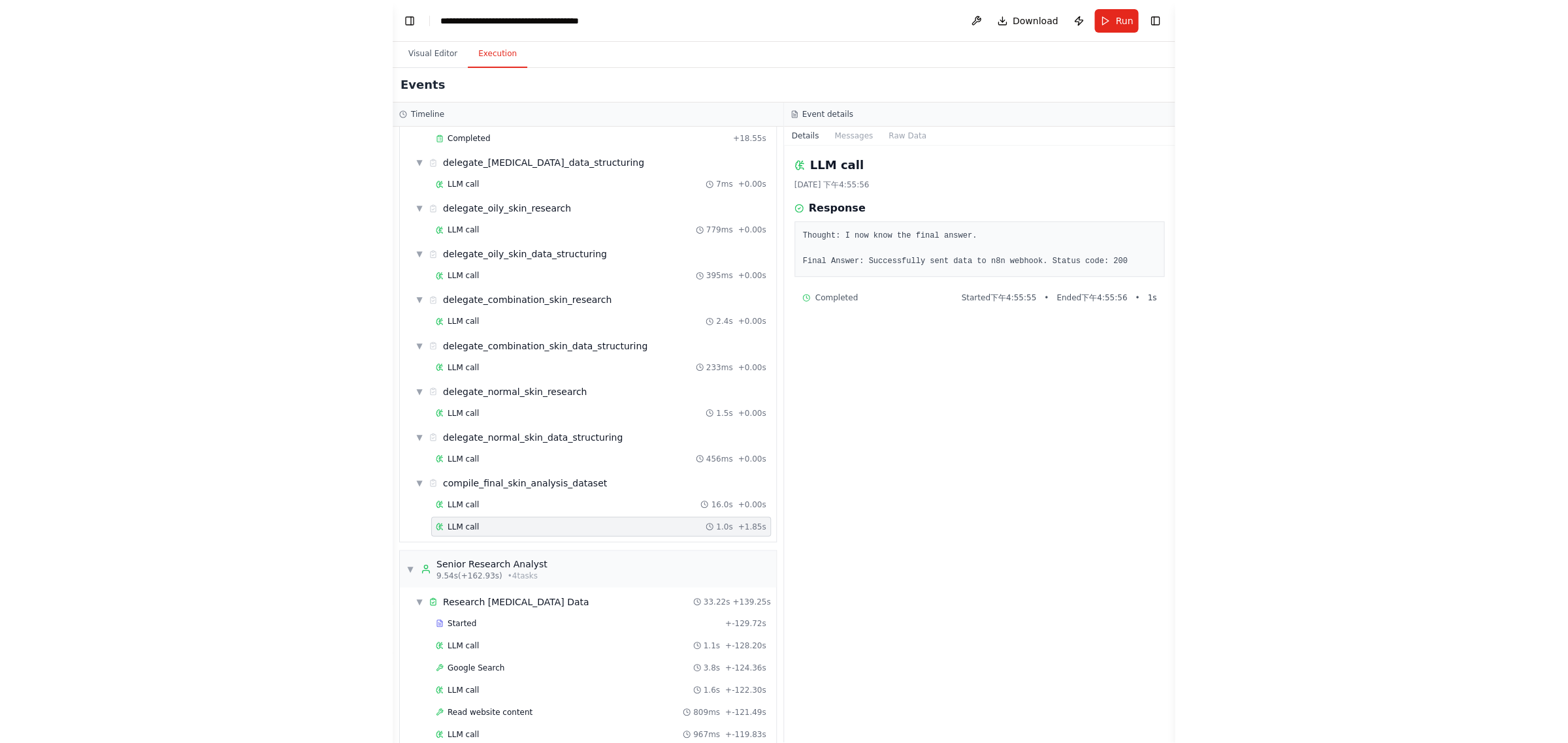
scroll to position [7811, 0]
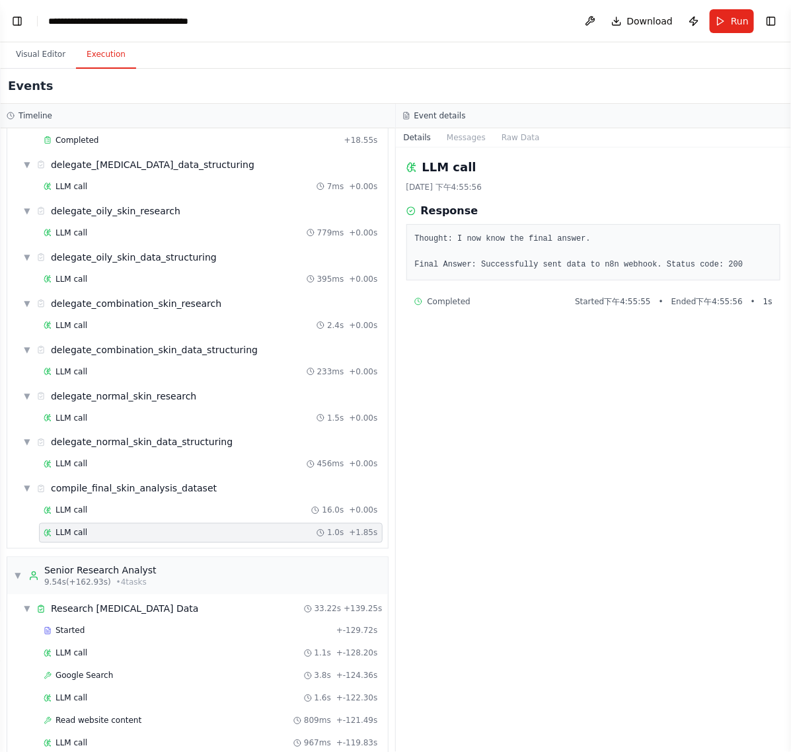
click at [481, 428] on div "LLM call 2025/9/1 下午4:55:56 Response Thought: I now know the final answer. Fina…" at bounding box center [594, 449] width 396 height 604
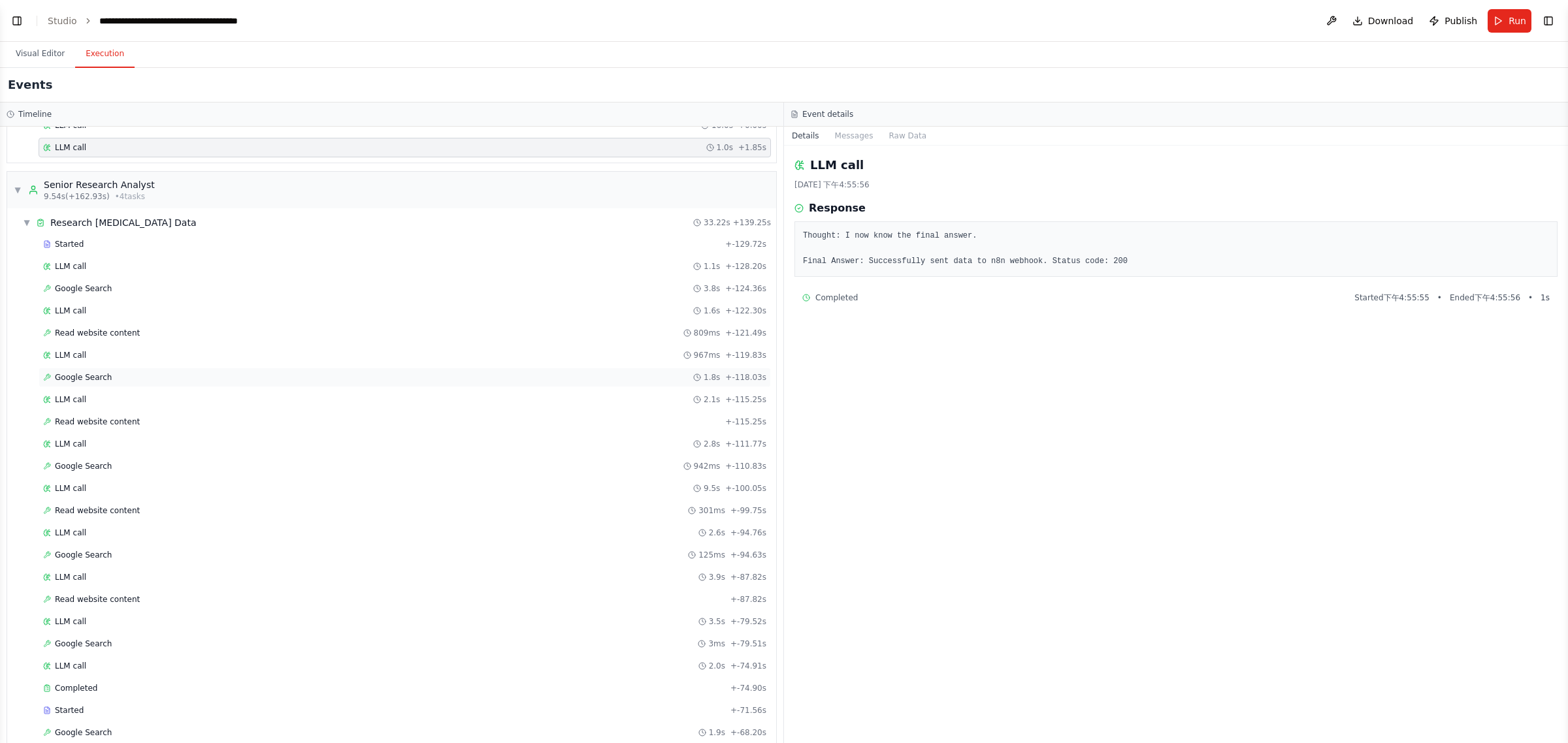
scroll to position [572, 0]
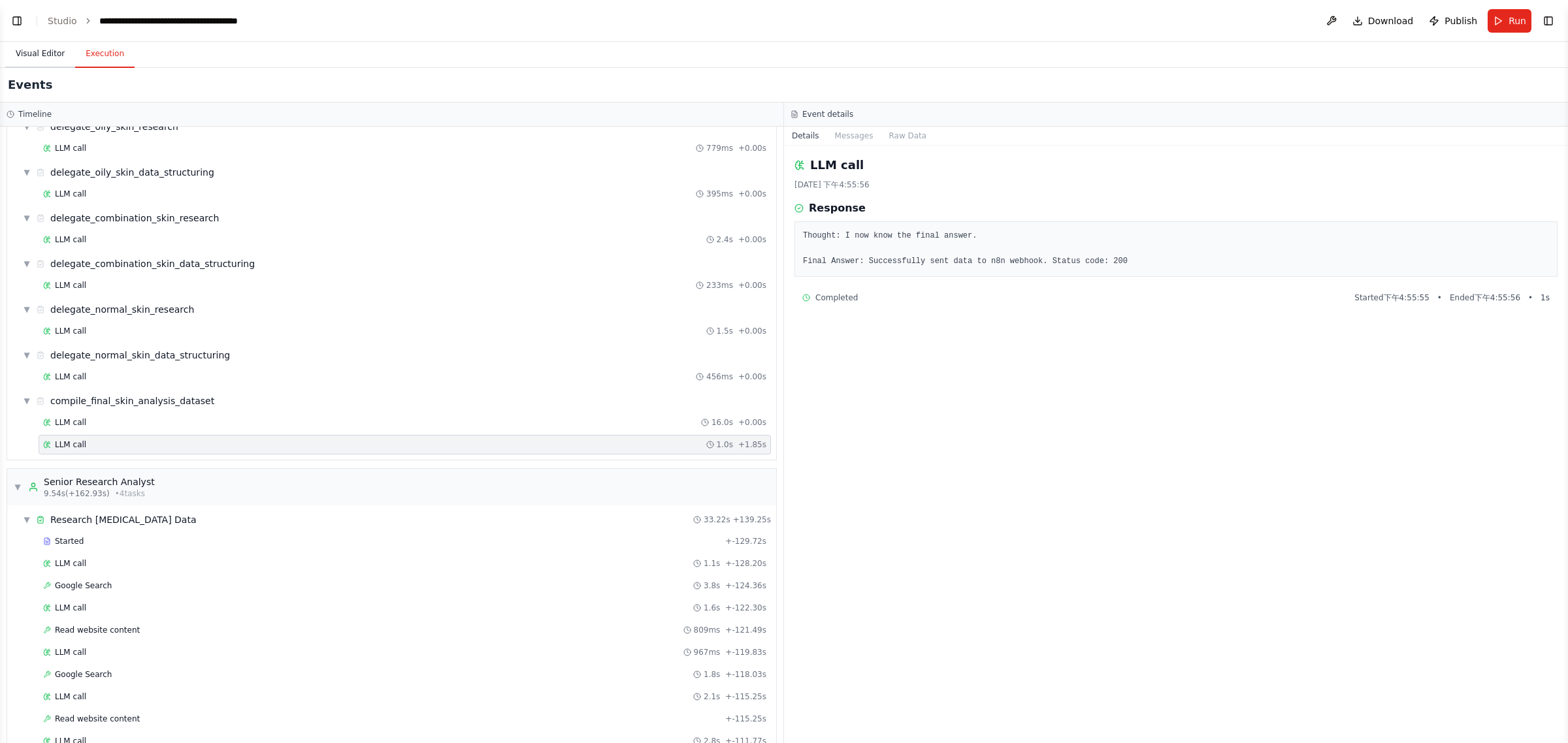
click at [50, 60] on button "Visual Editor" at bounding box center [40, 54] width 70 height 28
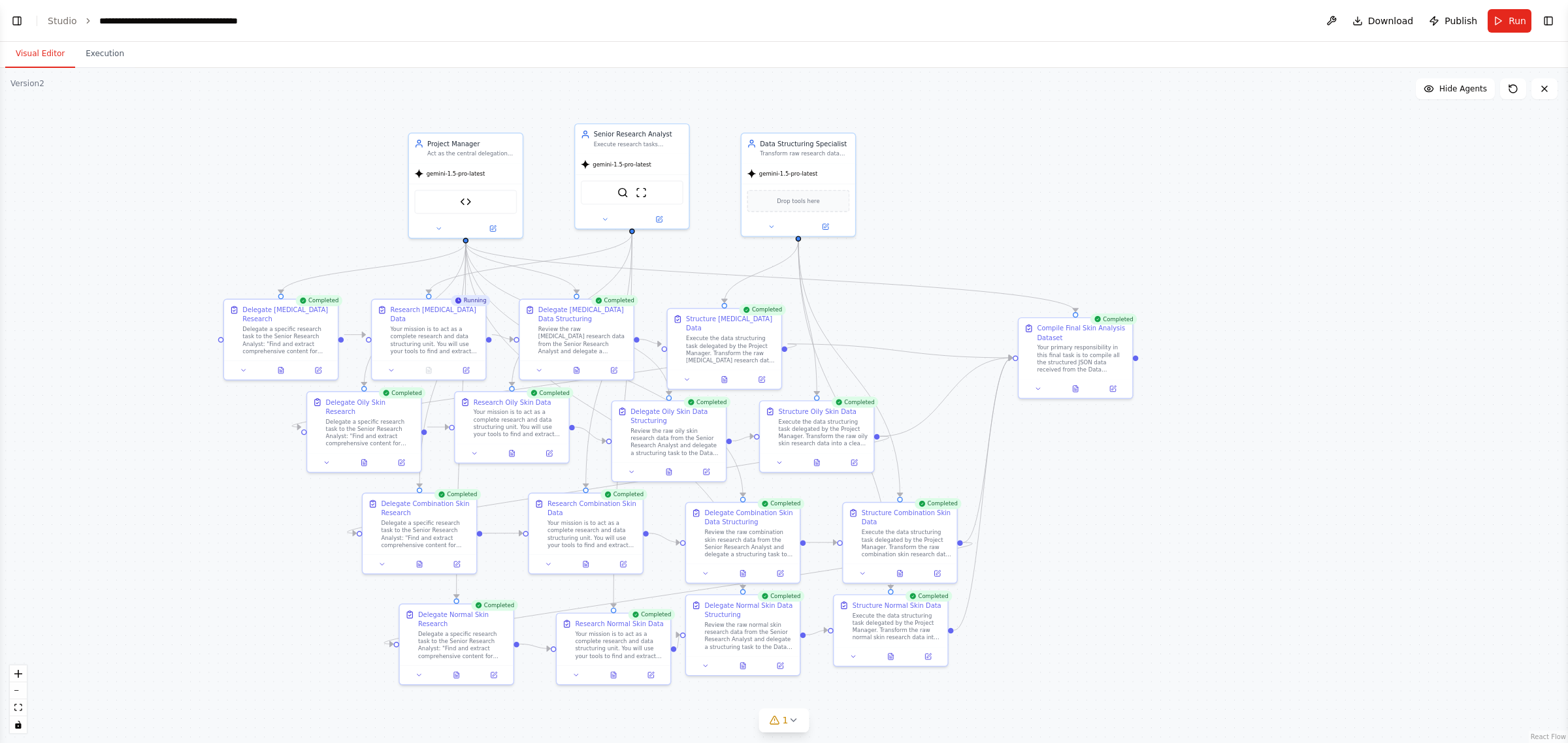
drag, startPoint x: 1017, startPoint y: 205, endPoint x: 1210, endPoint y: 177, distance: 195.0
click at [1210, 177] on div ".deletable-edge-delete-btn { width: 20px; height: 20px; border: 0px solid #ffff…" at bounding box center [784, 406] width 1568 height 676
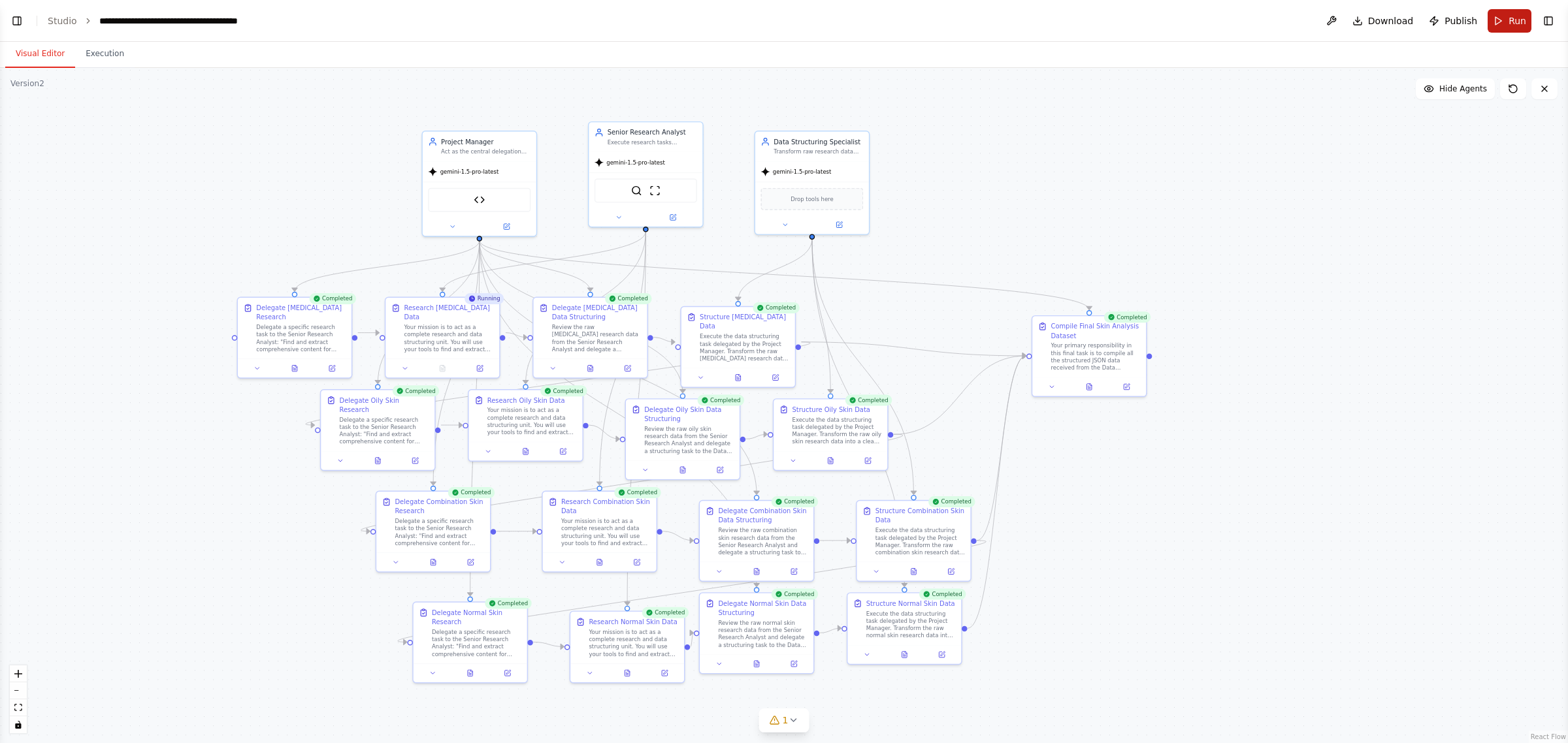
click at [1507, 25] on button "Run" at bounding box center [1510, 21] width 43 height 24
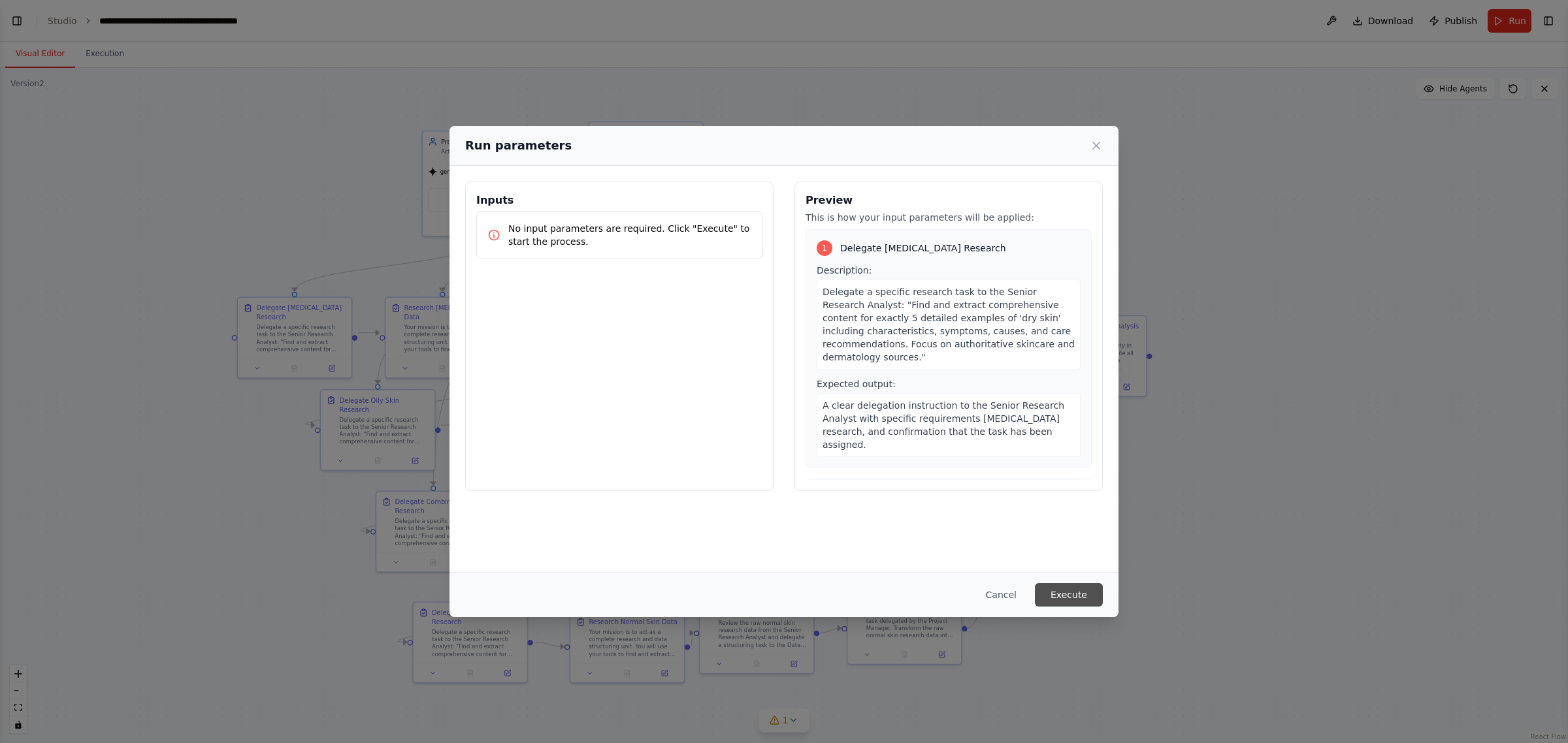
click at [1080, 593] on button "Execute" at bounding box center [1068, 595] width 68 height 24
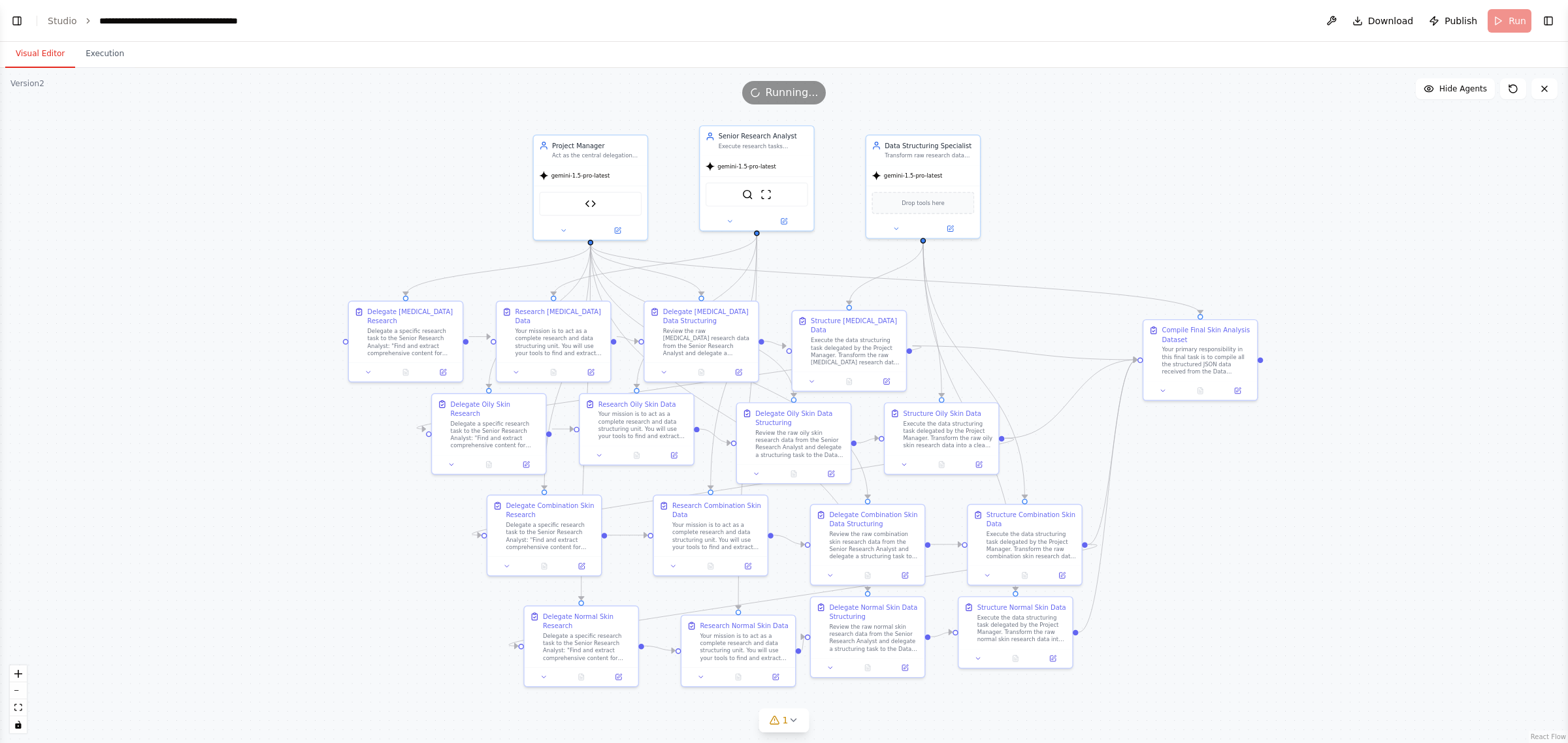
drag, startPoint x: 1075, startPoint y: 200, endPoint x: 1144, endPoint y: 197, distance: 69.1
click at [1144, 197] on div ".deletable-edge-delete-btn { width: 20px; height: 20px; border: 0px solid #ffff…" at bounding box center [784, 406] width 1568 height 676
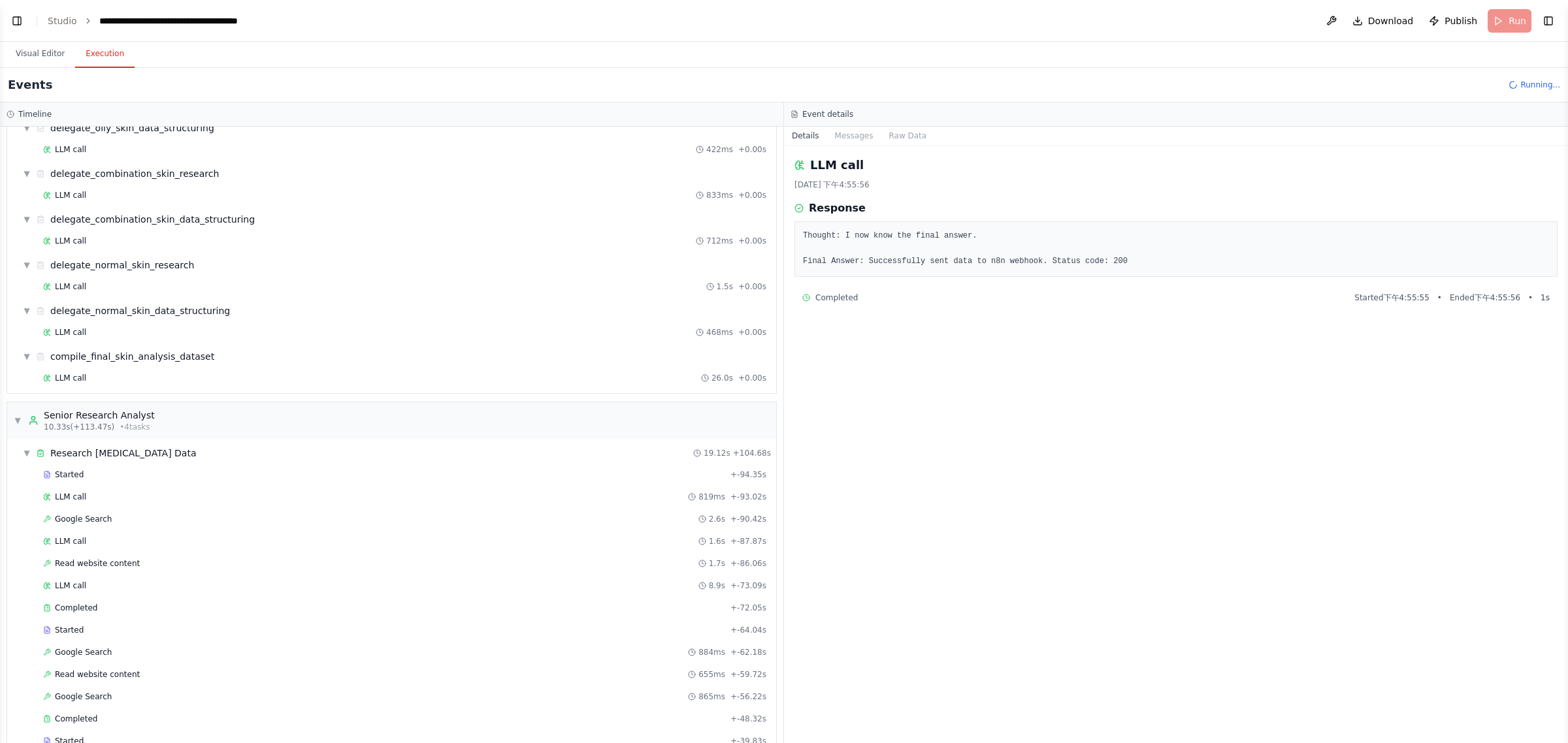
click at [106, 55] on button "Execution" at bounding box center [105, 54] width 59 height 28
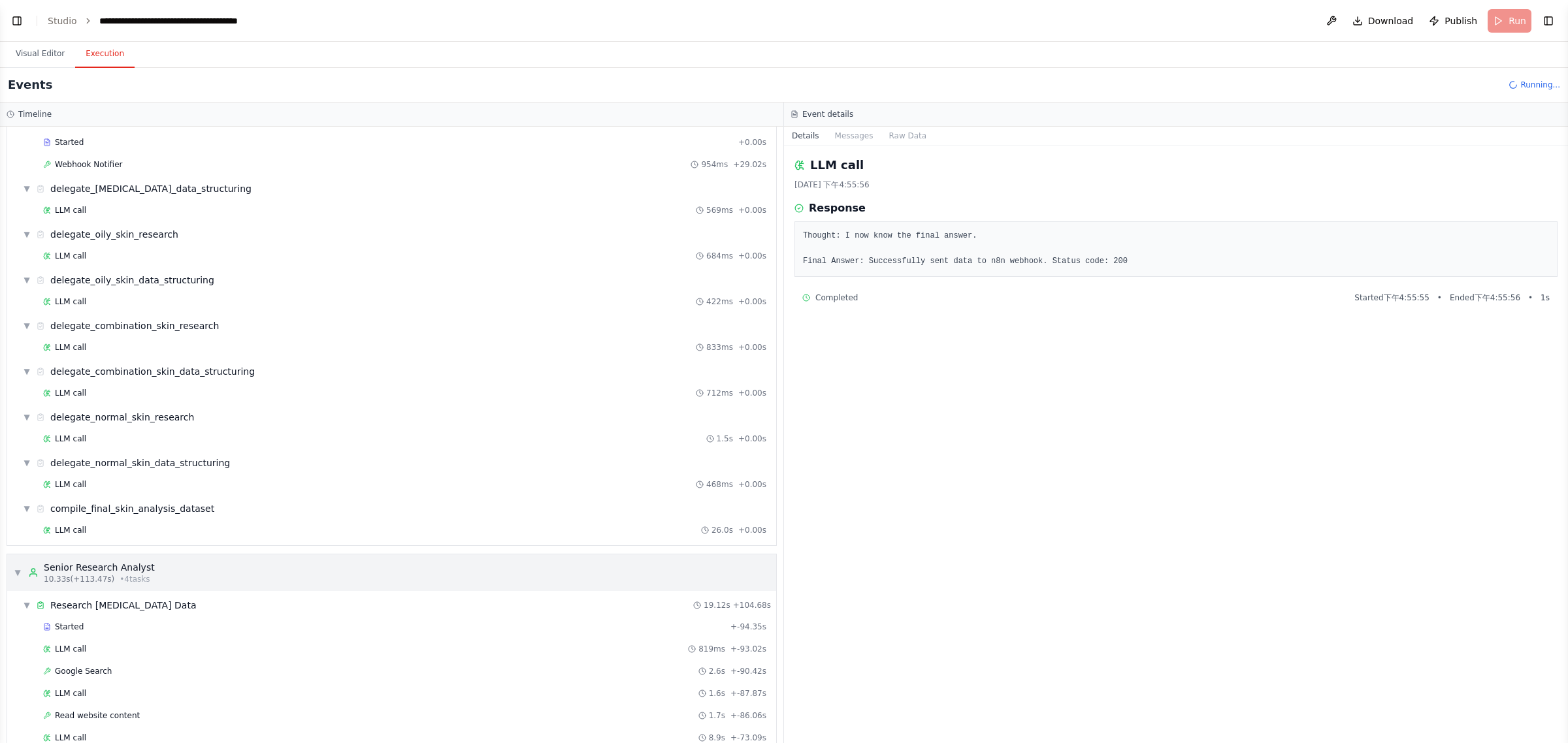
scroll to position [490, 0]
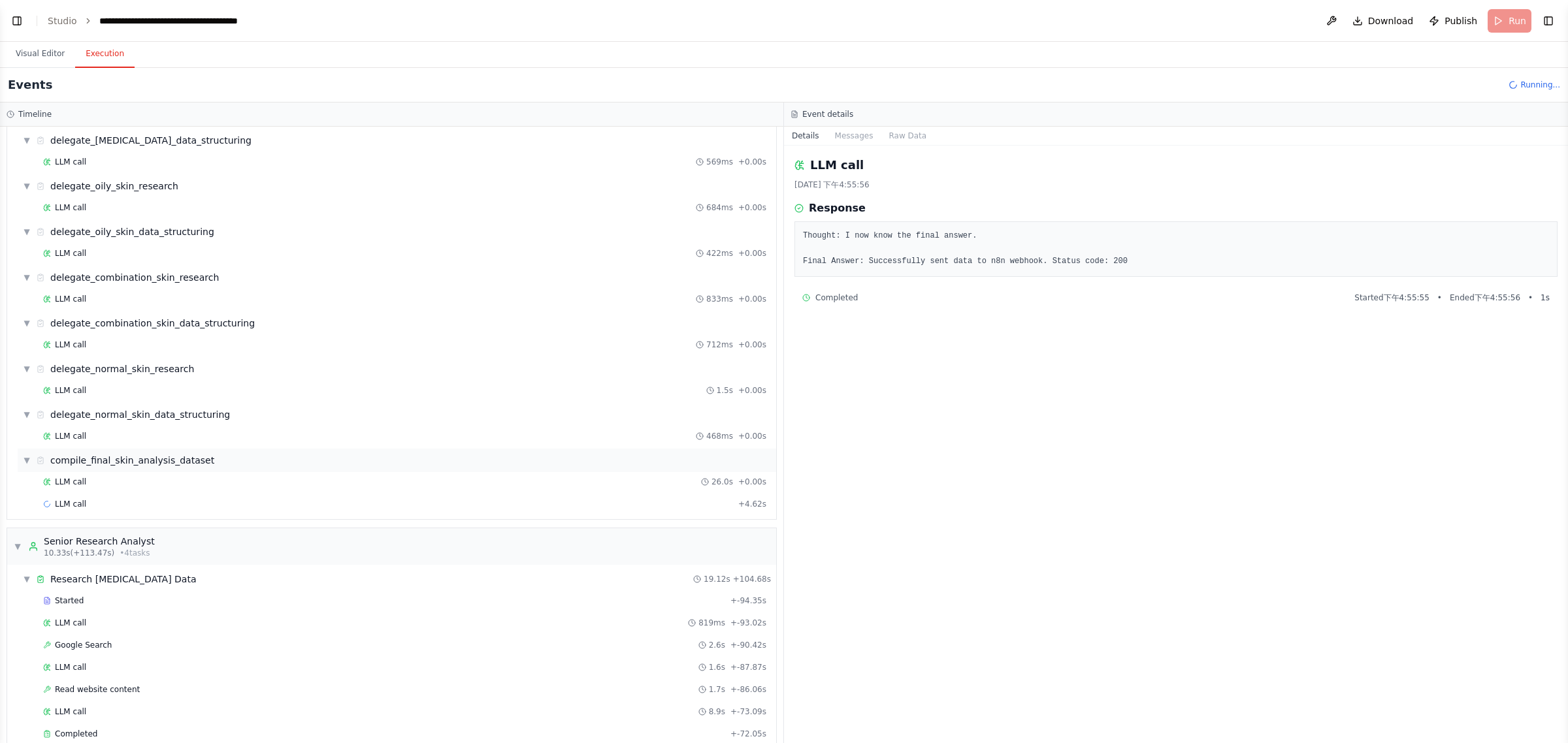
click at [122, 472] on div "▼ compile_final_skin_analysis_dataset" at bounding box center [397, 460] width 759 height 24
click at [124, 467] on div "compile_final_skin_analysis_dataset" at bounding box center [132, 460] width 164 height 13
click at [86, 510] on div "LLM call + 4.62s" at bounding box center [405, 504] width 723 height 11
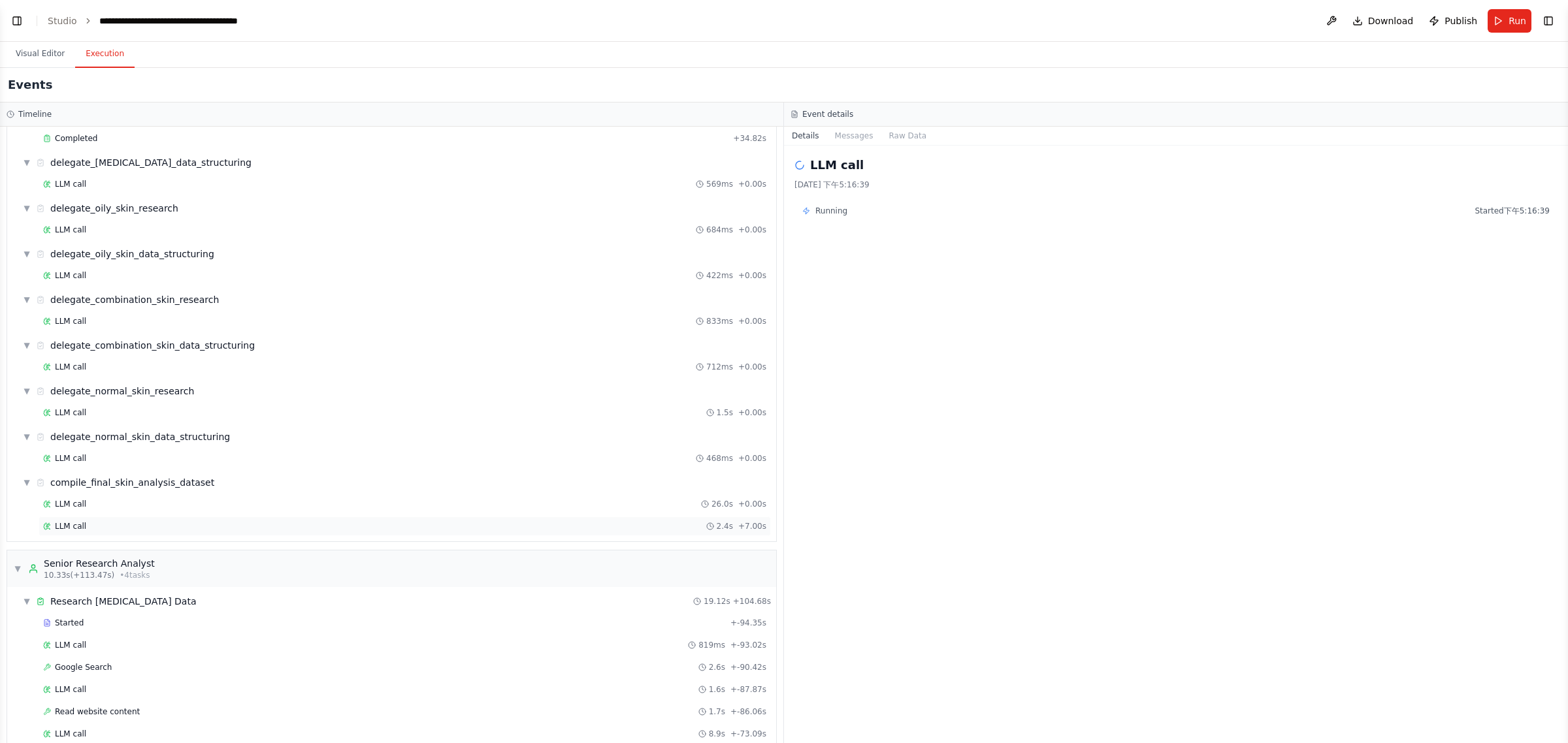
click at [125, 532] on div "LLM call 2.4s + 7.00s" at bounding box center [405, 527] width 723 height 11
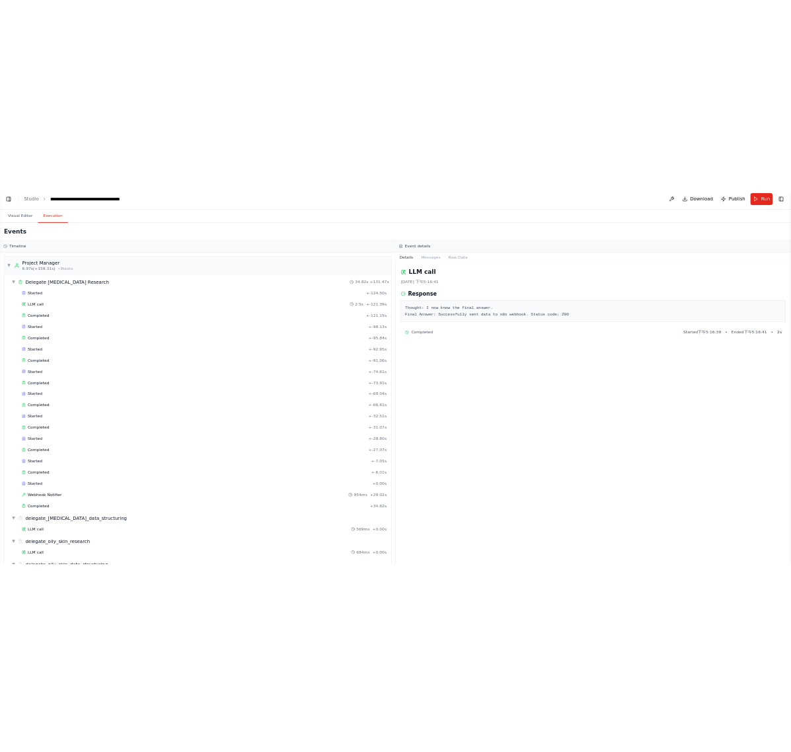
scroll to position [7935, 0]
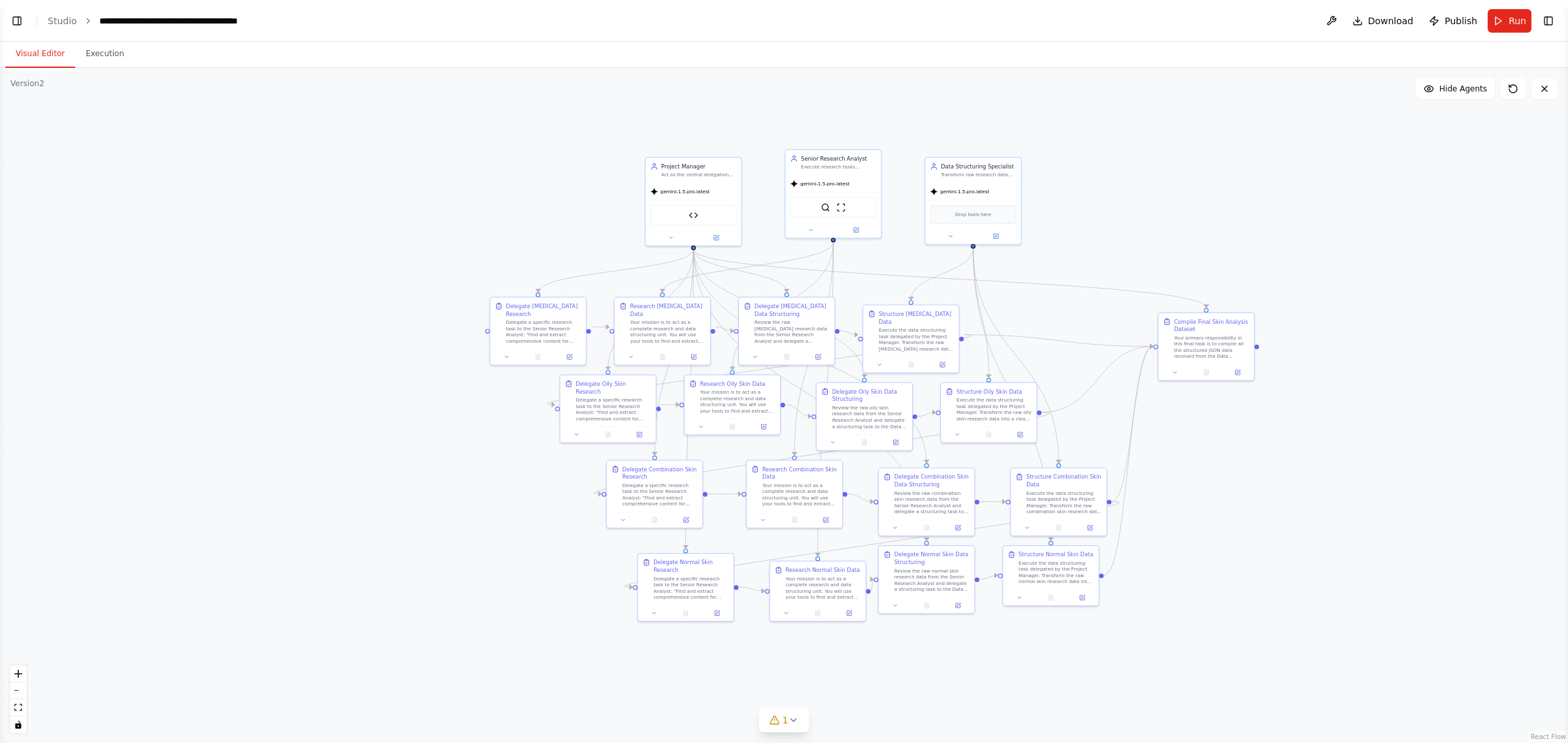
click at [47, 54] on button "Visual Editor" at bounding box center [40, 54] width 70 height 28
click at [1518, 23] on span "Run" at bounding box center [1518, 21] width 18 height 13
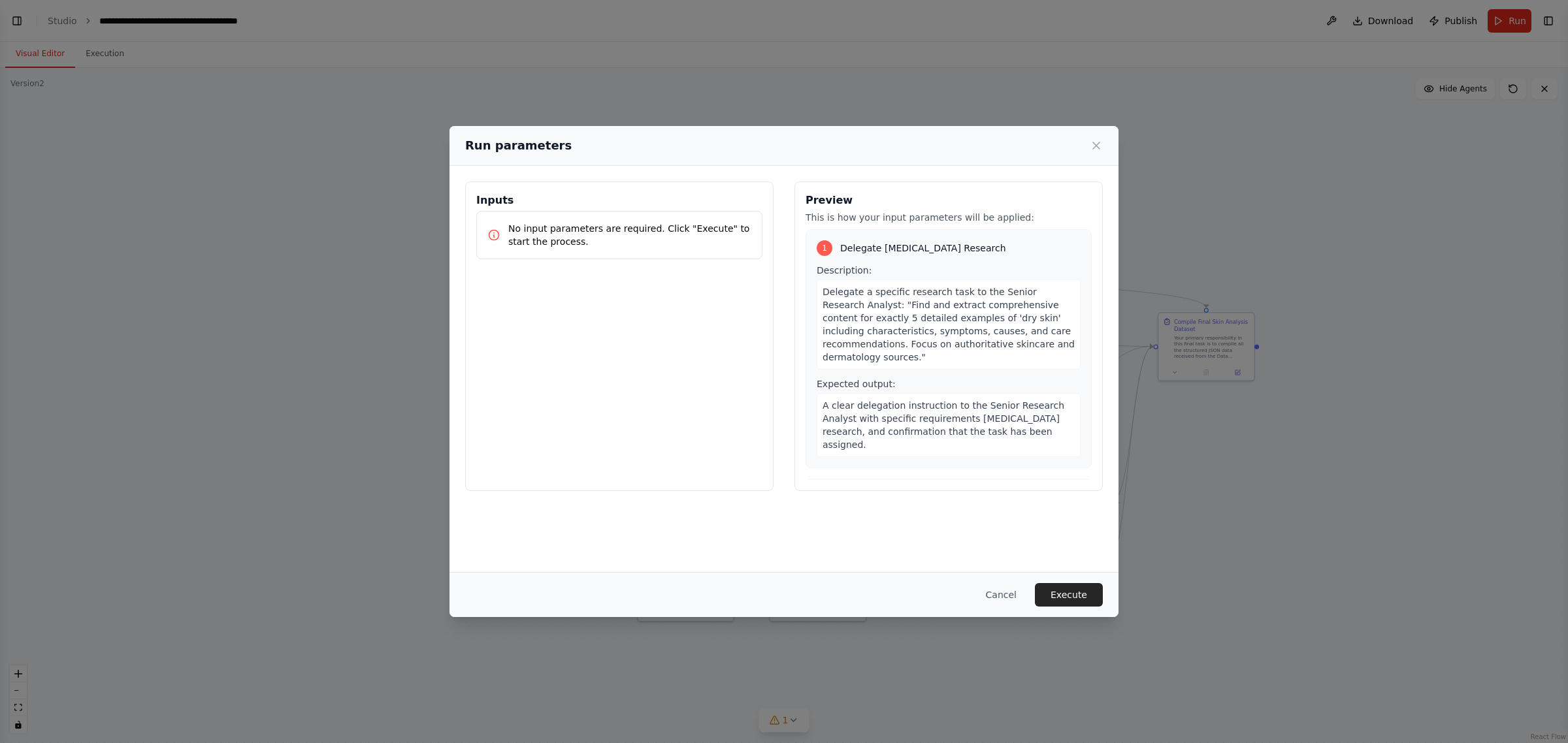
click at [1076, 585] on button "Execute" at bounding box center [1068, 595] width 68 height 24
